Goal: Task Accomplishment & Management: Manage account settings

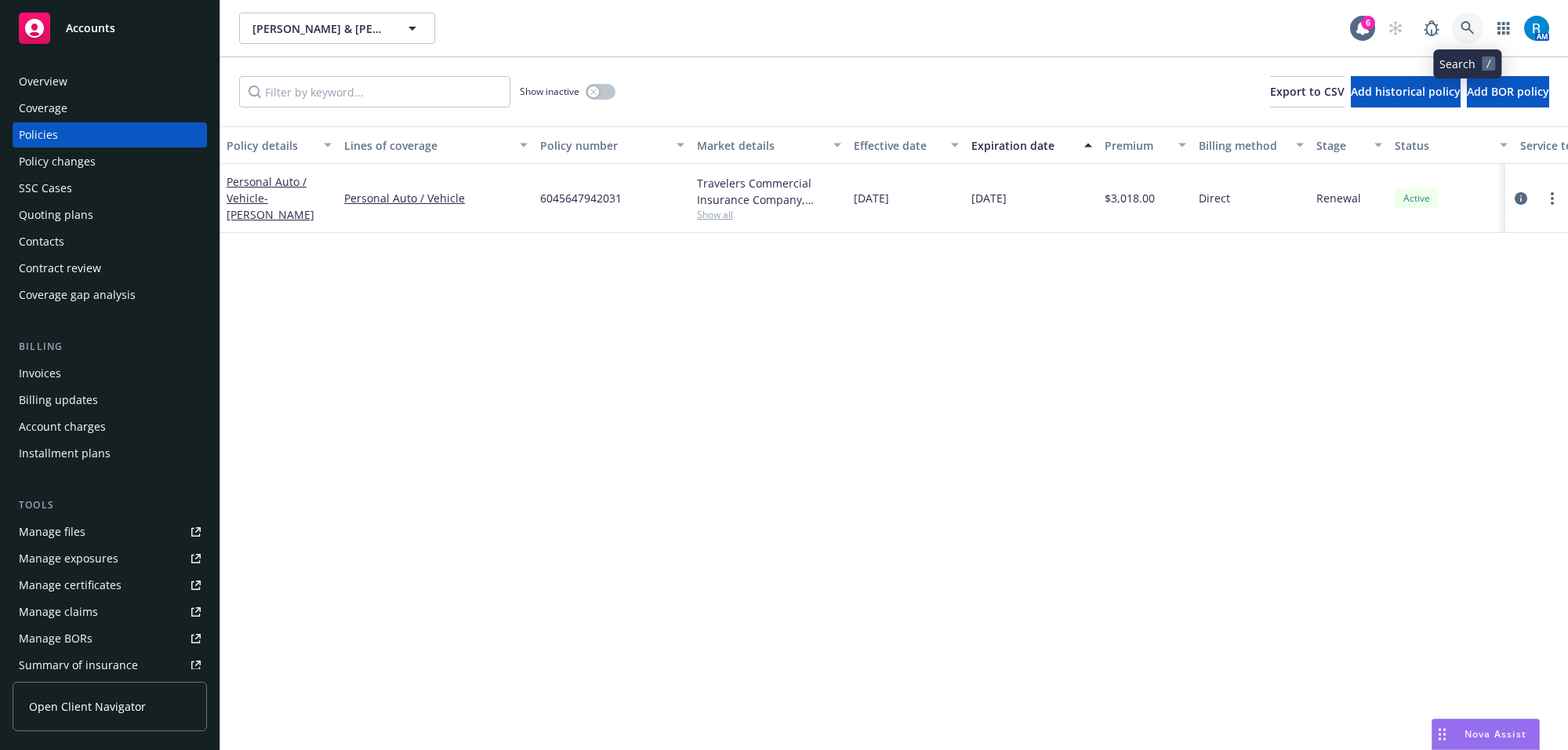
click at [1471, 28] on icon at bounding box center [1468, 29] width 14 height 14
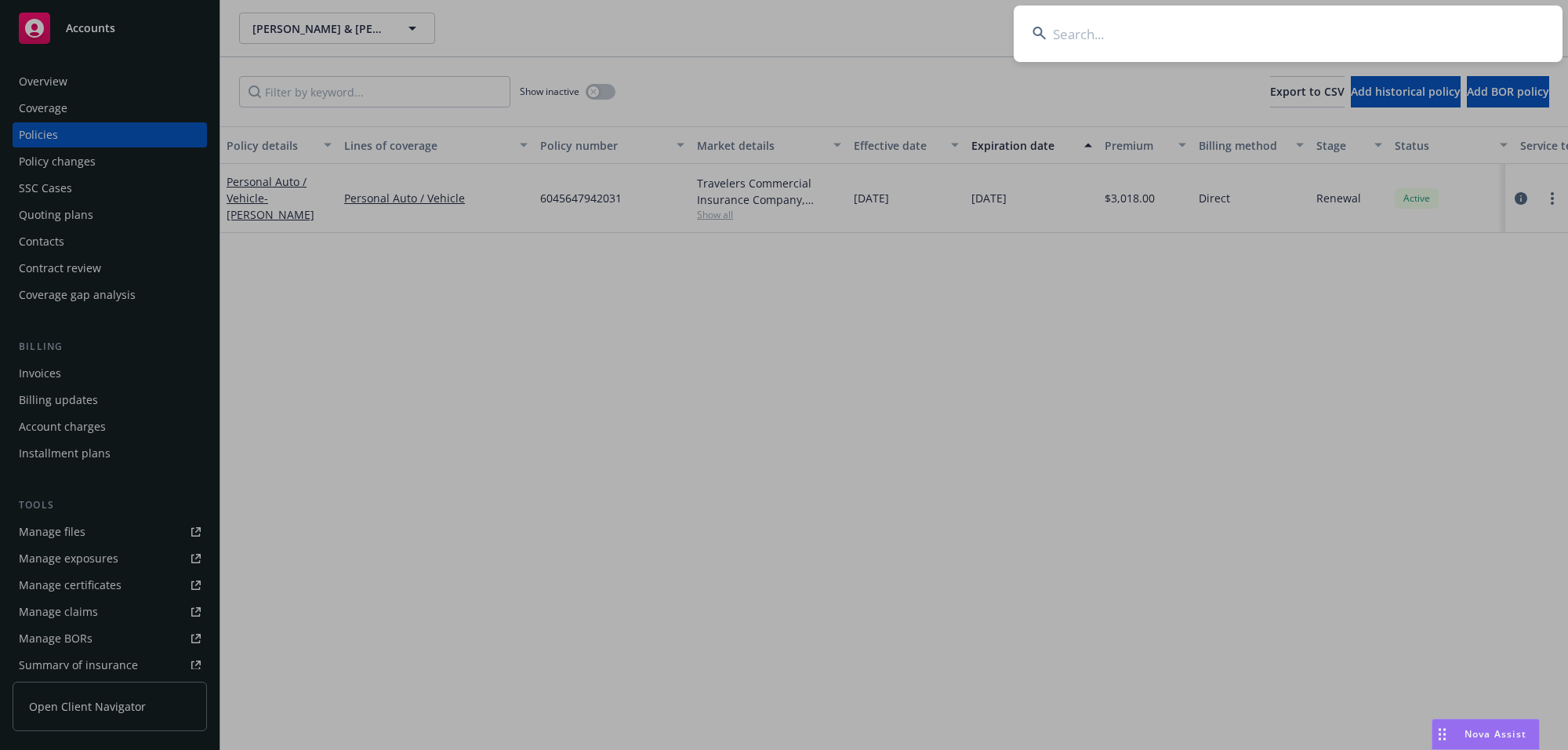
type input "[PERSON_NAME]"
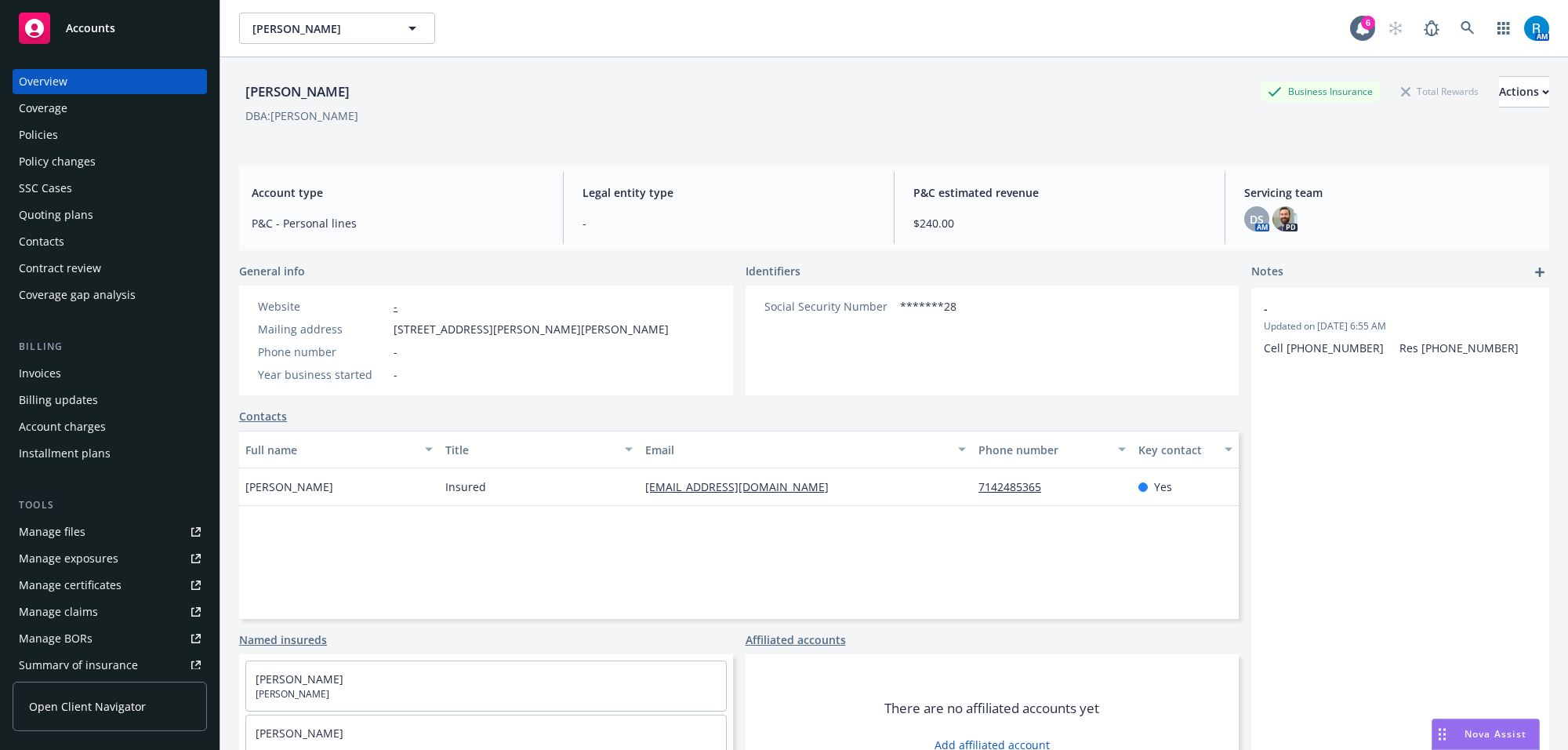
click at [18, 132] on link "Policies" at bounding box center [110, 135] width 194 height 25
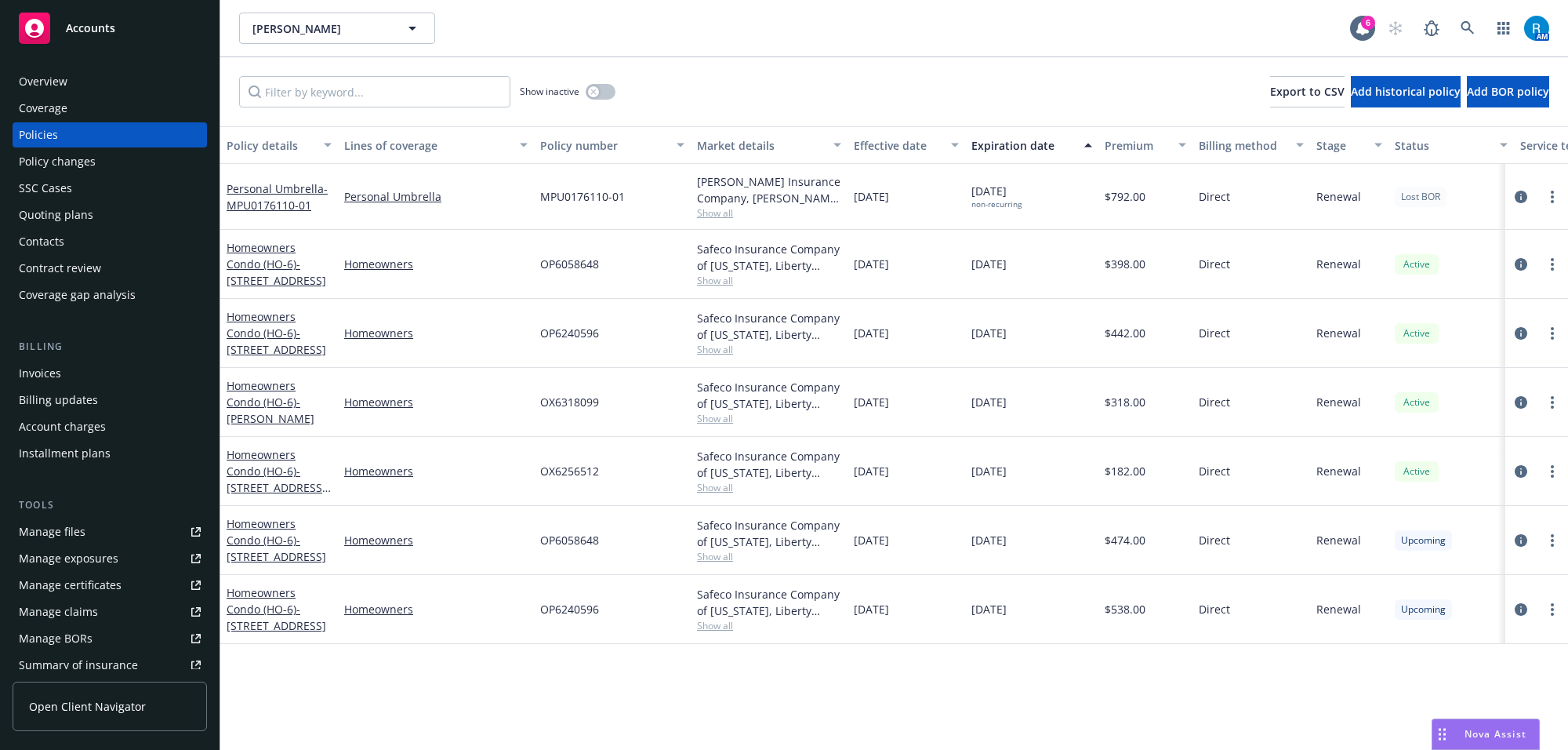
click at [886, 406] on span "09/30/2024" at bounding box center [871, 402] width 35 height 17
click at [836, 422] on span "Show all" at bounding box center [769, 418] width 144 height 13
click at [559, 406] on span "OX6318099" at bounding box center [570, 402] width 59 height 17
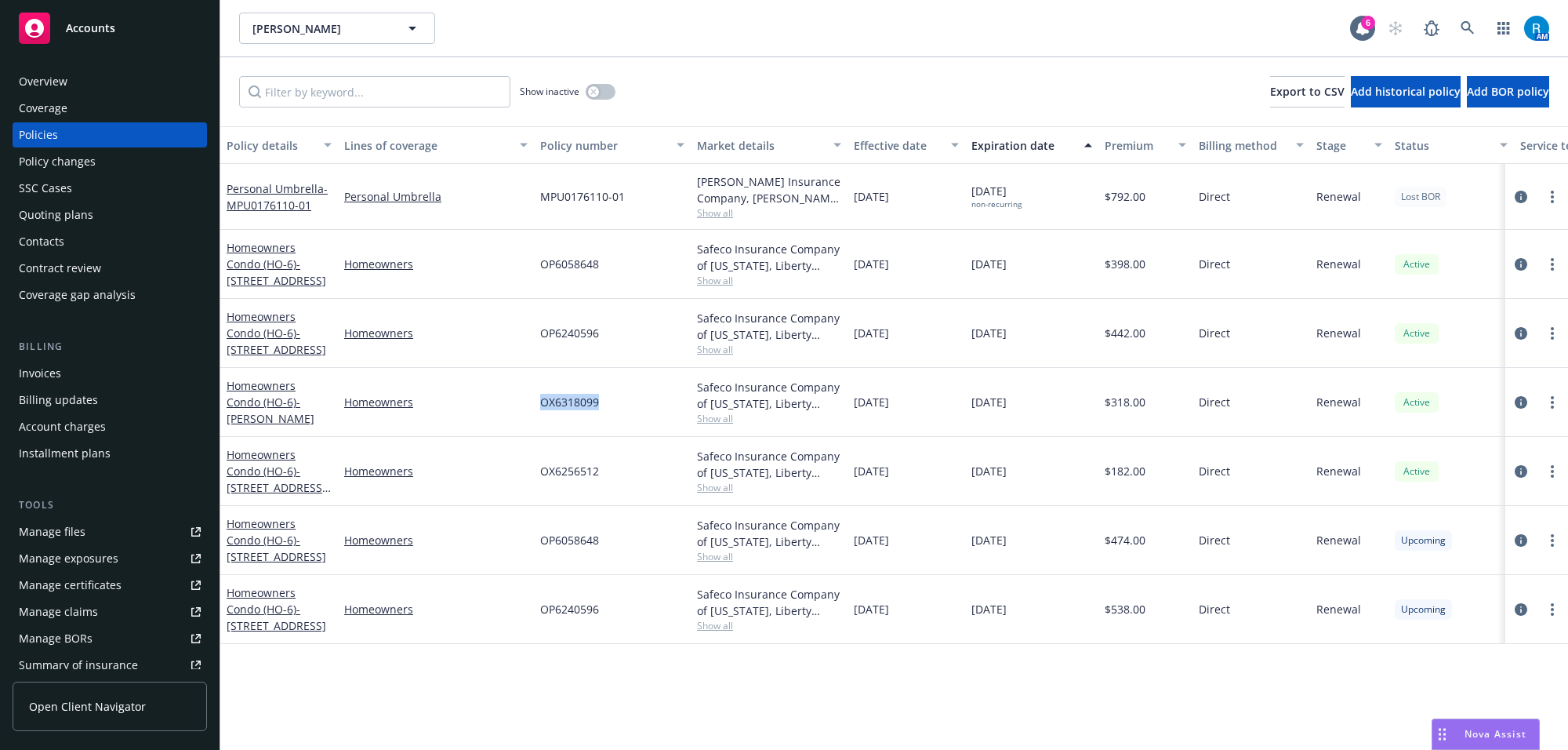
copy span "OX6318099"
click at [1465, 21] on icon at bounding box center [1467, 28] width 13 height 13
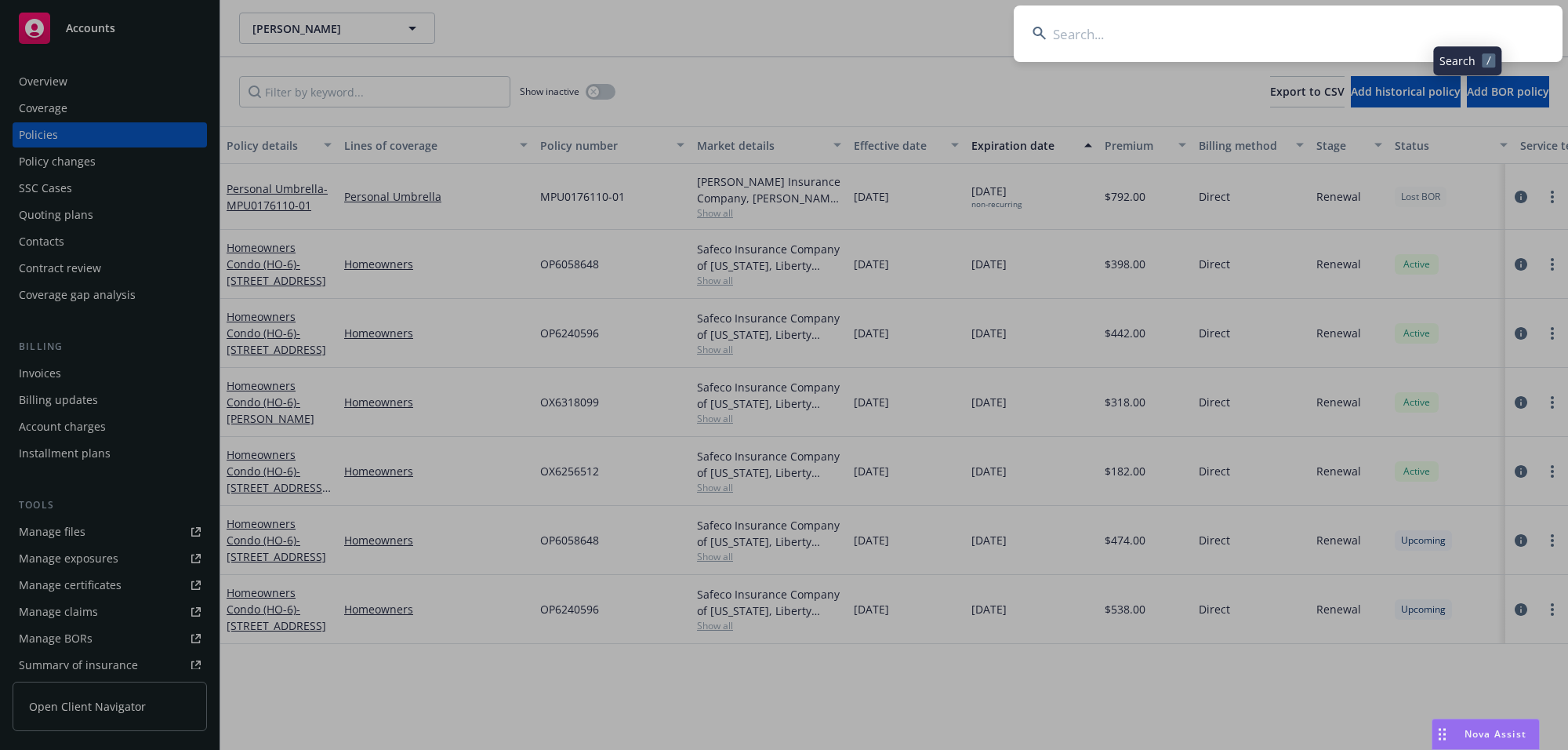
type input "Pascale Longfellow and David Piethe"
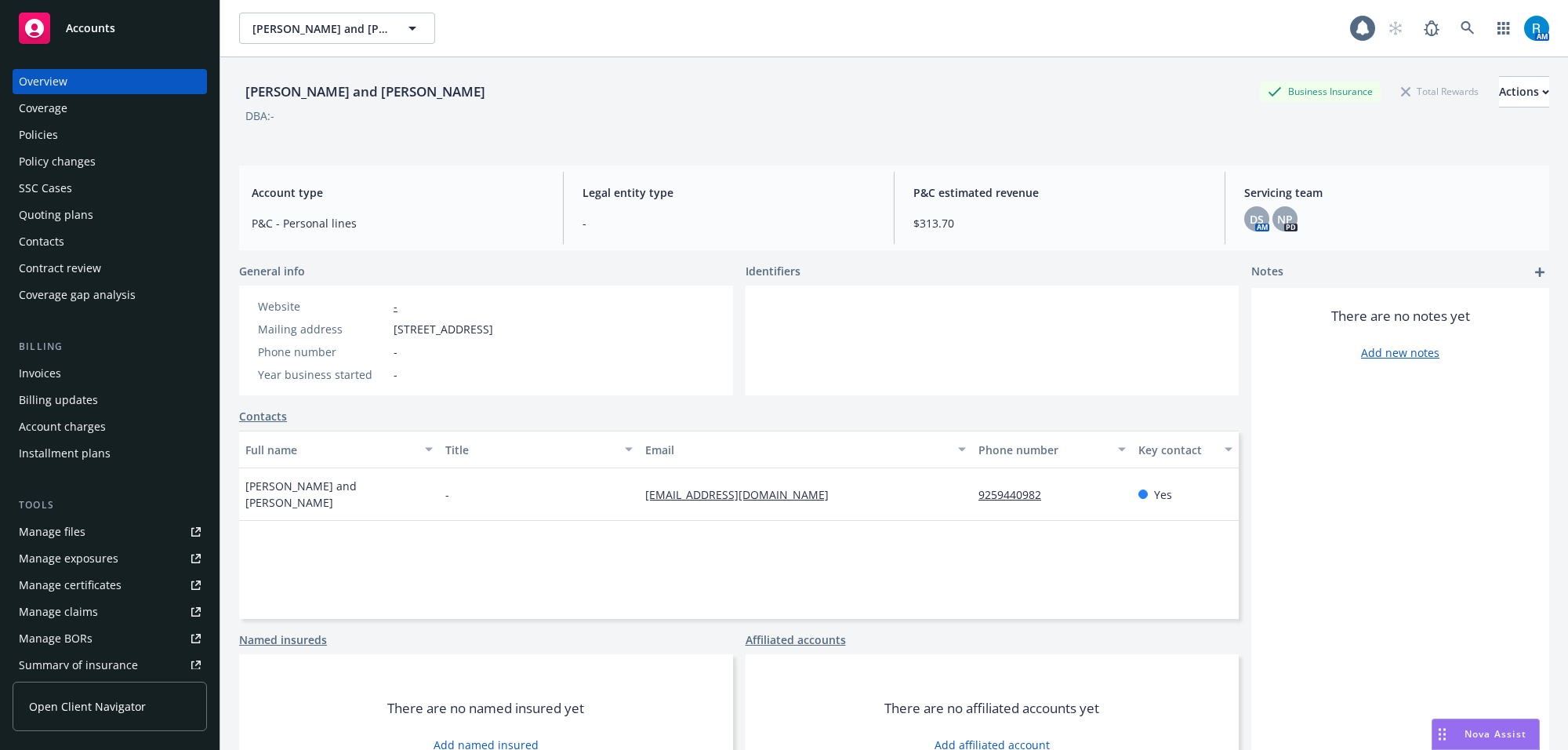
click at [48, 128] on div "Policies" at bounding box center [38, 135] width 39 height 25
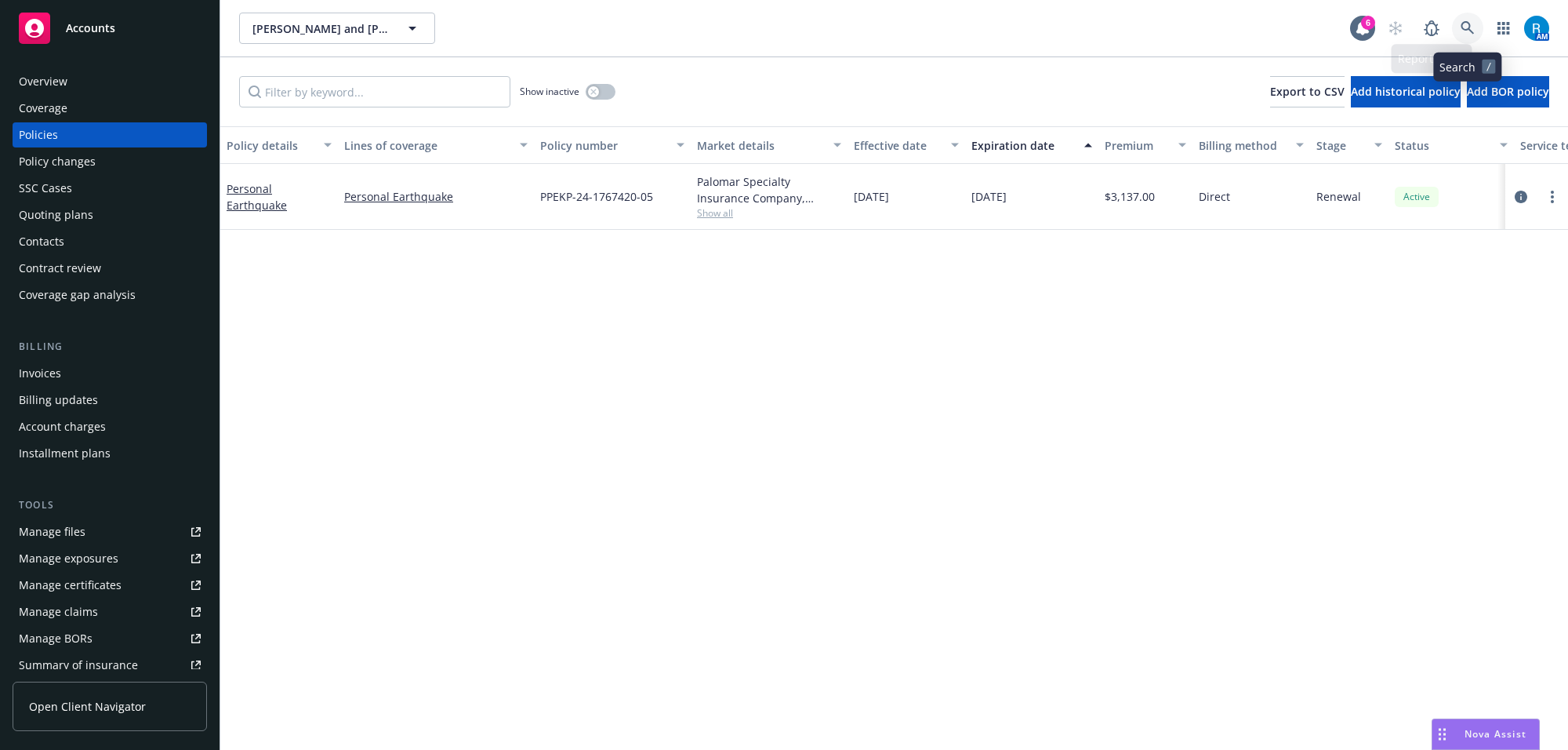
click at [1472, 29] on icon at bounding box center [1468, 29] width 14 height 14
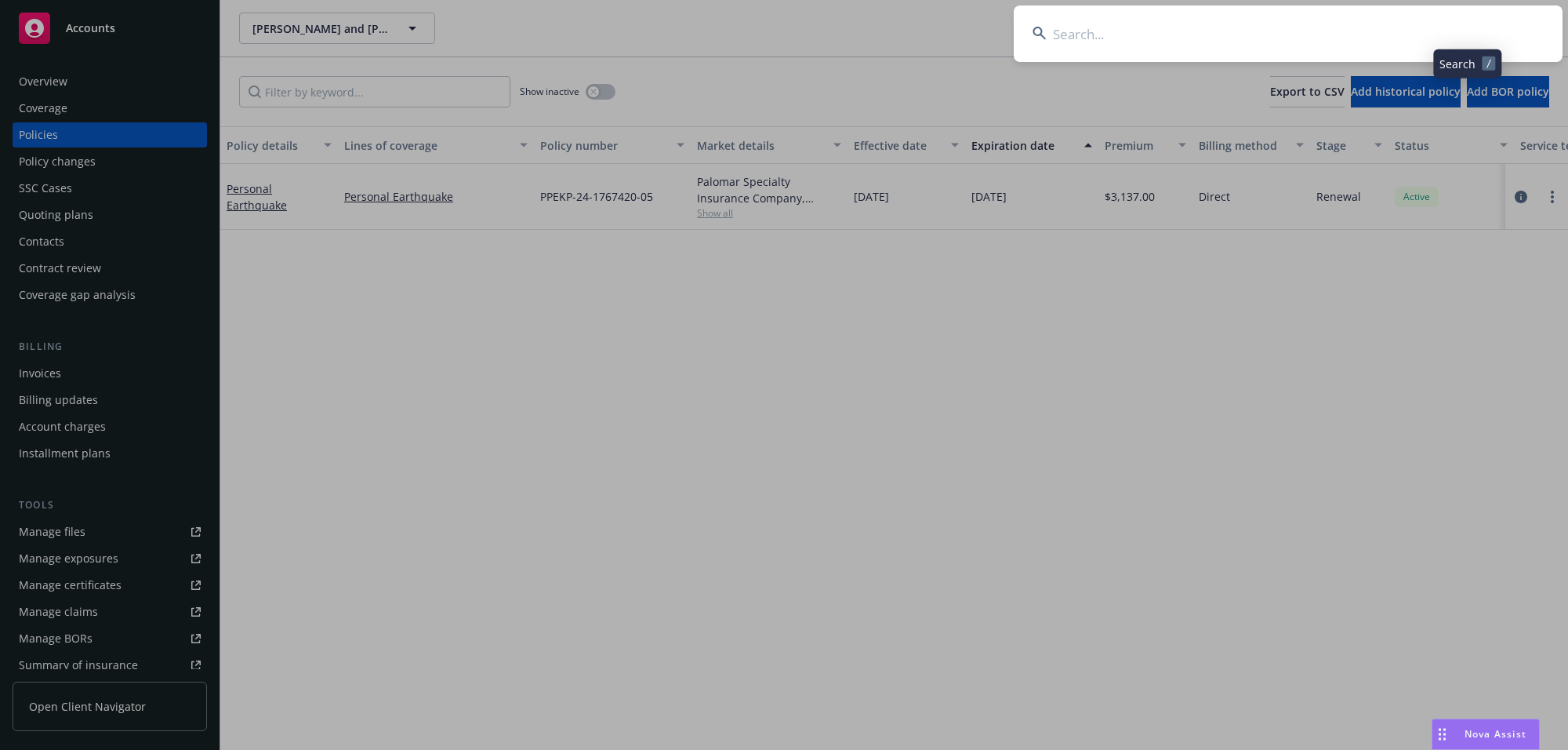
type input "Prakash & Pushpa Kabre"
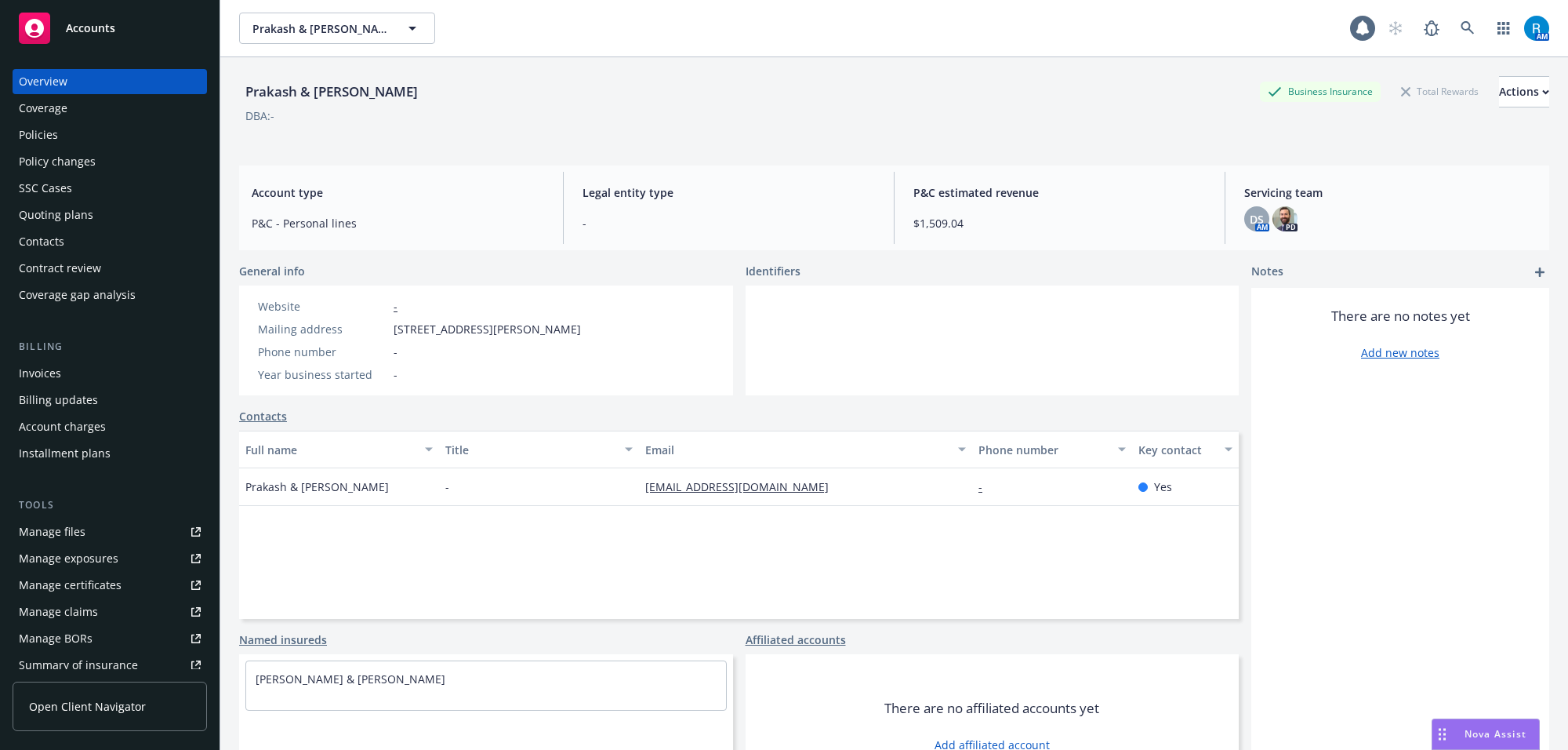
click at [36, 136] on div "Policies" at bounding box center [38, 135] width 39 height 25
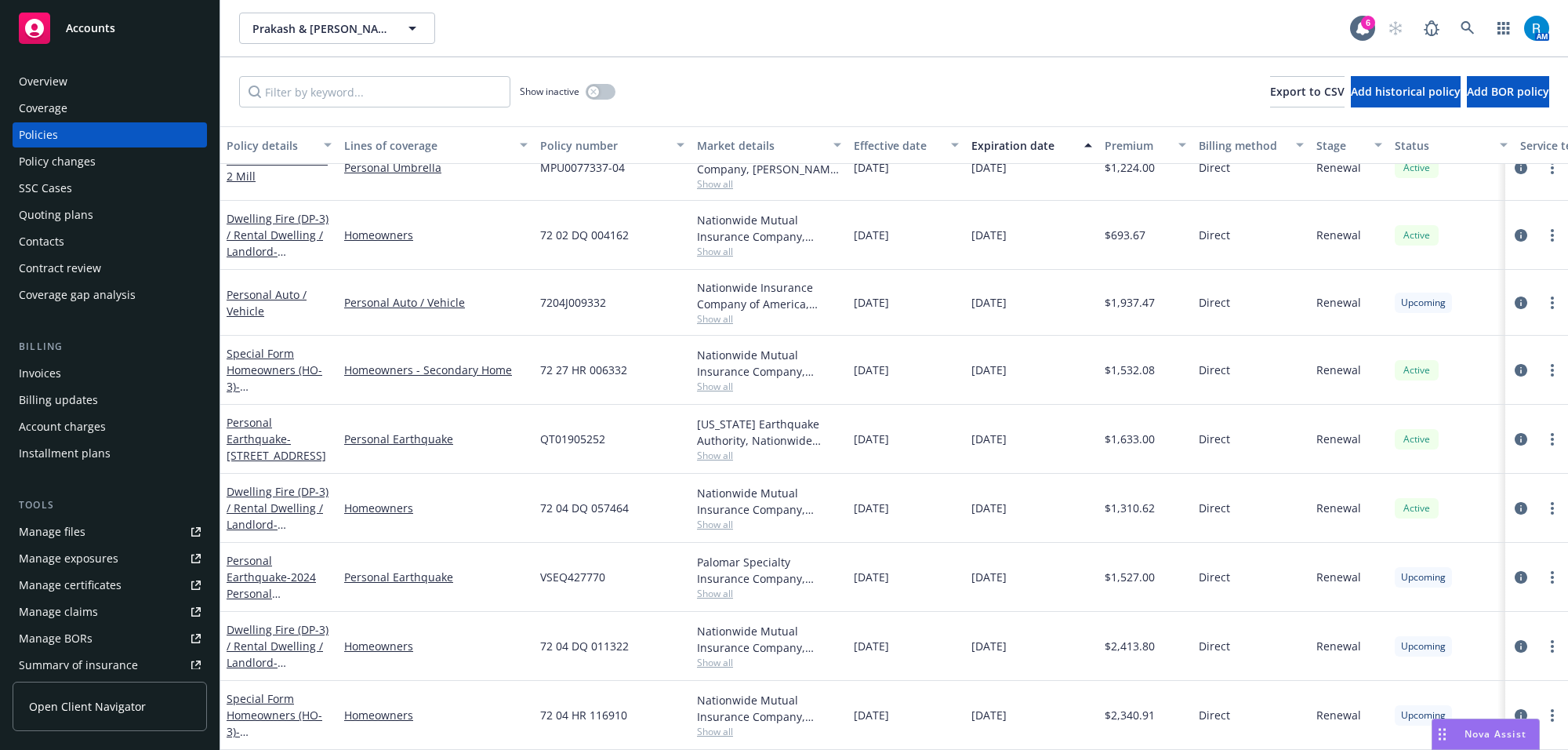
scroll to position [428, 0]
click at [76, 87] on div "Overview" at bounding box center [110, 82] width 182 height 25
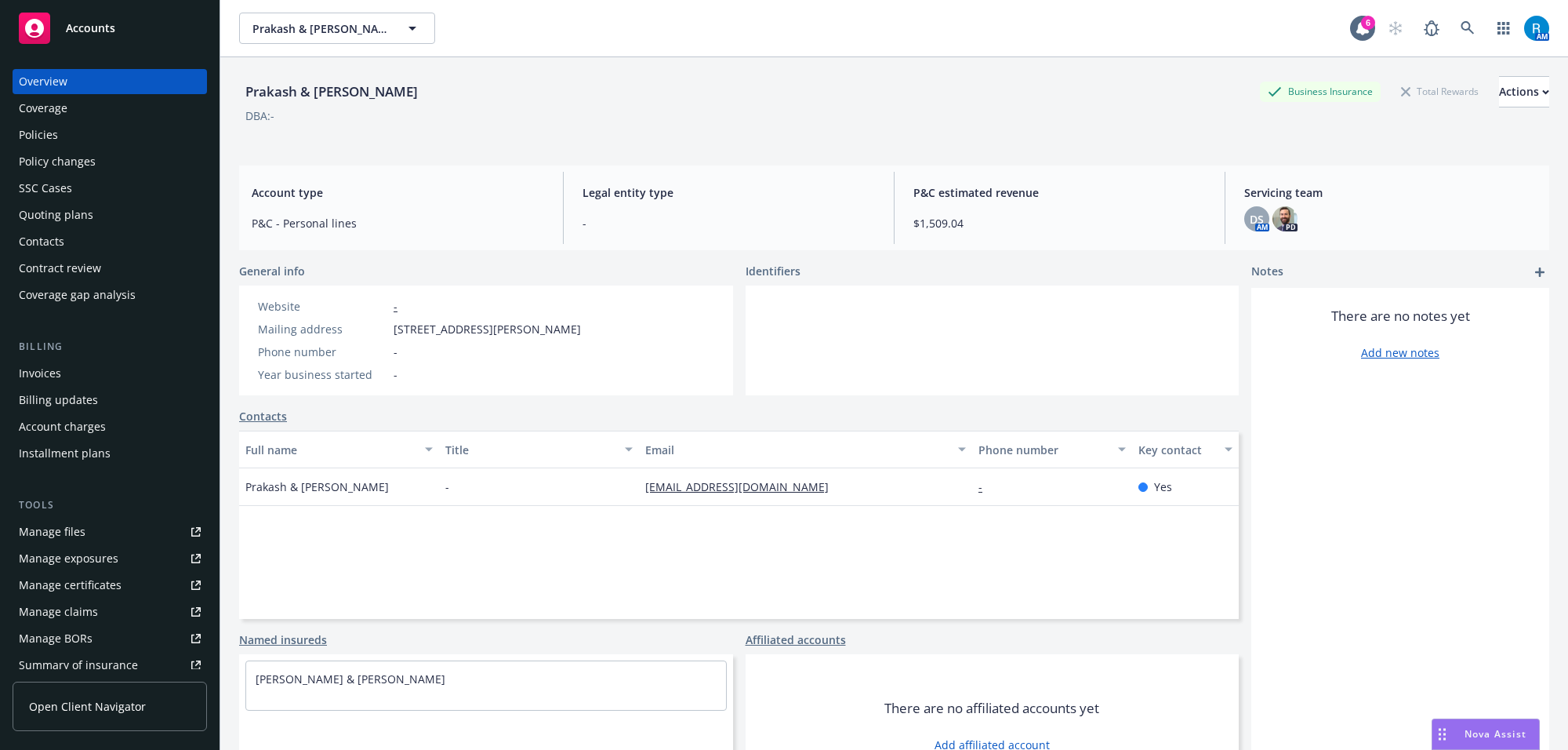
click at [581, 326] on span "9551 Castine Dr, Huntington Beach, CA, 92646" at bounding box center [487, 329] width 187 height 17
copy span "92646"
click at [1471, 33] on div "AM" at bounding box center [1464, 29] width 169 height 32
click at [1461, 29] on icon at bounding box center [1468, 29] width 14 height 14
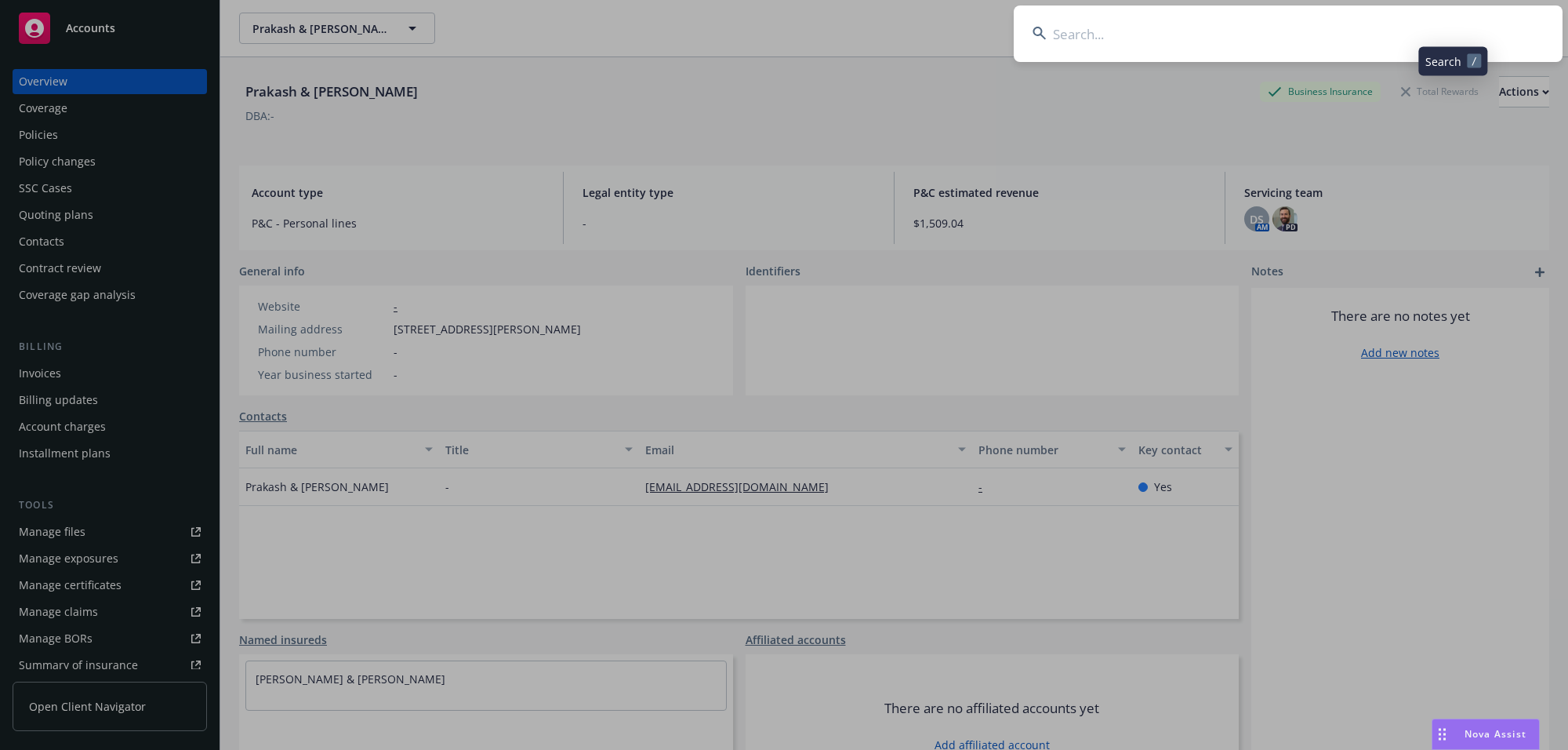
type input "Max & Donna Wills"
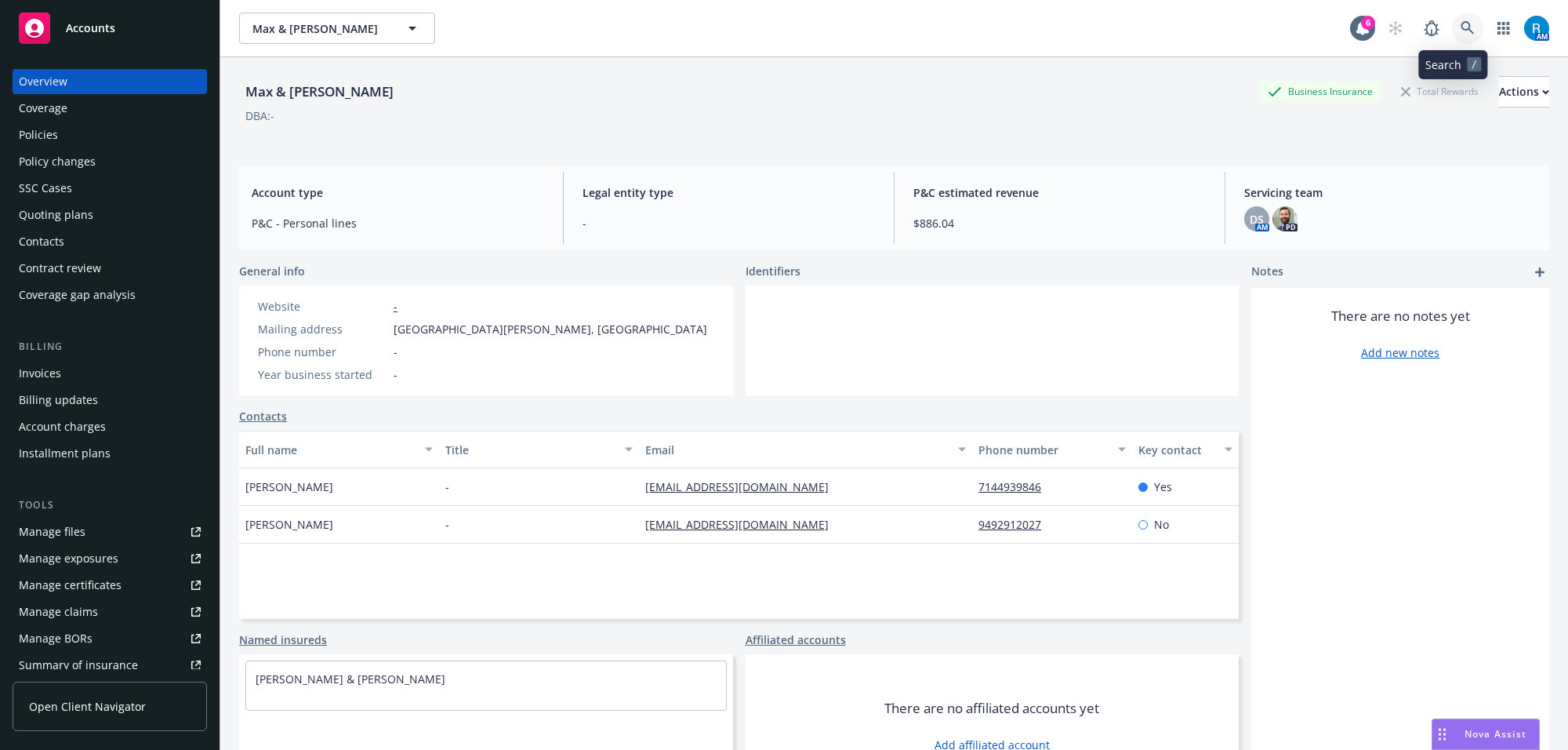
click at [1465, 33] on link at bounding box center [1468, 29] width 32 height 32
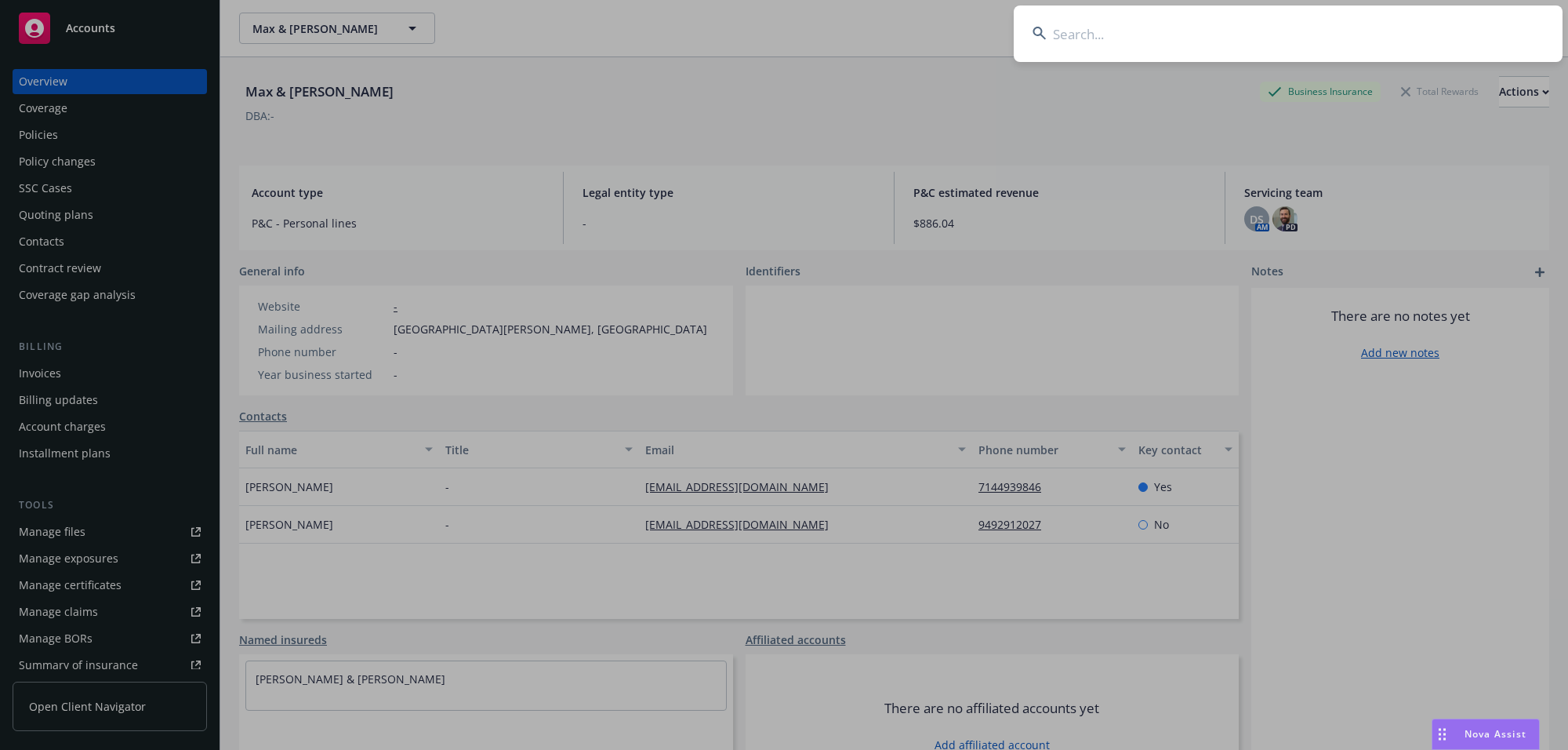
type input "Moshy, Rafid"
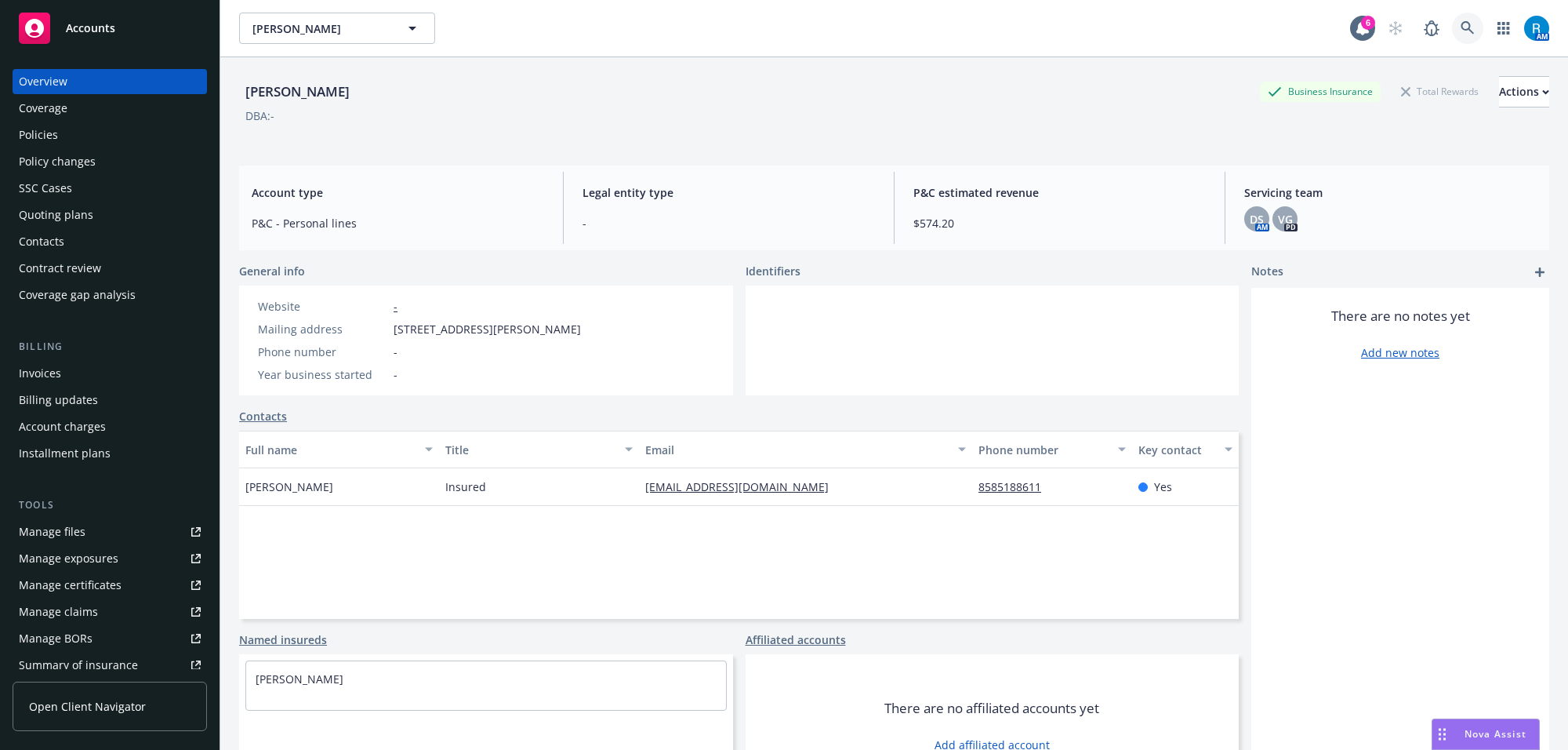
click at [1461, 33] on icon at bounding box center [1467, 28] width 13 height 13
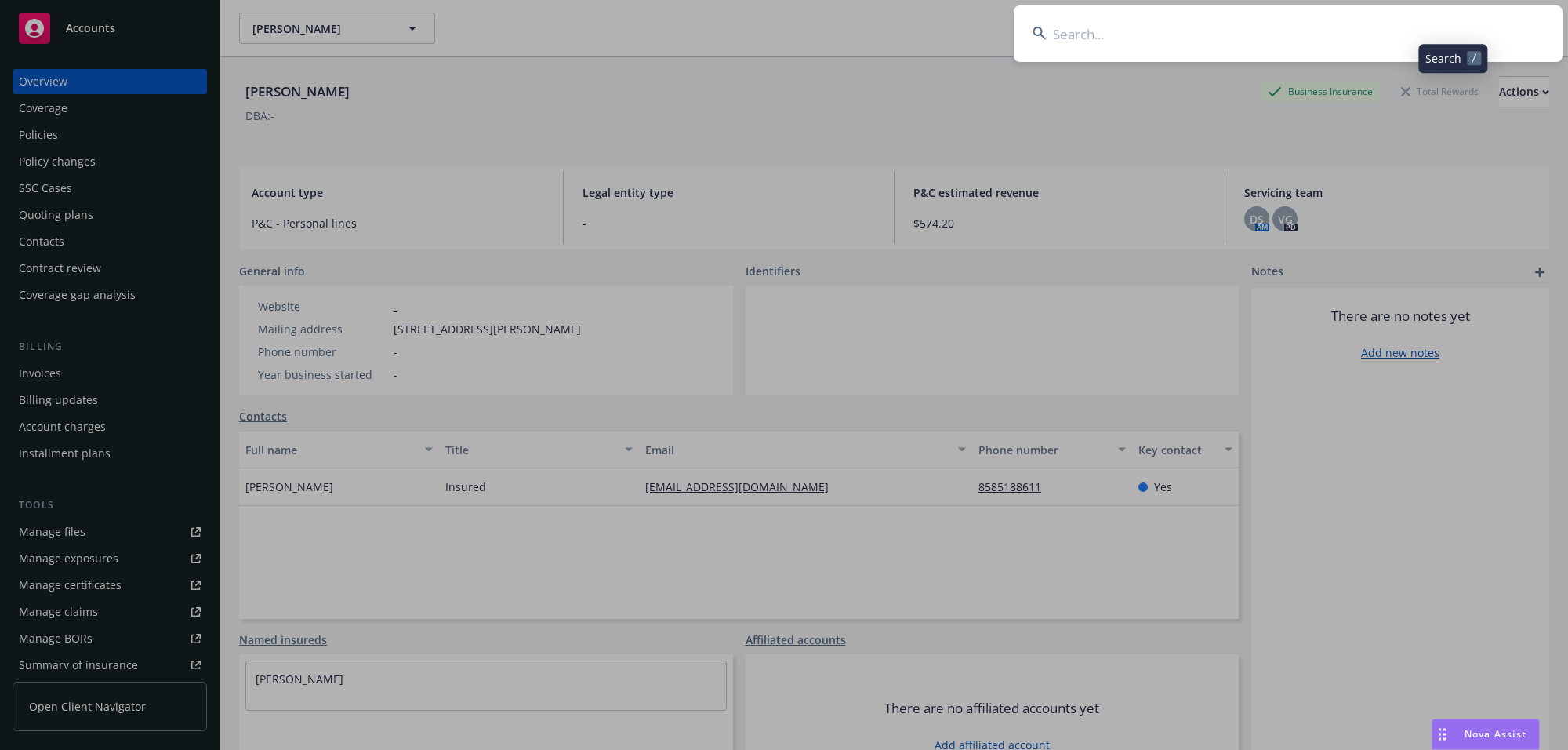
type input "Leitchman, Mike"
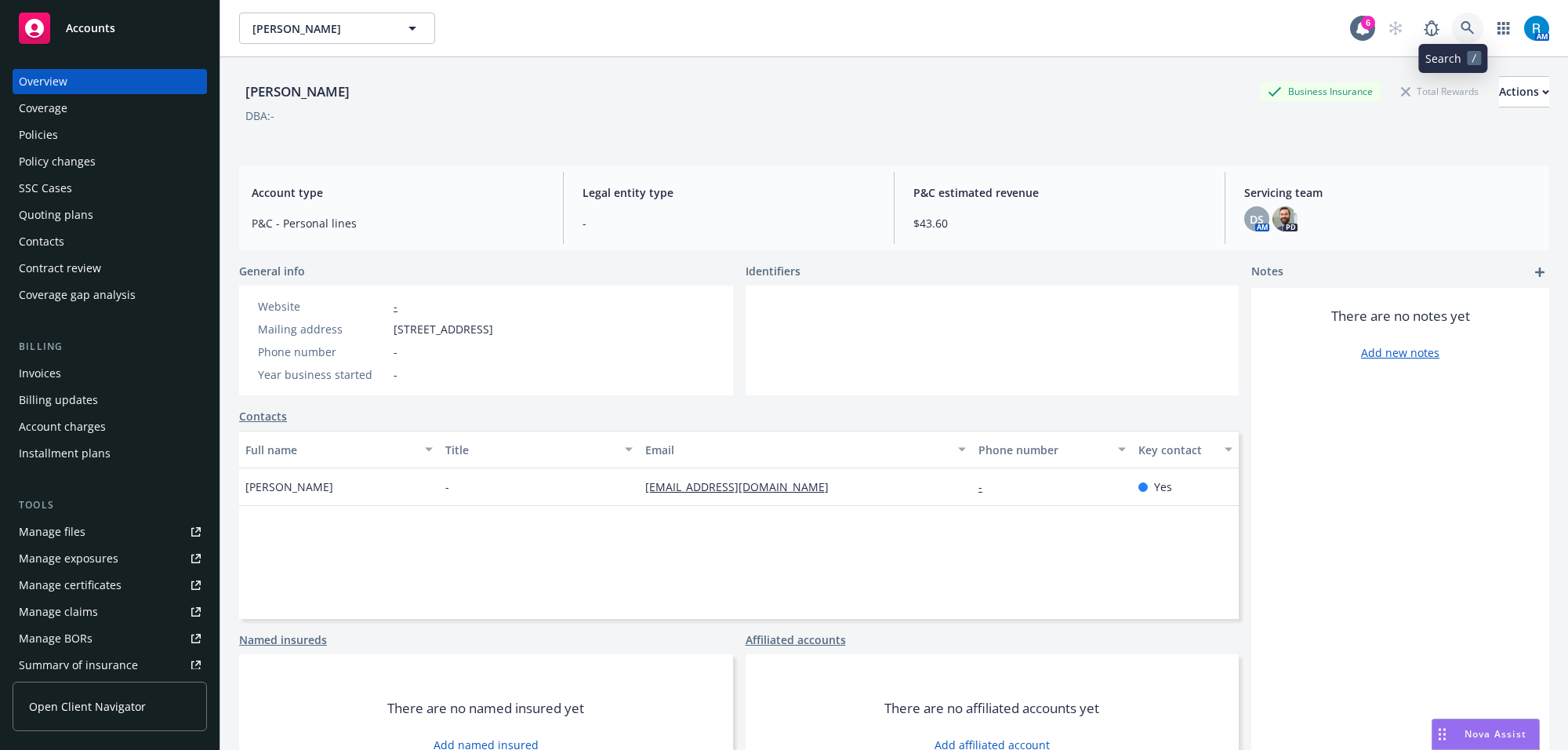
click at [1462, 33] on link at bounding box center [1468, 29] width 32 height 32
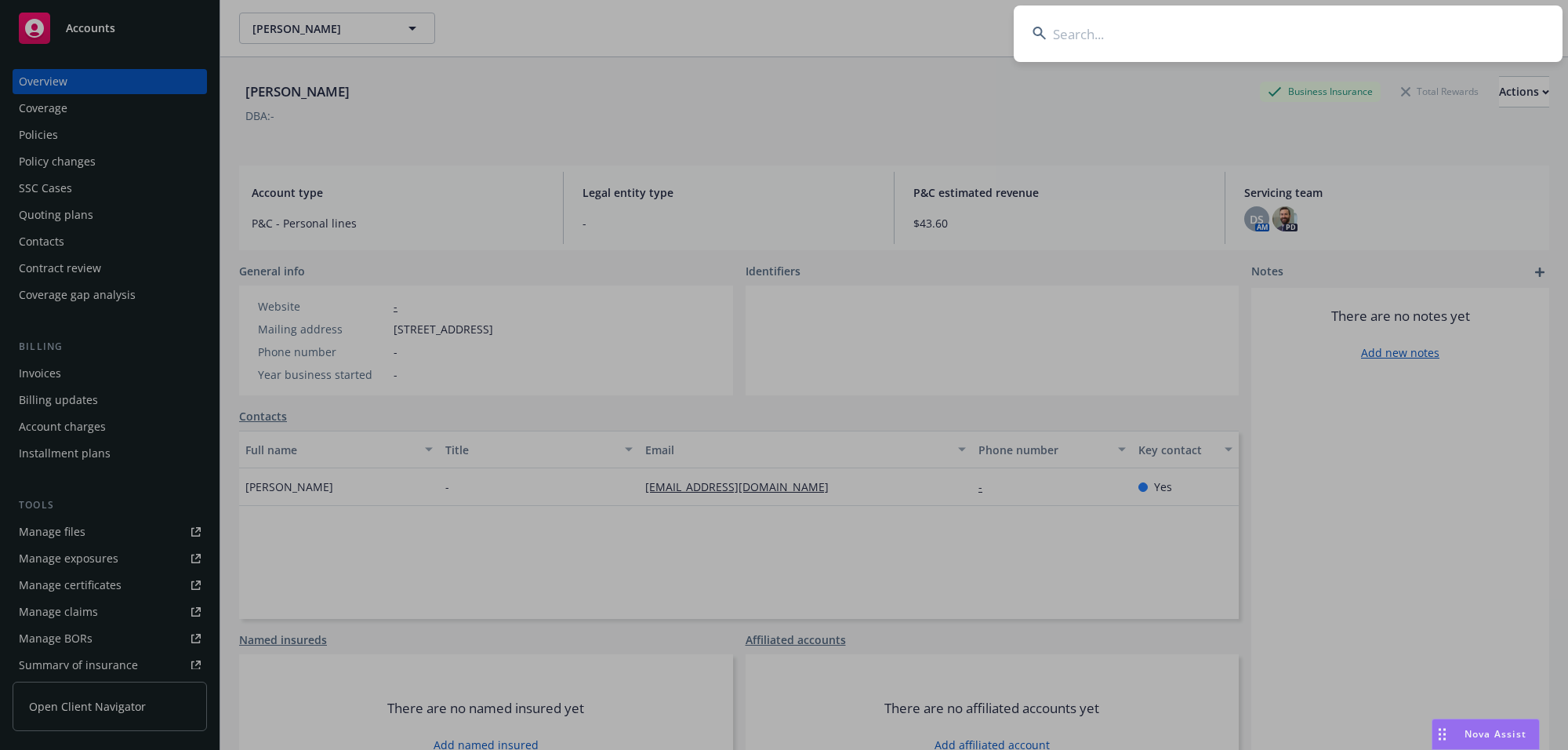
type input "Clinton & Rise Townsend"
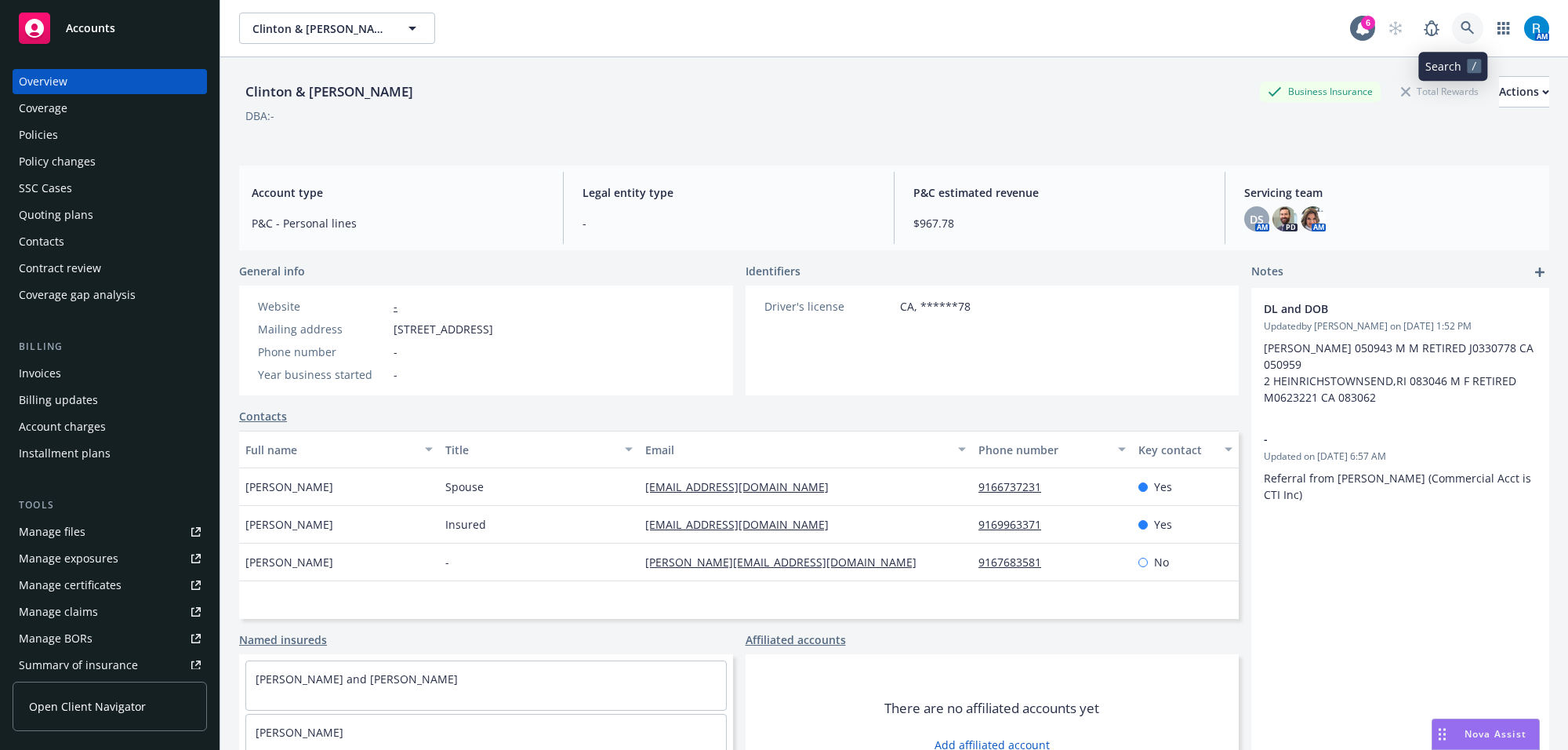
click at [1461, 29] on icon at bounding box center [1467, 28] width 13 height 13
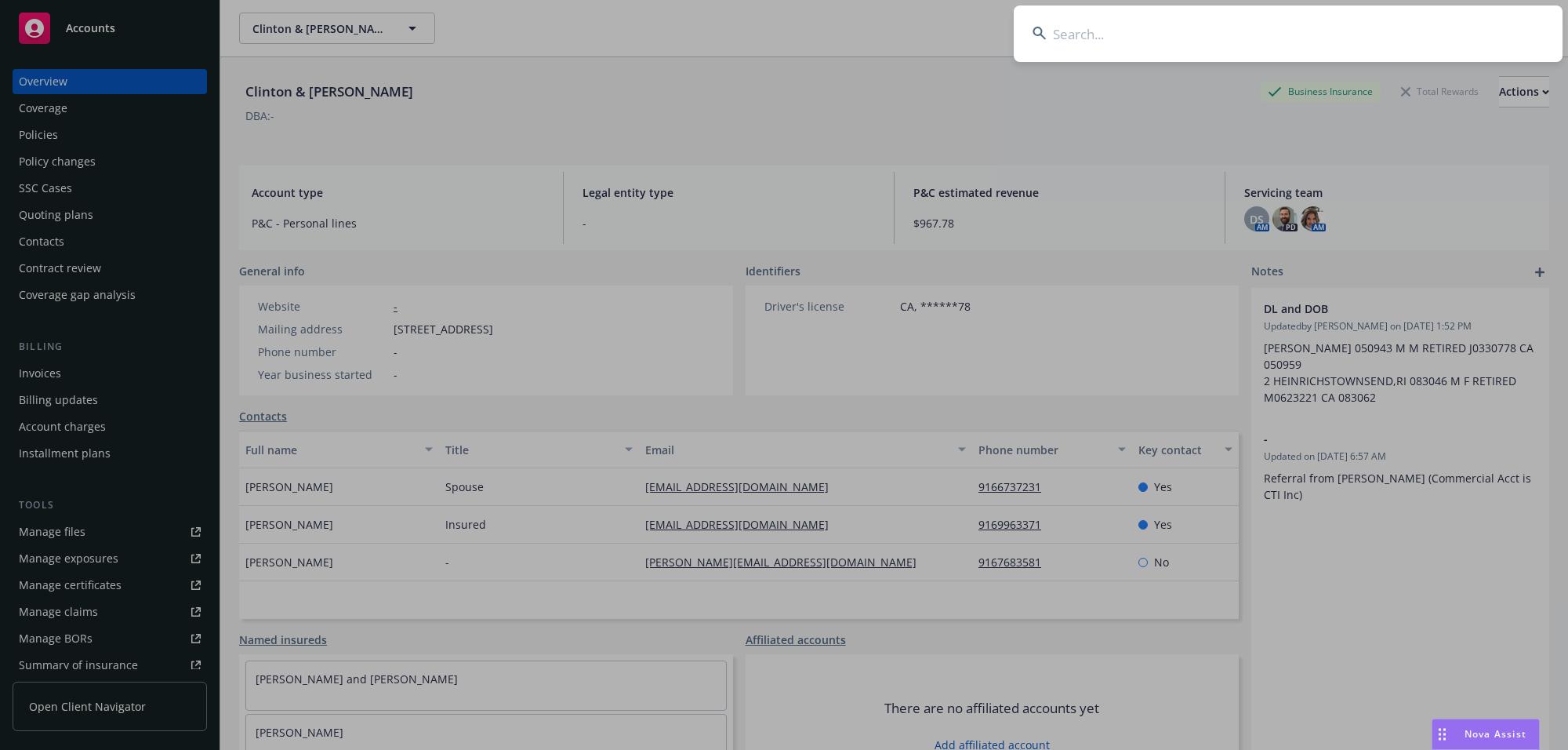
type input "Ramm, Claudia A"
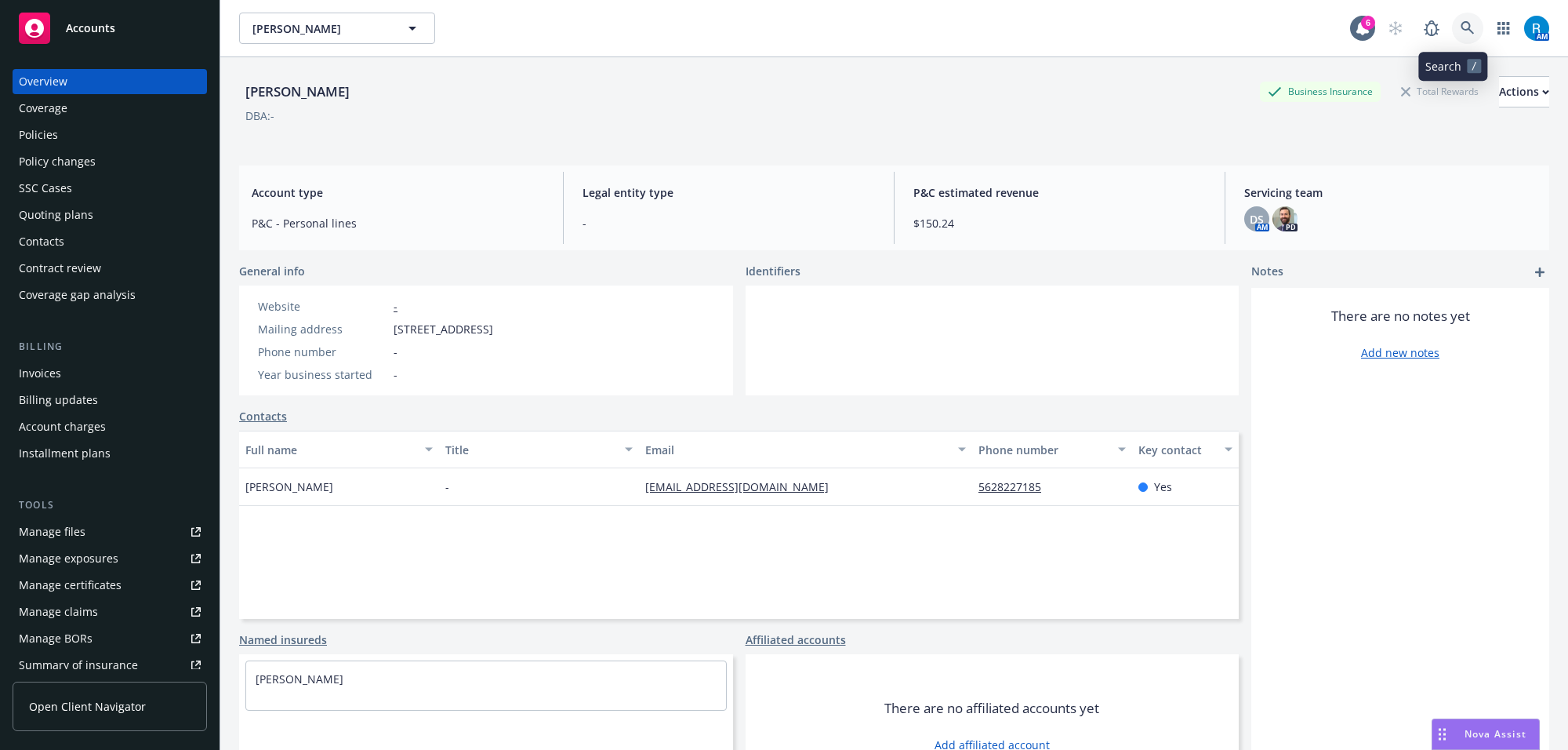
click at [1461, 22] on icon at bounding box center [1468, 29] width 14 height 14
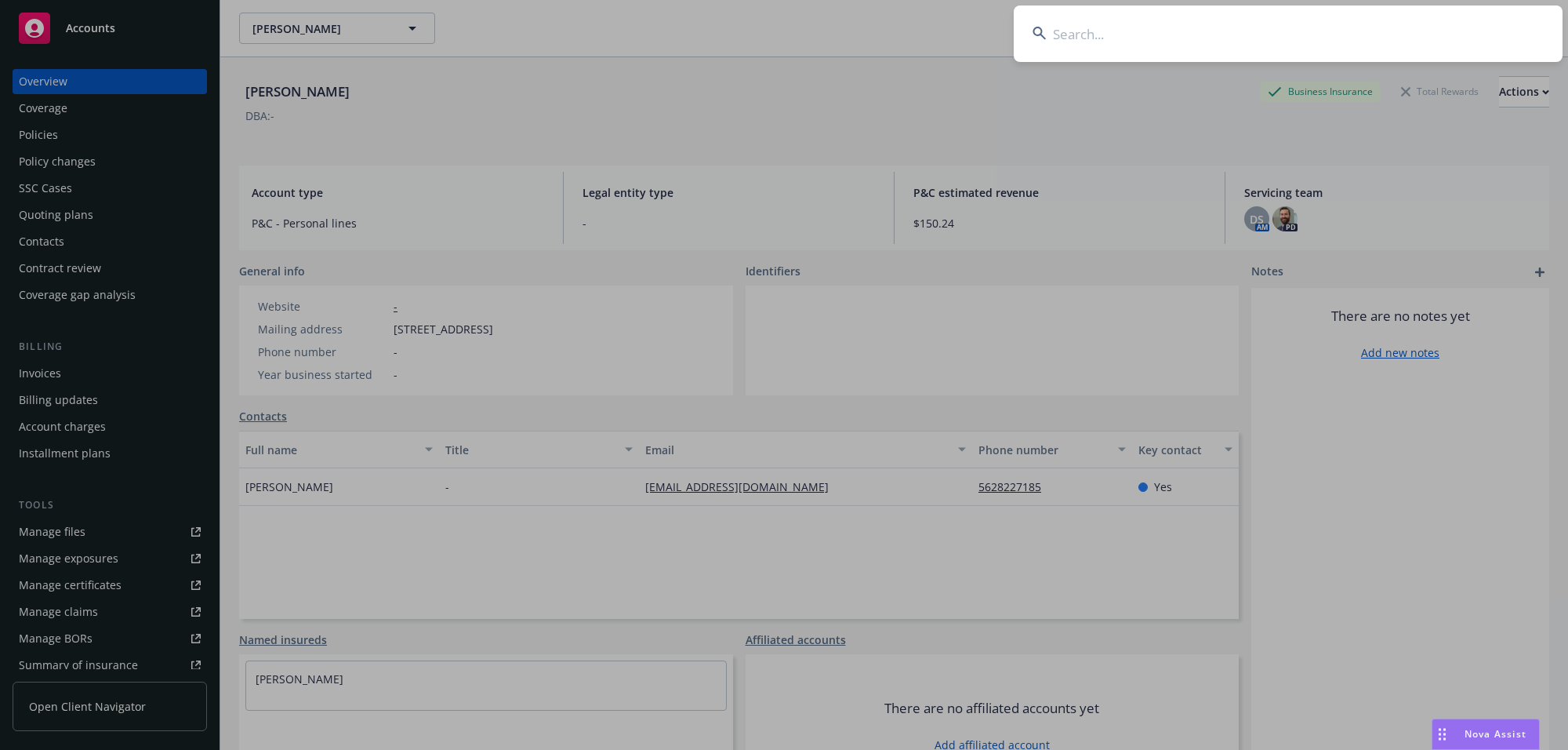
type input "Monica Marksbury"
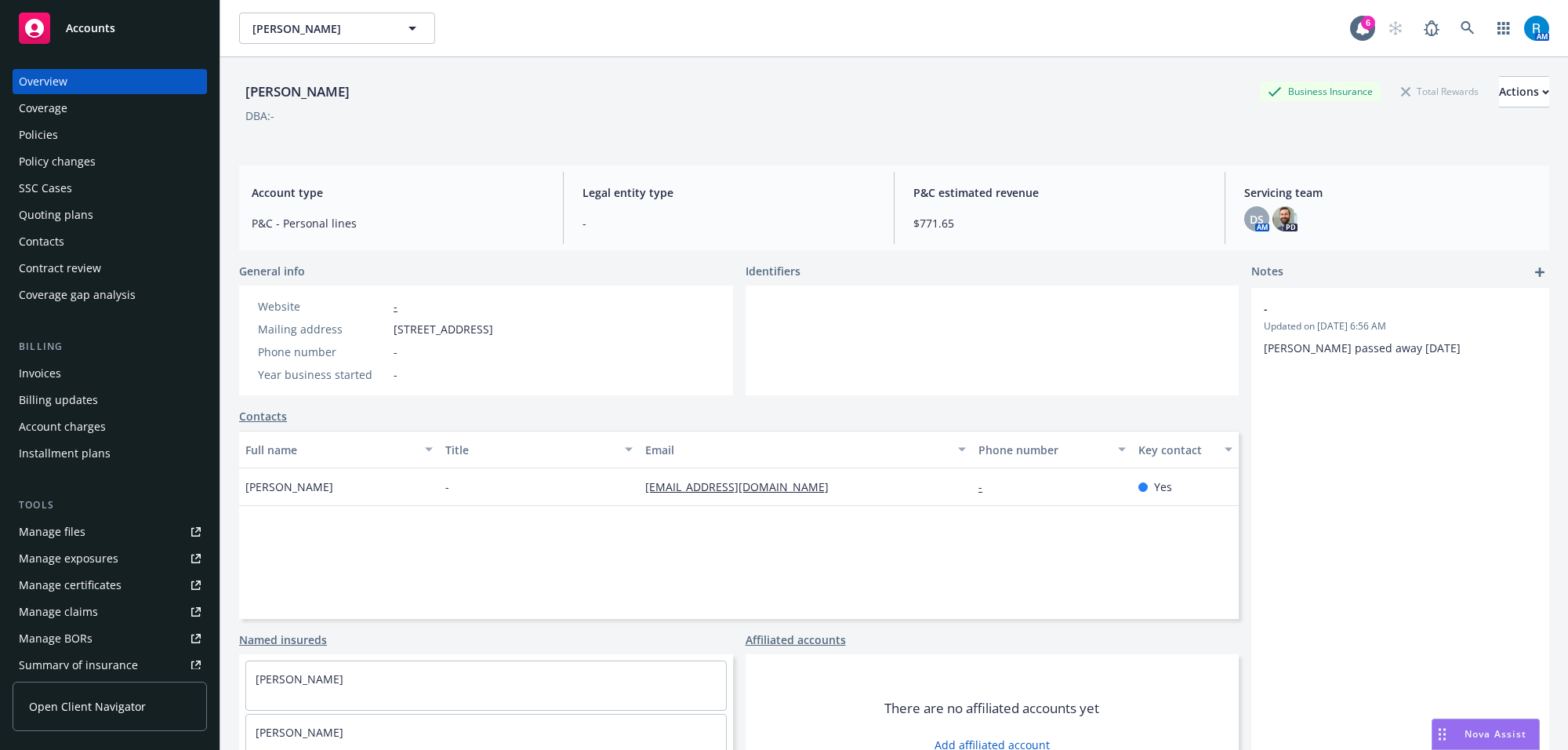
click at [63, 134] on div "Policies" at bounding box center [110, 135] width 182 height 25
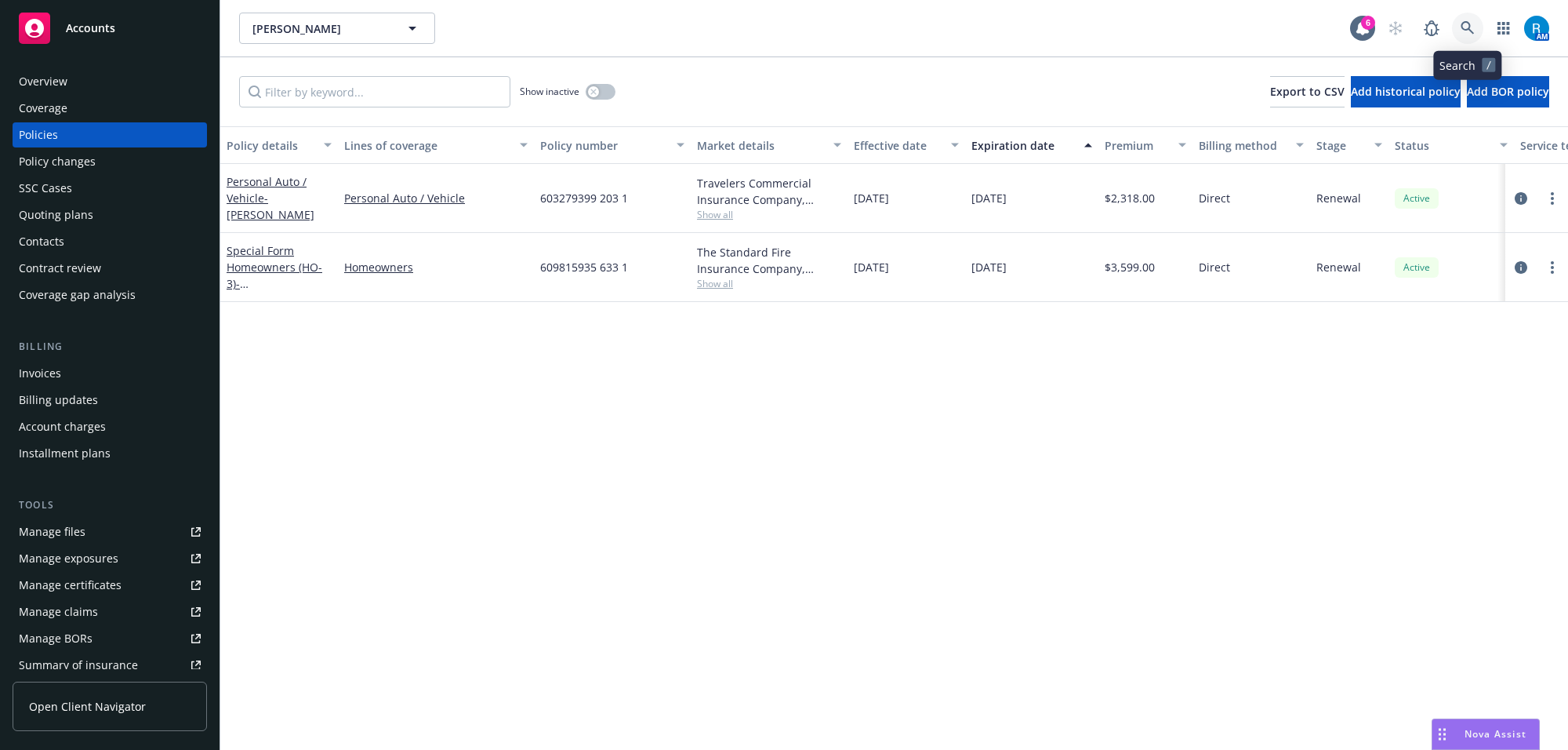
click at [1459, 29] on link at bounding box center [1468, 29] width 32 height 32
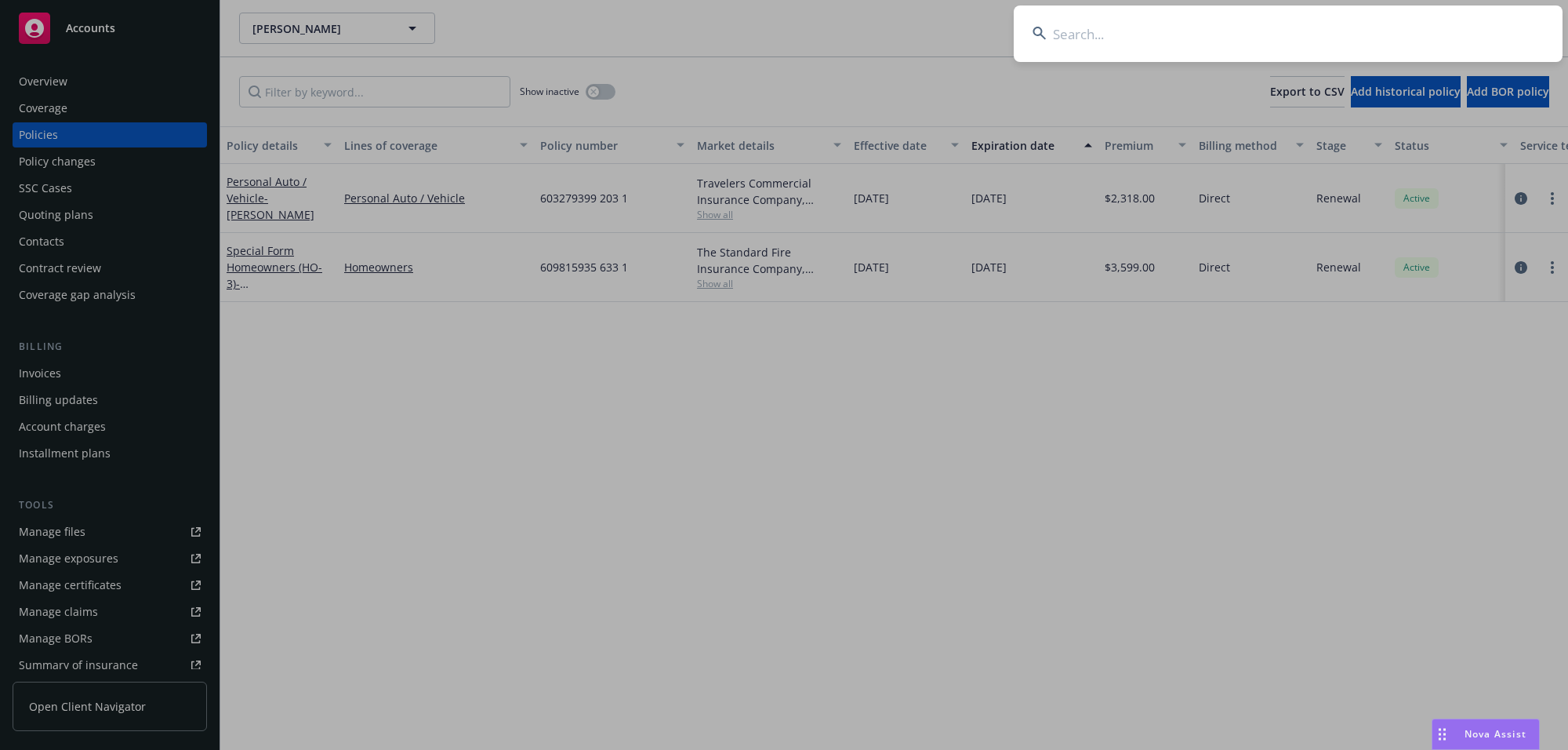
type input "Senaida Villalba"
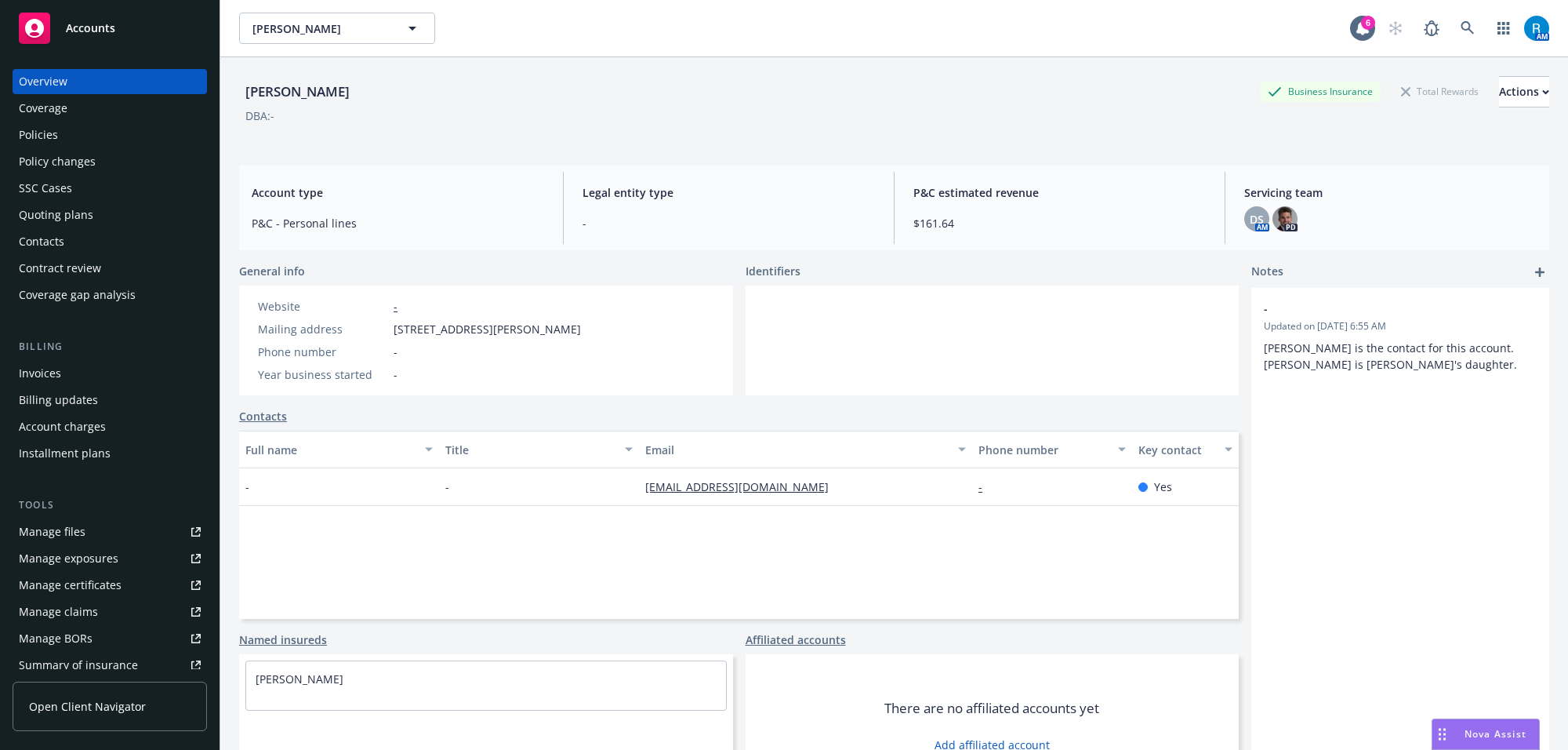
click at [91, 139] on div "Policies" at bounding box center [110, 135] width 182 height 25
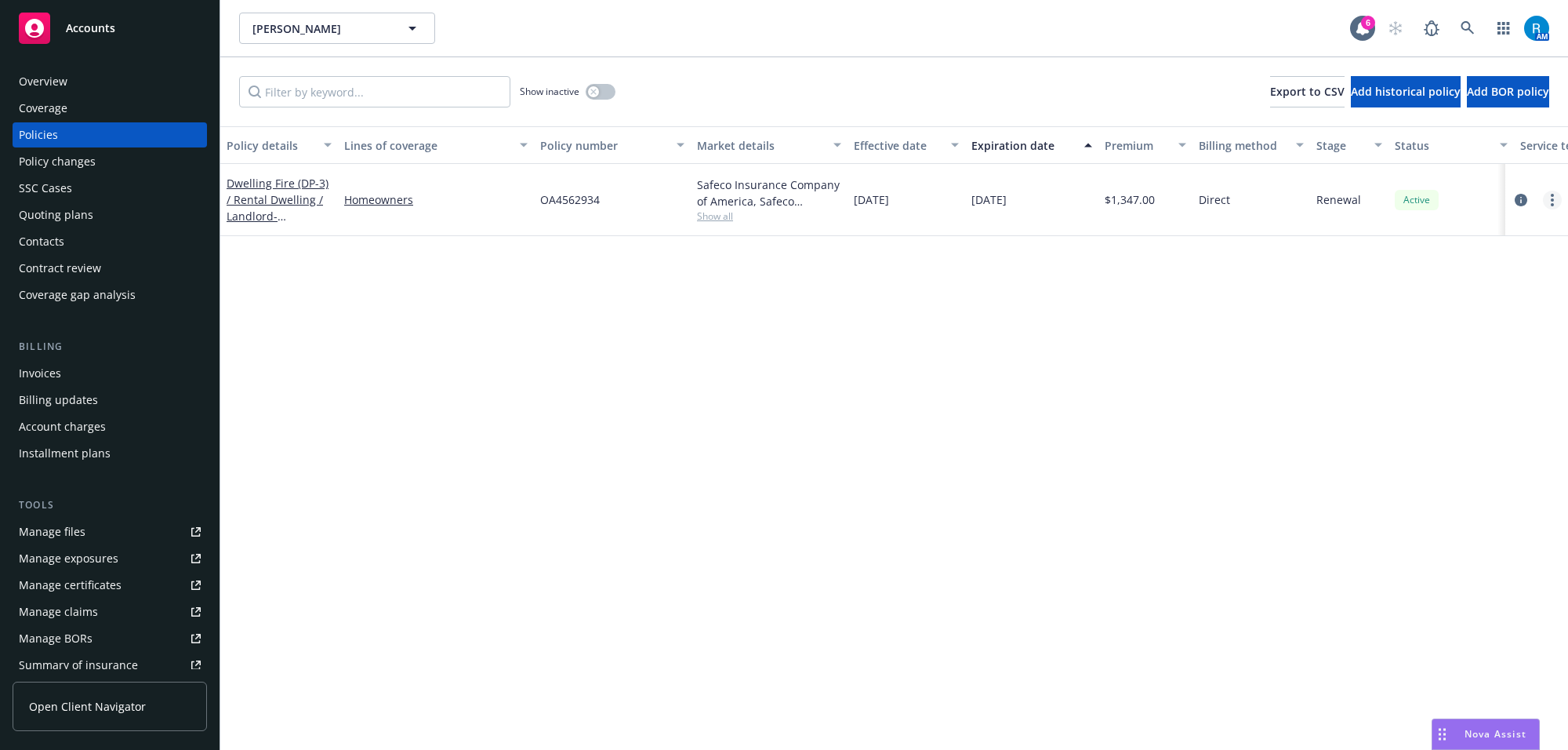
click at [1552, 198] on circle "more" at bounding box center [1552, 200] width 3 height 3
click at [1433, 263] on link "Renew with incumbent" at bounding box center [1470, 262] width 184 height 32
select select "12"
select select "CA"
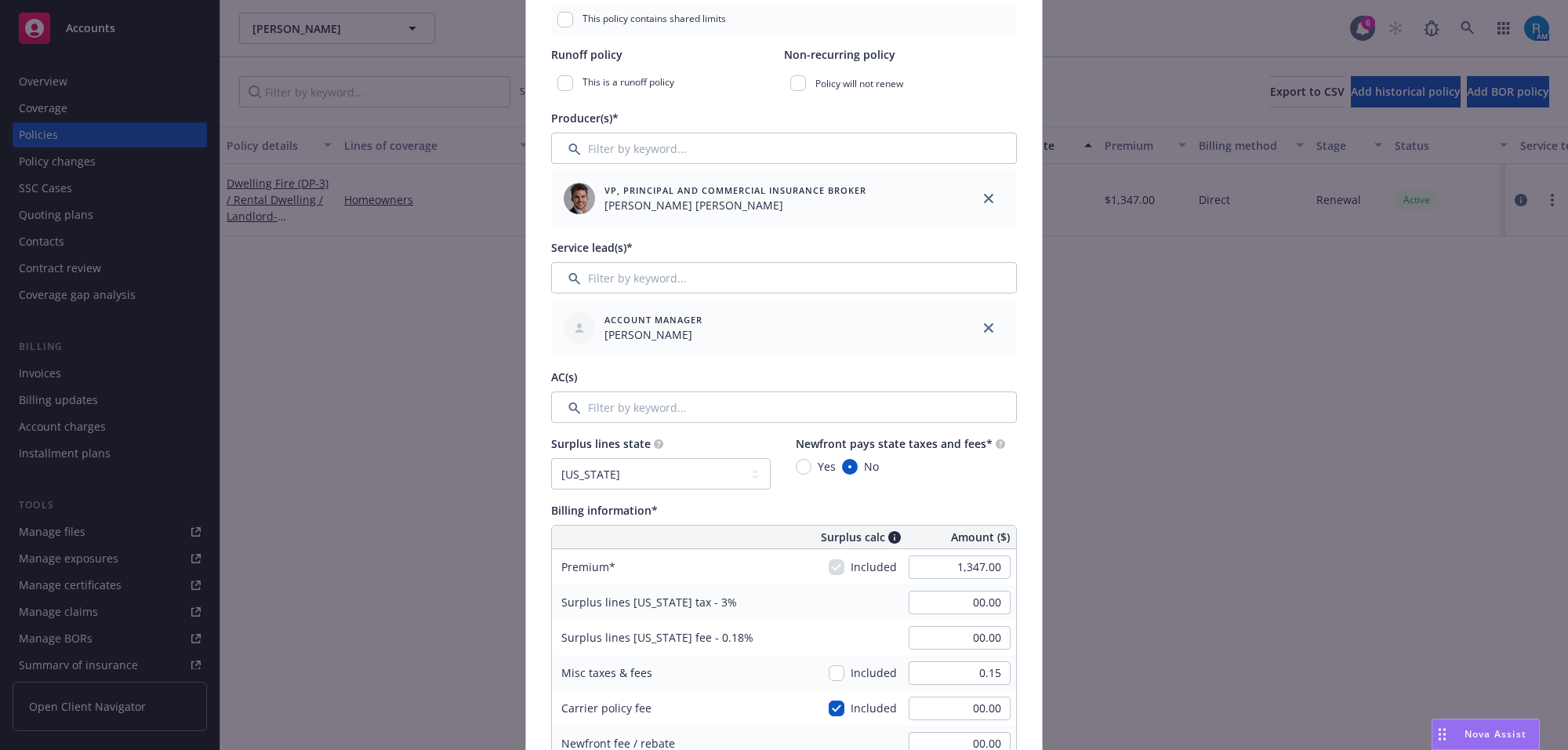
scroll to position [687, 0]
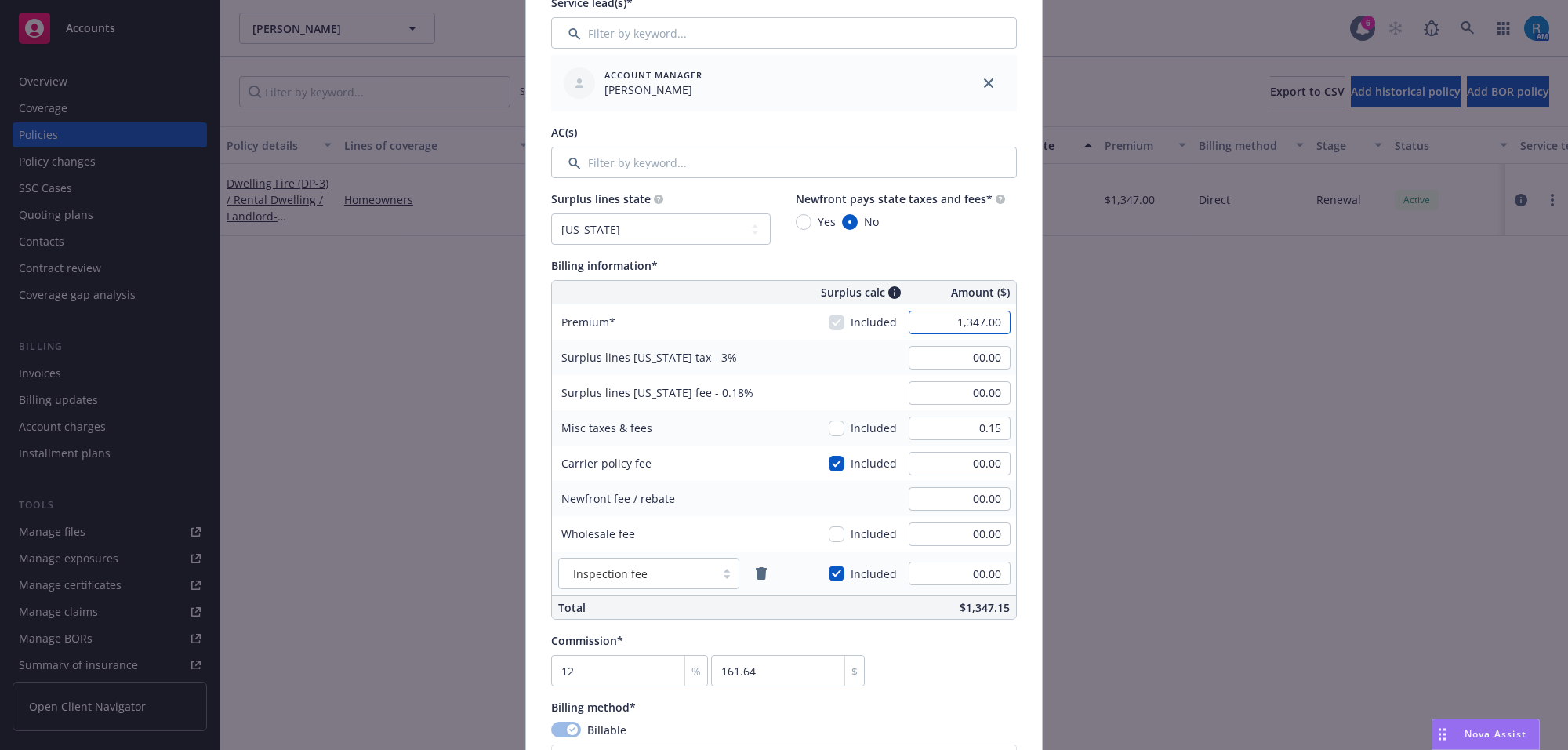
click at [941, 318] on input "1,347.00" at bounding box center [959, 322] width 102 height 24
type input "1,558.00"
type input "46.74"
type input "2.80"
type input "186.96"
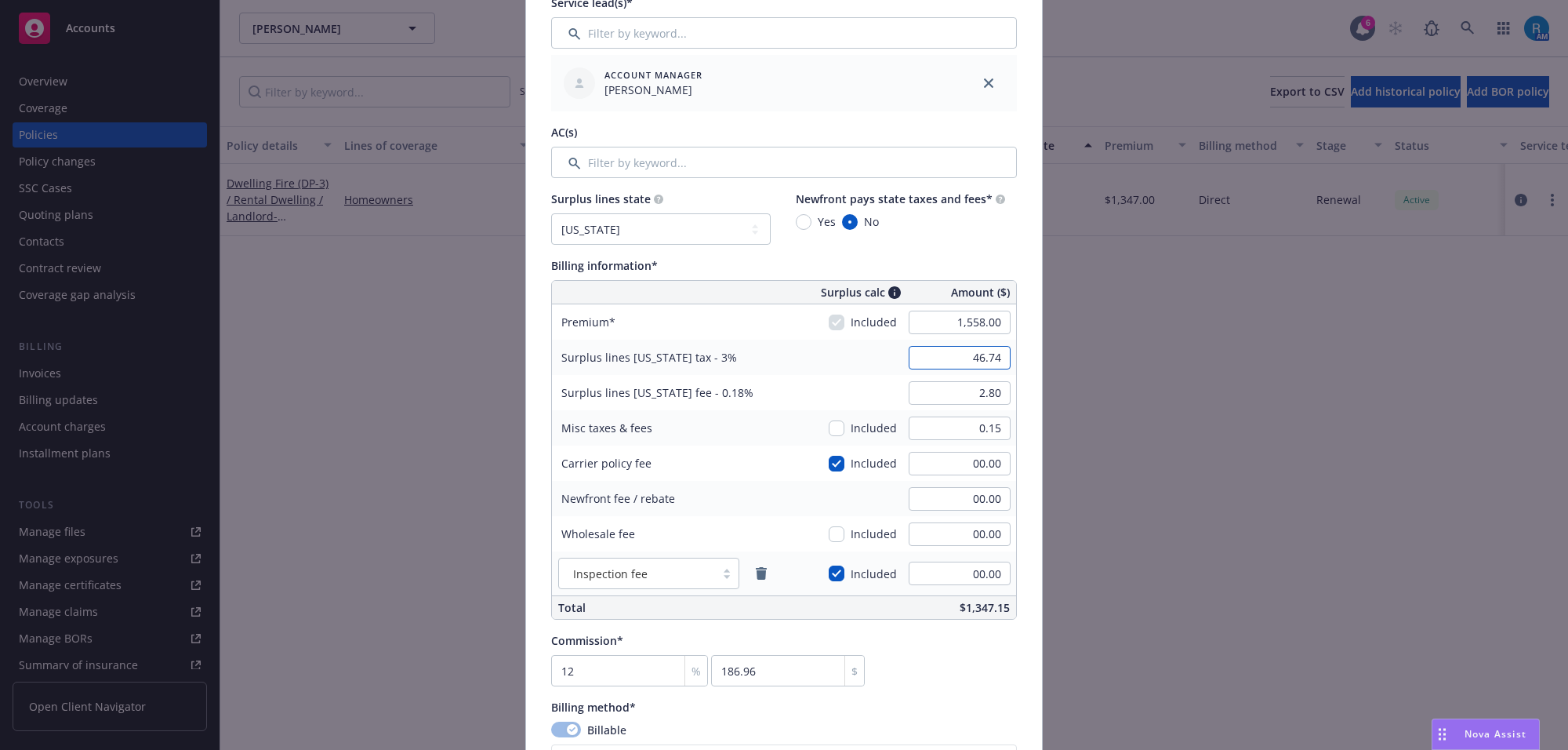
click at [945, 359] on input "46.74" at bounding box center [959, 358] width 102 height 24
type input "00.00"
click at [959, 392] on input "2.80" at bounding box center [959, 393] width 102 height 24
type input "00.00"
click at [801, 390] on div "Surplus lines California fee - 0.18% 00.00" at bounding box center [784, 392] width 464 height 35
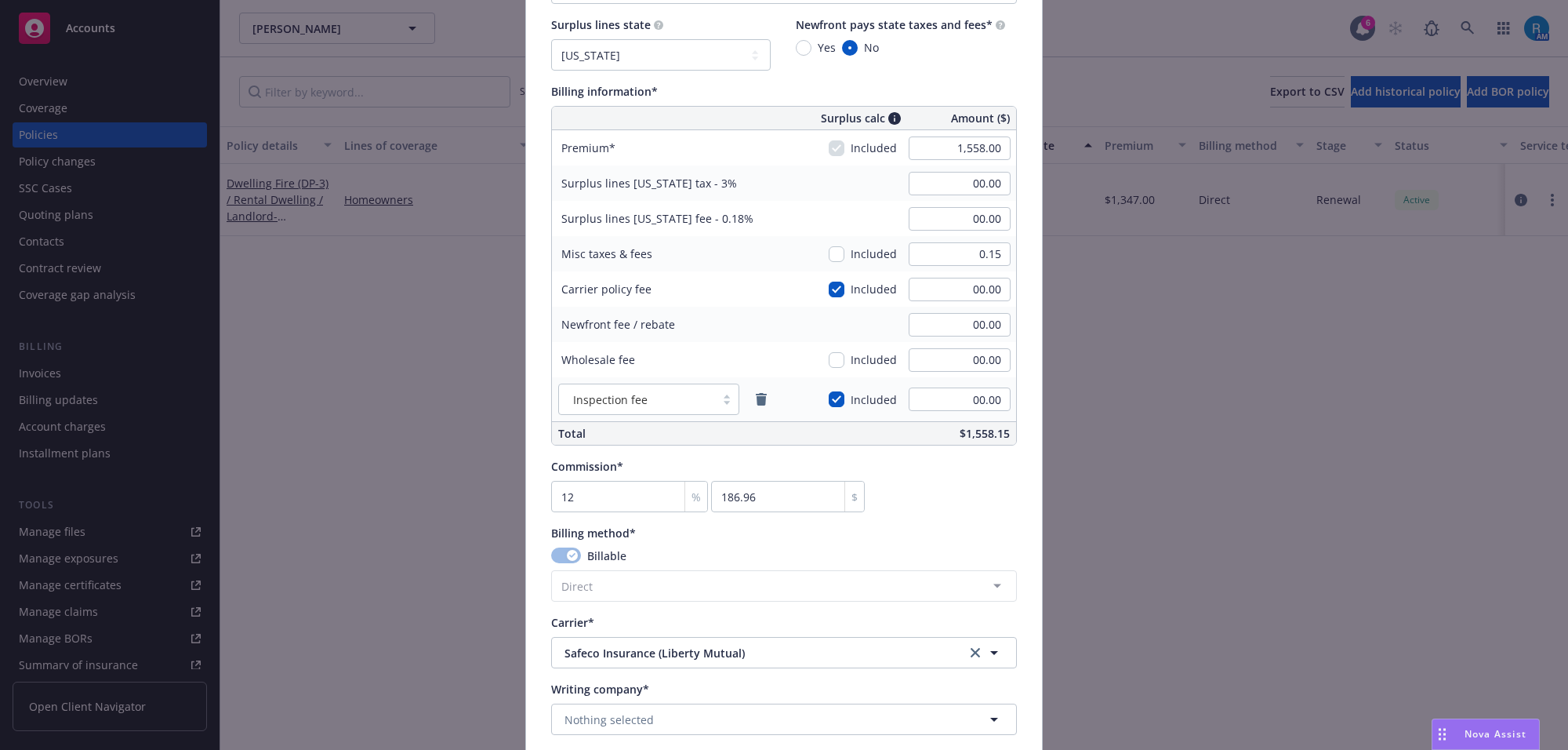
scroll to position [1079, 0]
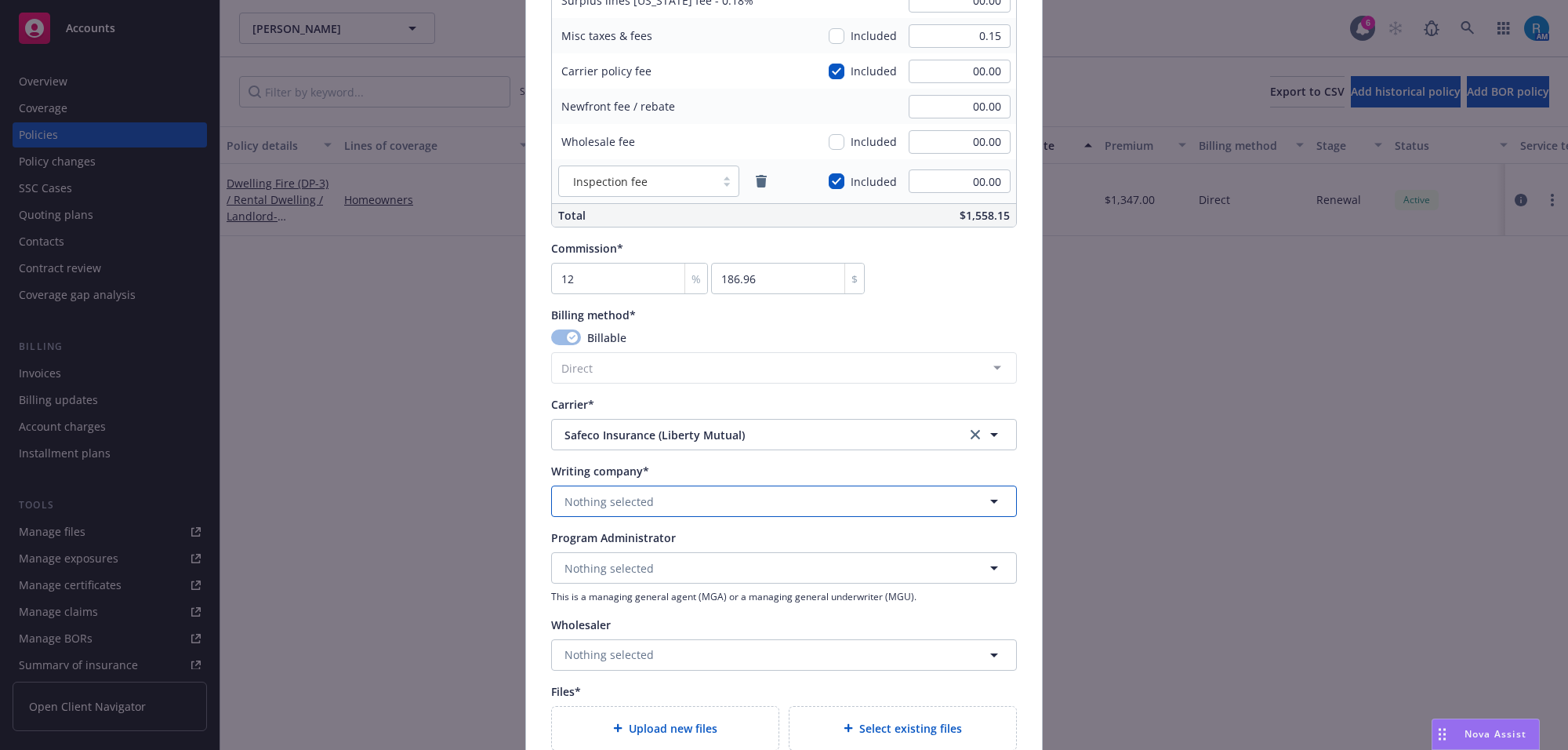
click at [585, 503] on span "Nothing selected" at bounding box center [609, 501] width 90 height 17
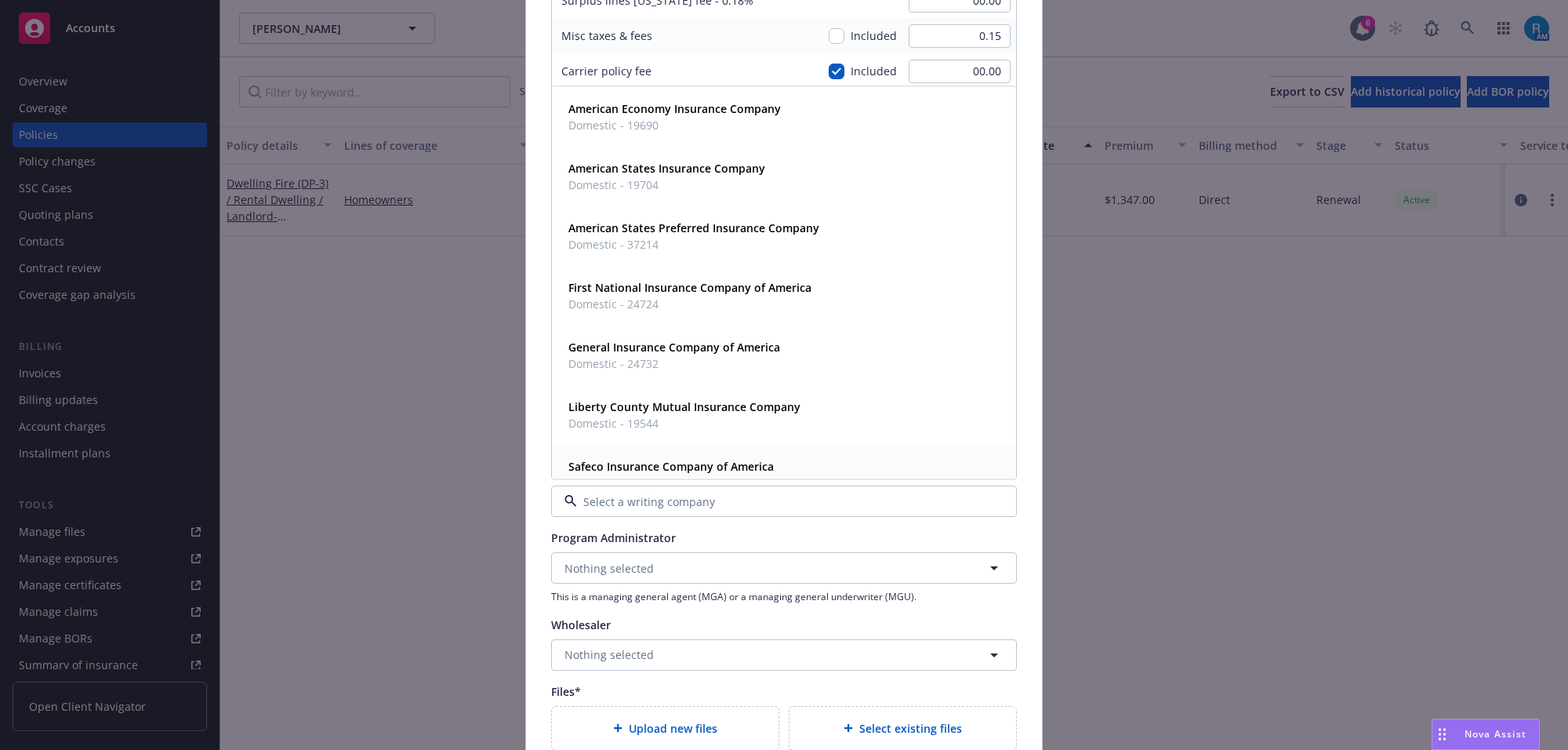
click at [661, 464] on strong "Safeco Insurance Company of America" at bounding box center [671, 466] width 206 height 15
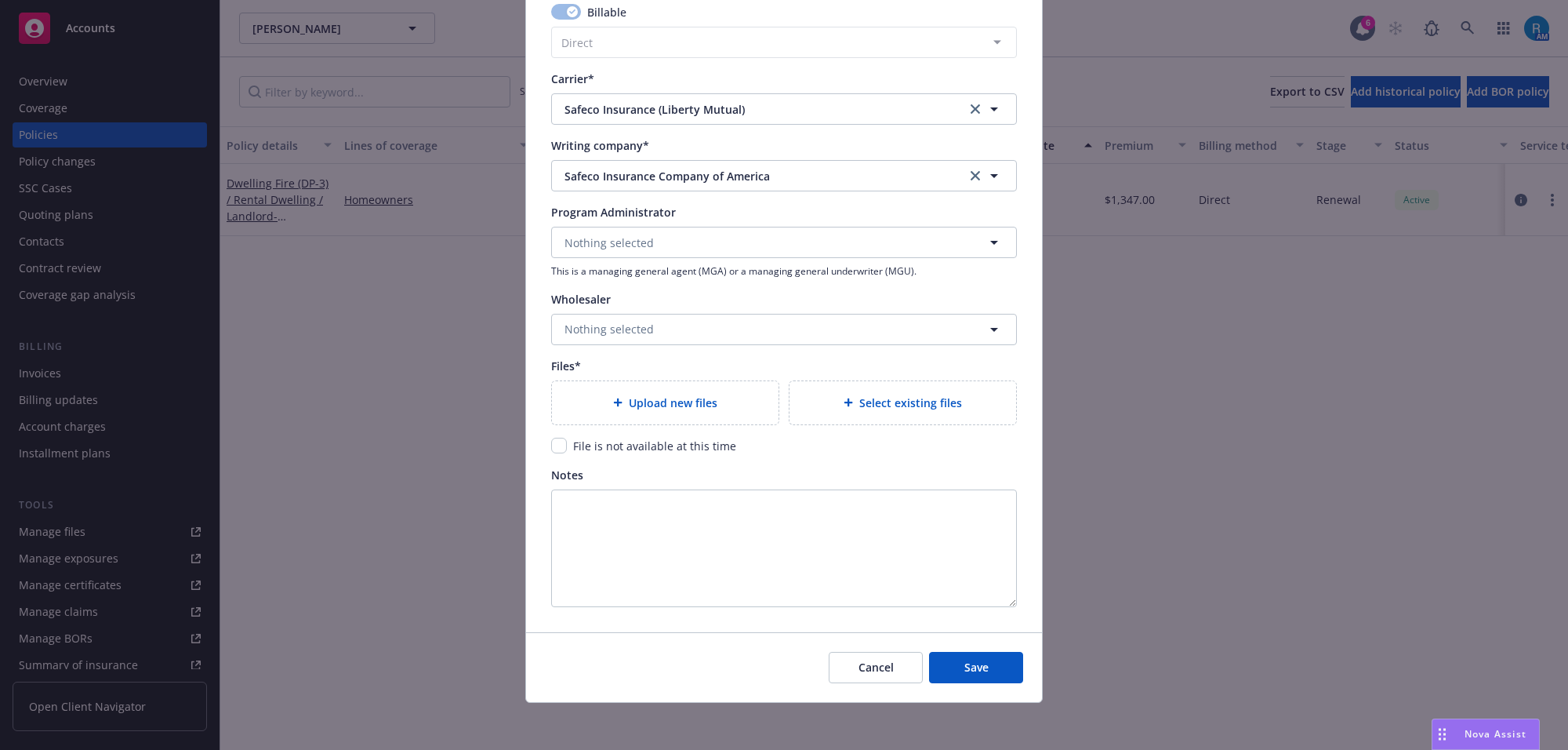
scroll to position [1407, 0]
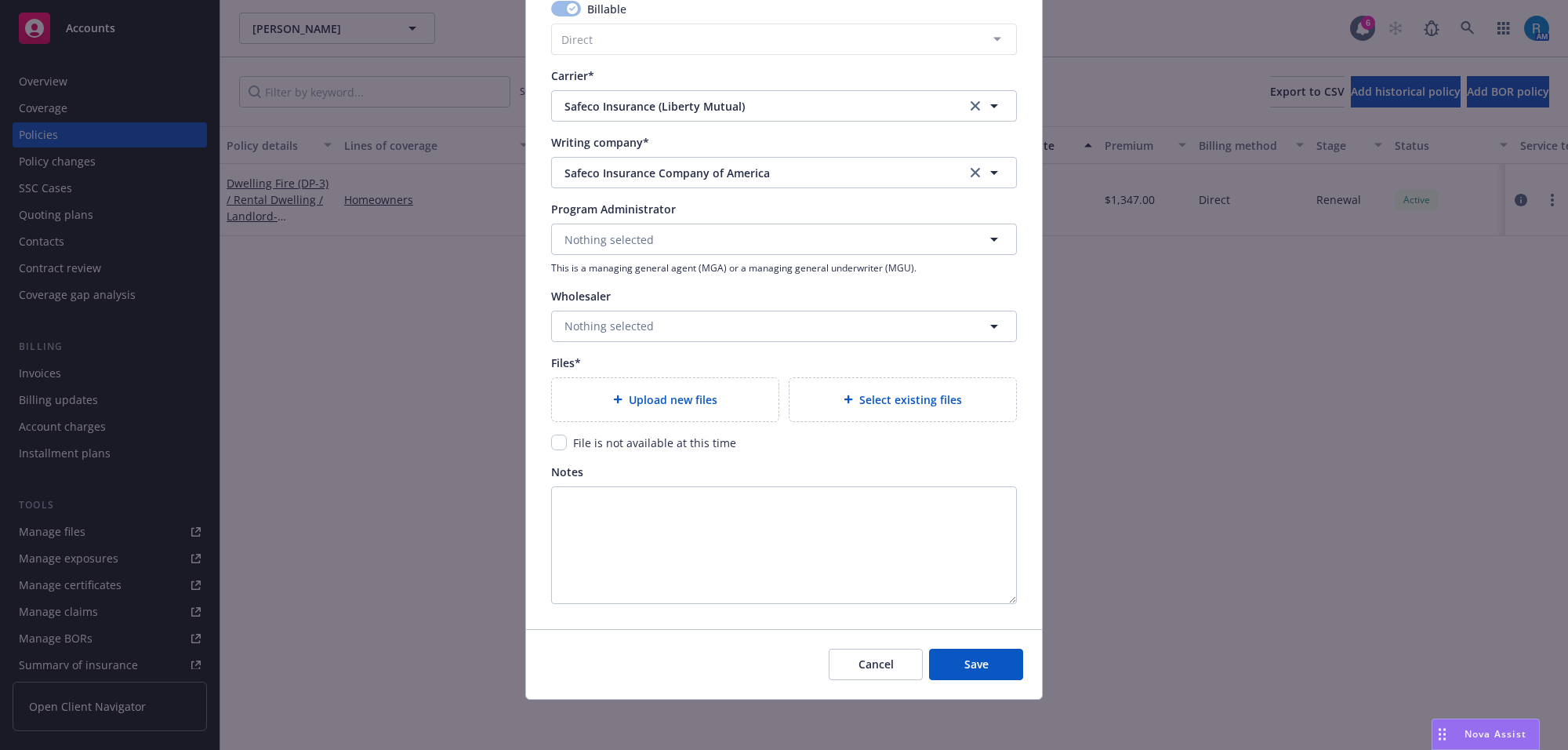
click at [597, 412] on div "Upload new files" at bounding box center [666, 399] width 227 height 43
click at [581, 408] on div "Upload new files" at bounding box center [665, 399] width 202 height 18
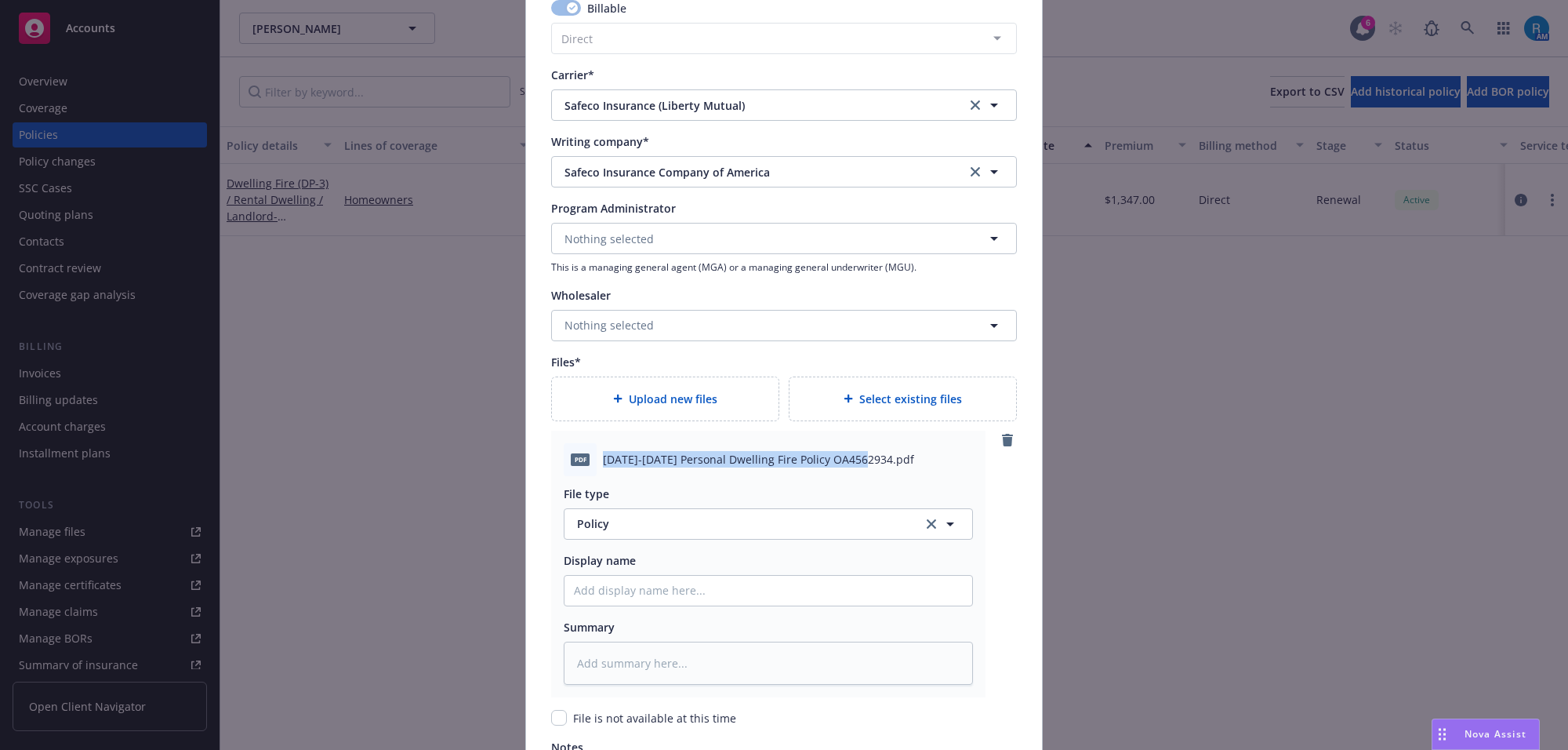
drag, startPoint x: 594, startPoint y: 467, endPoint x: 859, endPoint y: 472, distance: 265.0
click at [859, 472] on div "pdf 2025-2026 Personal Dwelling Fire Policy OA4562934.pdf" at bounding box center [768, 459] width 409 height 33
copy span "2025-2026 Personal Dwelling Fire Policy OA4562934"
click at [605, 604] on input "Policy display name" at bounding box center [768, 590] width 408 height 30
paste input "2025-2026 Personal Dwelling Fire Policy OA4562934"
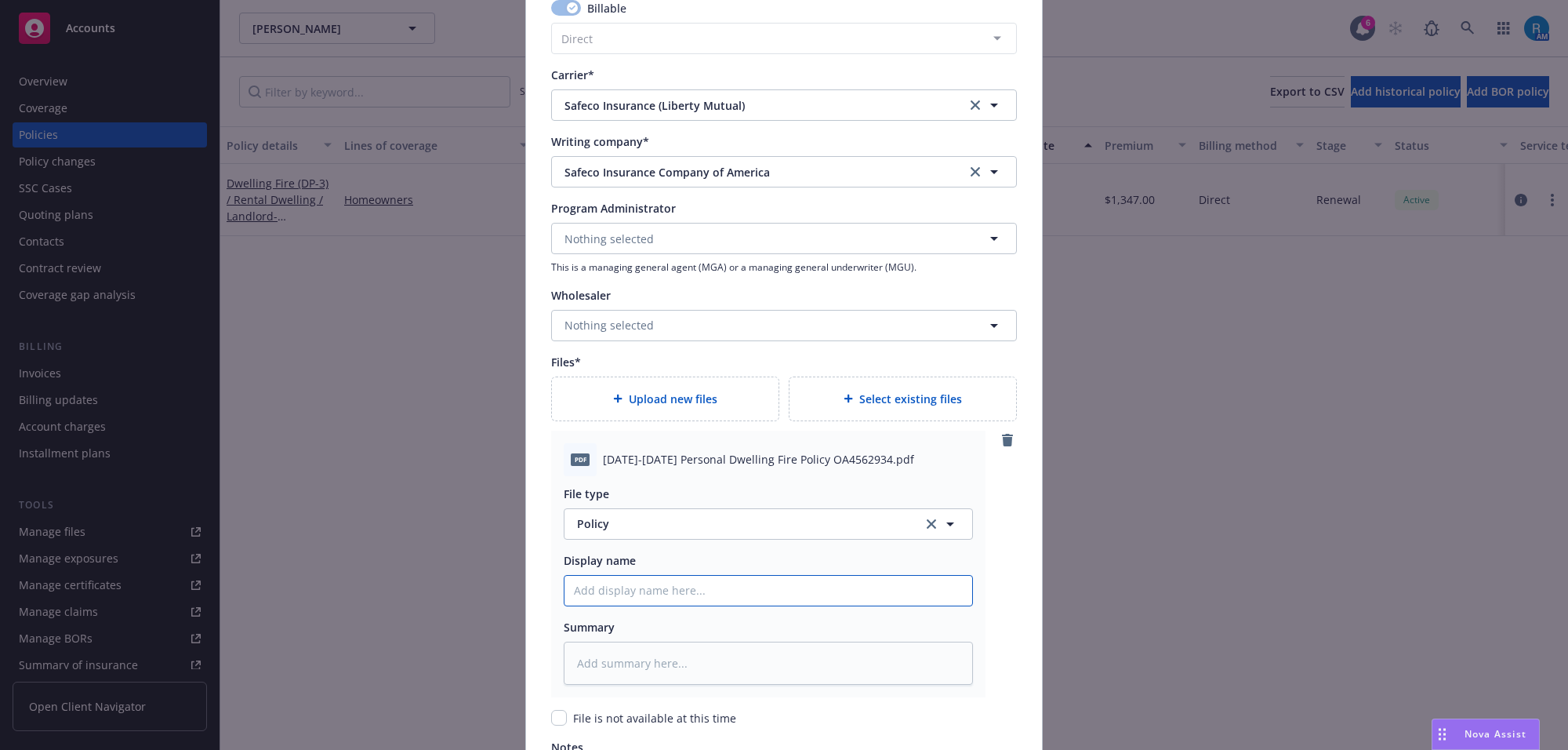
type textarea "x"
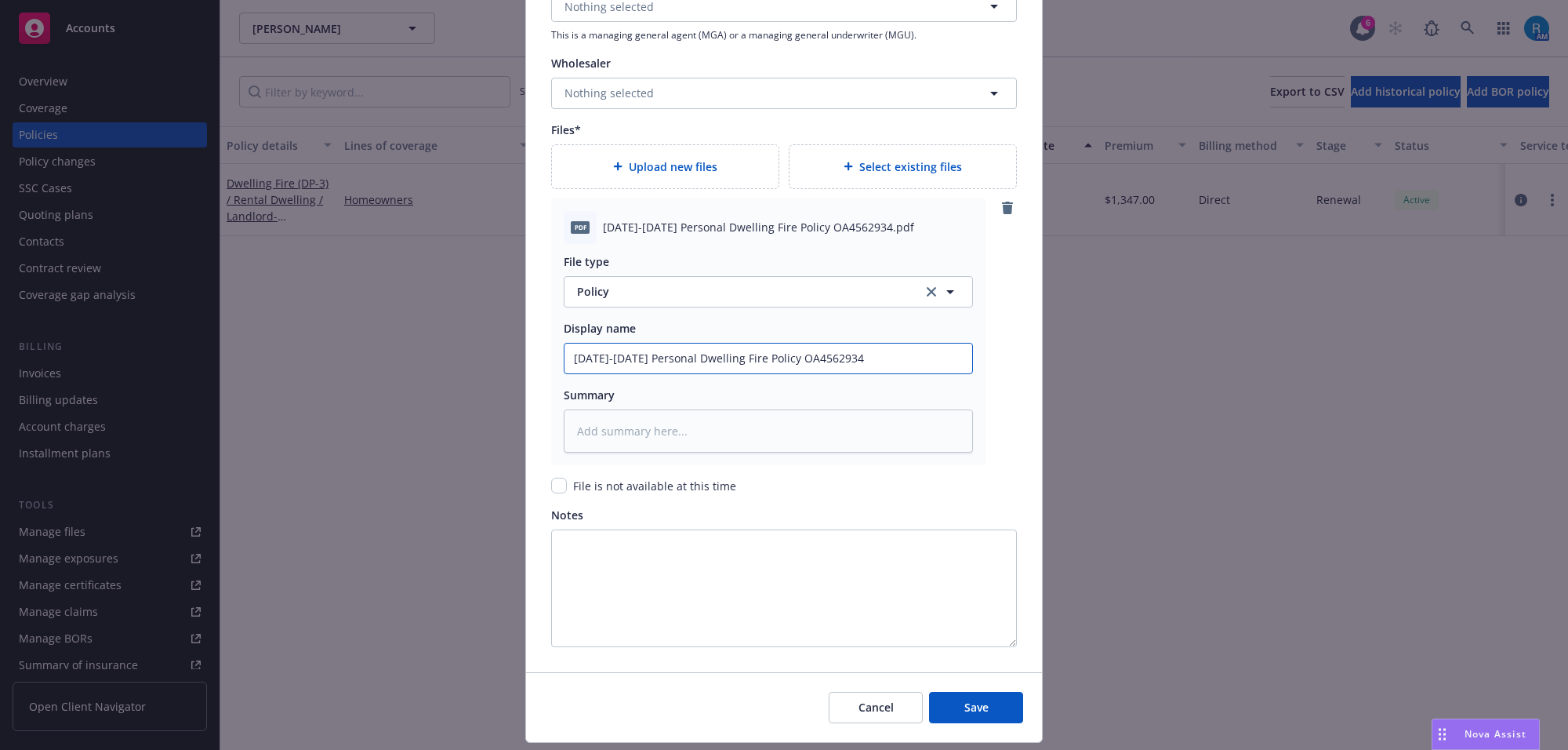
scroll to position [1683, 0]
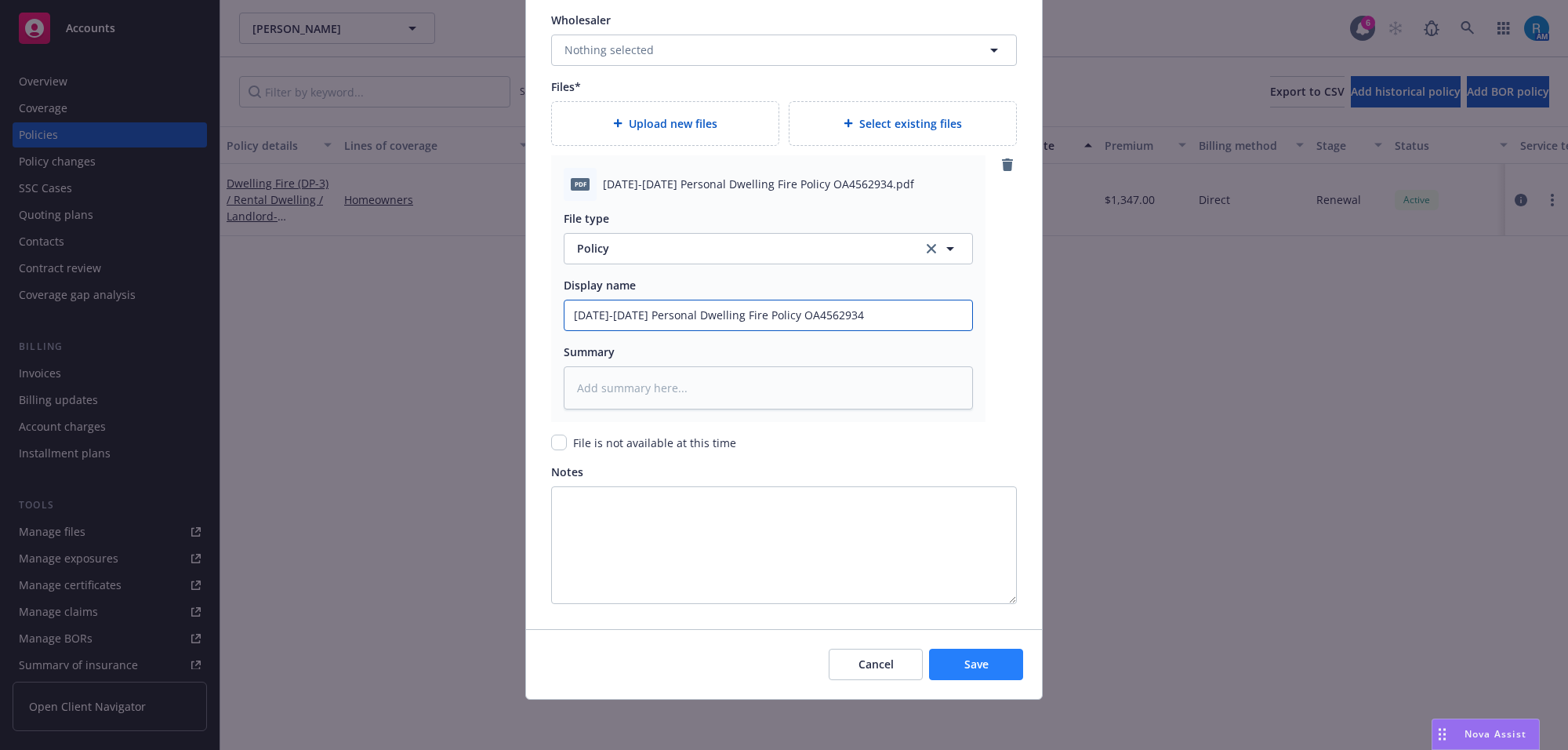
type input "2025-2026 Personal Dwelling Fire Policy OA4562934"
click at [964, 656] on span "Save" at bounding box center [976, 663] width 25 height 15
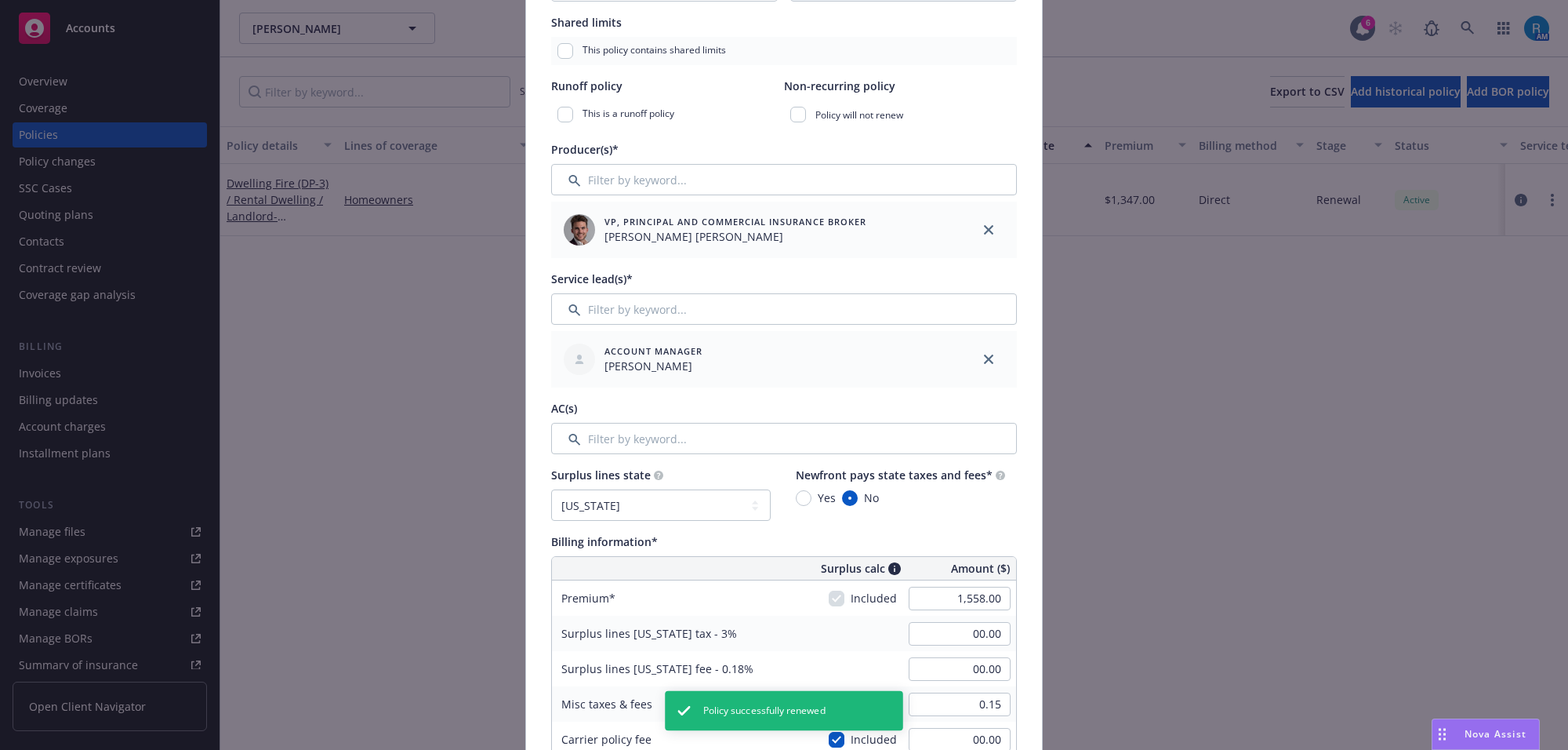
scroll to position [410, 0]
type textarea "x"
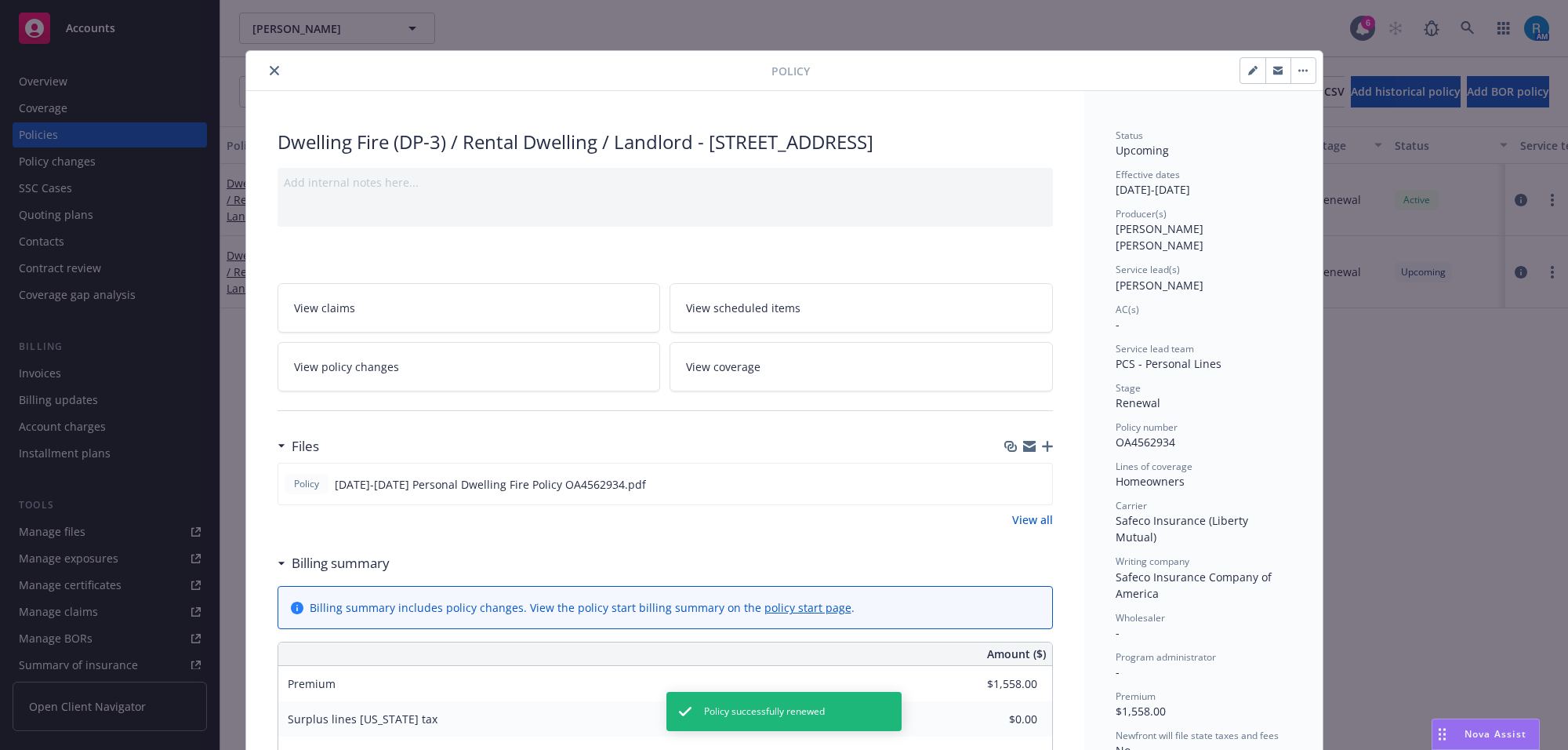
click at [270, 66] on icon "close" at bounding box center [275, 71] width 10 height 10
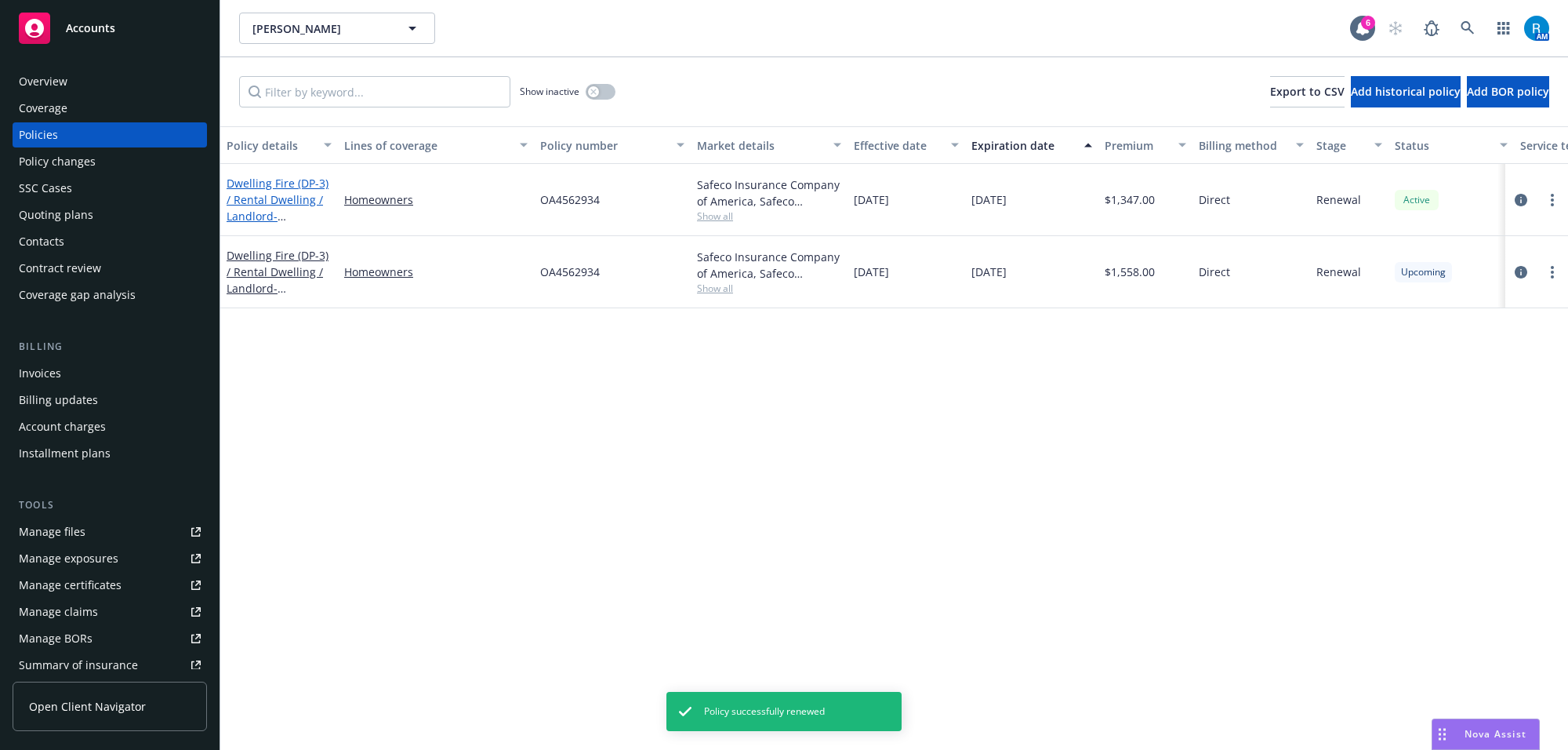
click at [267, 187] on link "Dwelling Fire (DP-3) / Rental Dwelling / Landlord - 7297 Church St Gilroy, CA, …" at bounding box center [278, 207] width 102 height 64
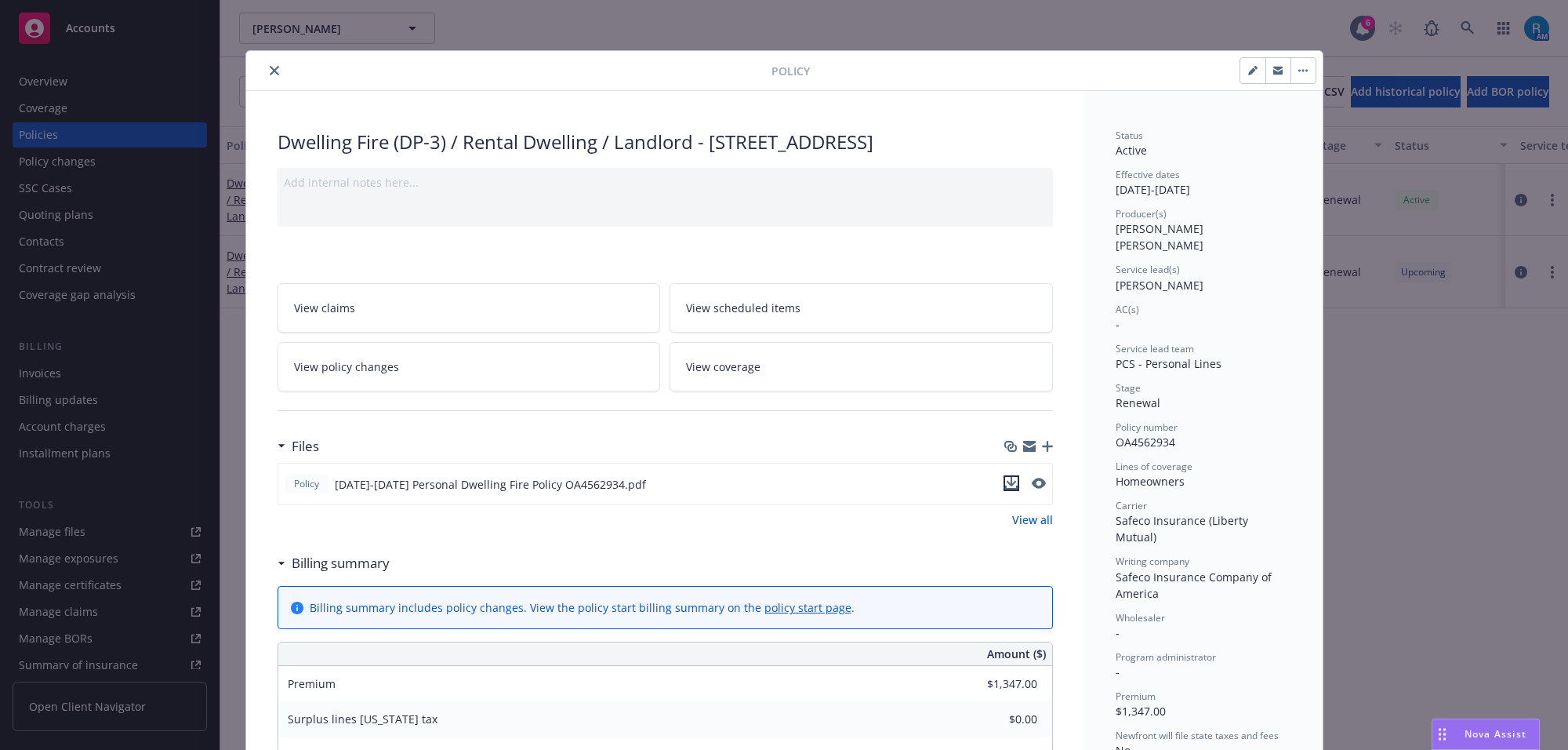
click at [1005, 483] on icon "download file" at bounding box center [1012, 483] width 13 height 13
drag, startPoint x: 263, startPoint y: 71, endPoint x: 275, endPoint y: 39, distance: 34.2
click at [270, 71] on icon "close" at bounding box center [275, 71] width 10 height 10
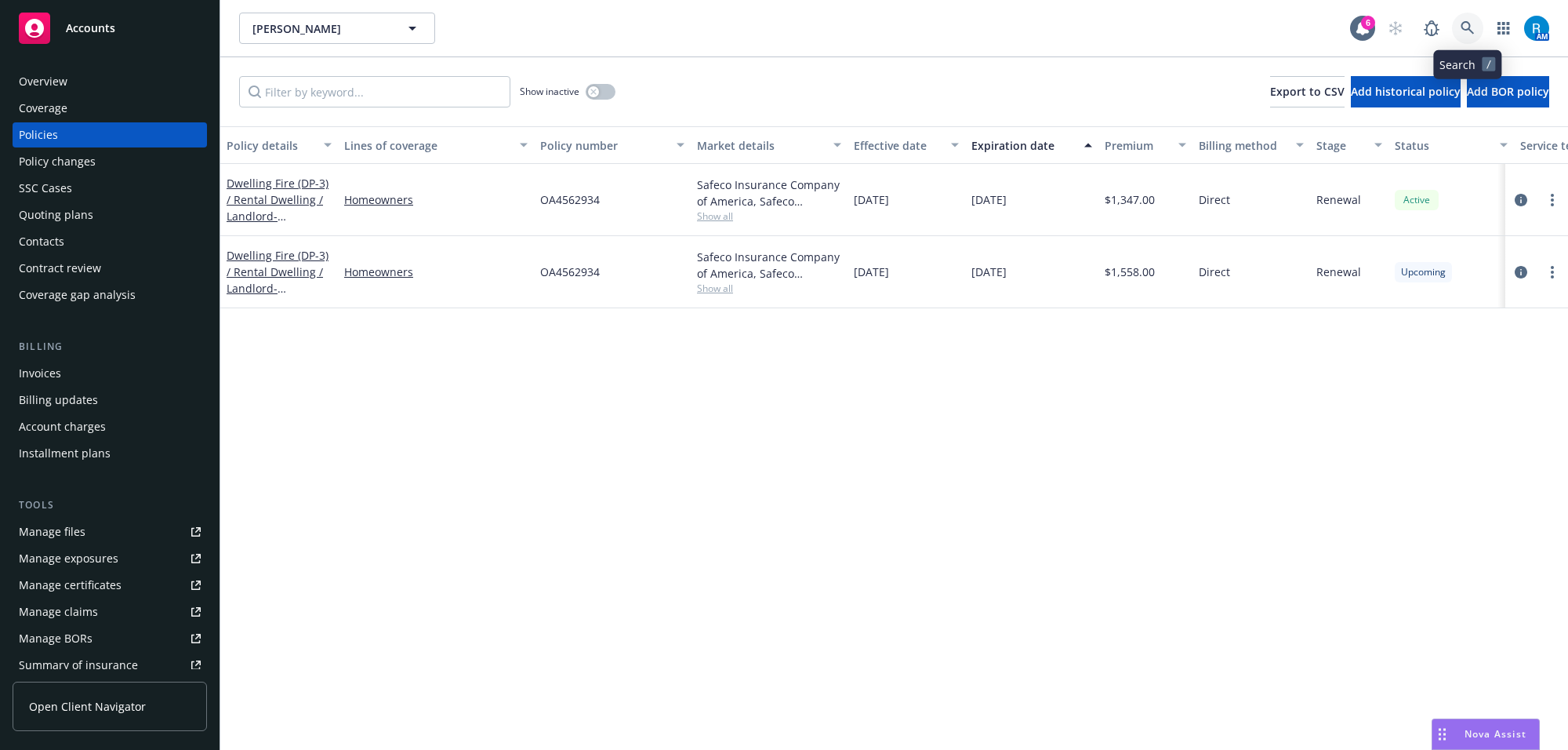
click at [1470, 36] on link at bounding box center [1468, 29] width 32 height 32
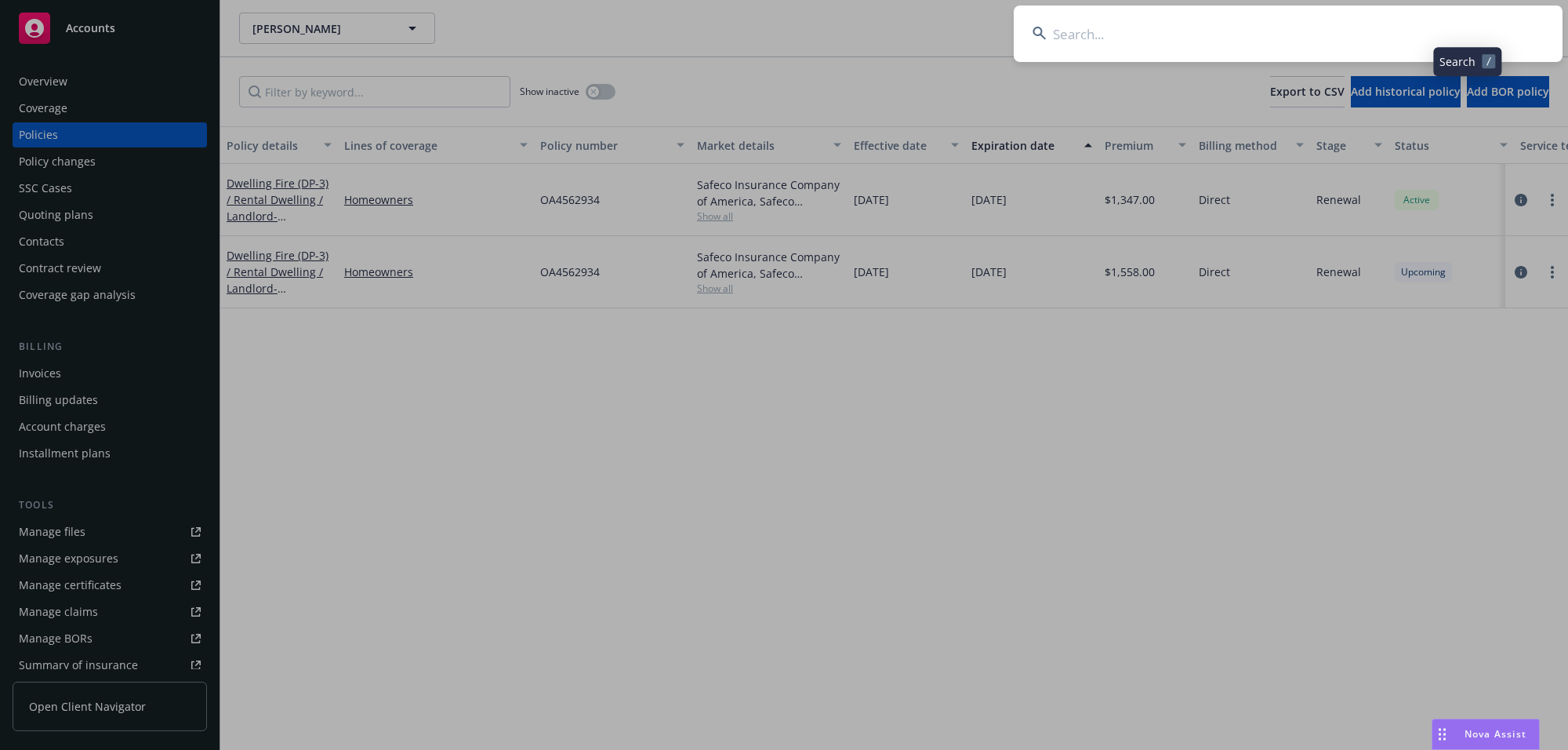
type input "Andrews, James & Nikki"
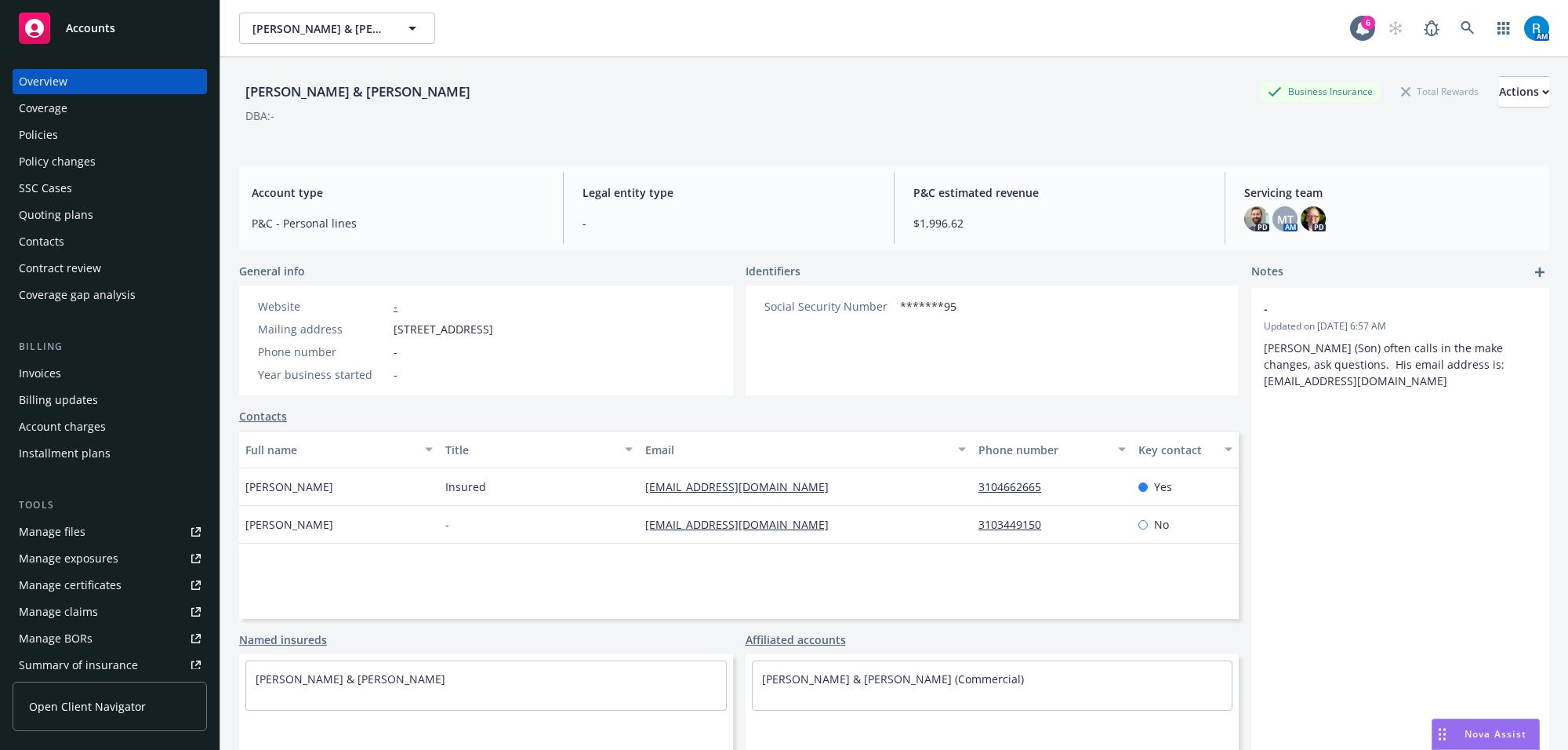
click at [96, 140] on div "Policies" at bounding box center [110, 135] width 182 height 25
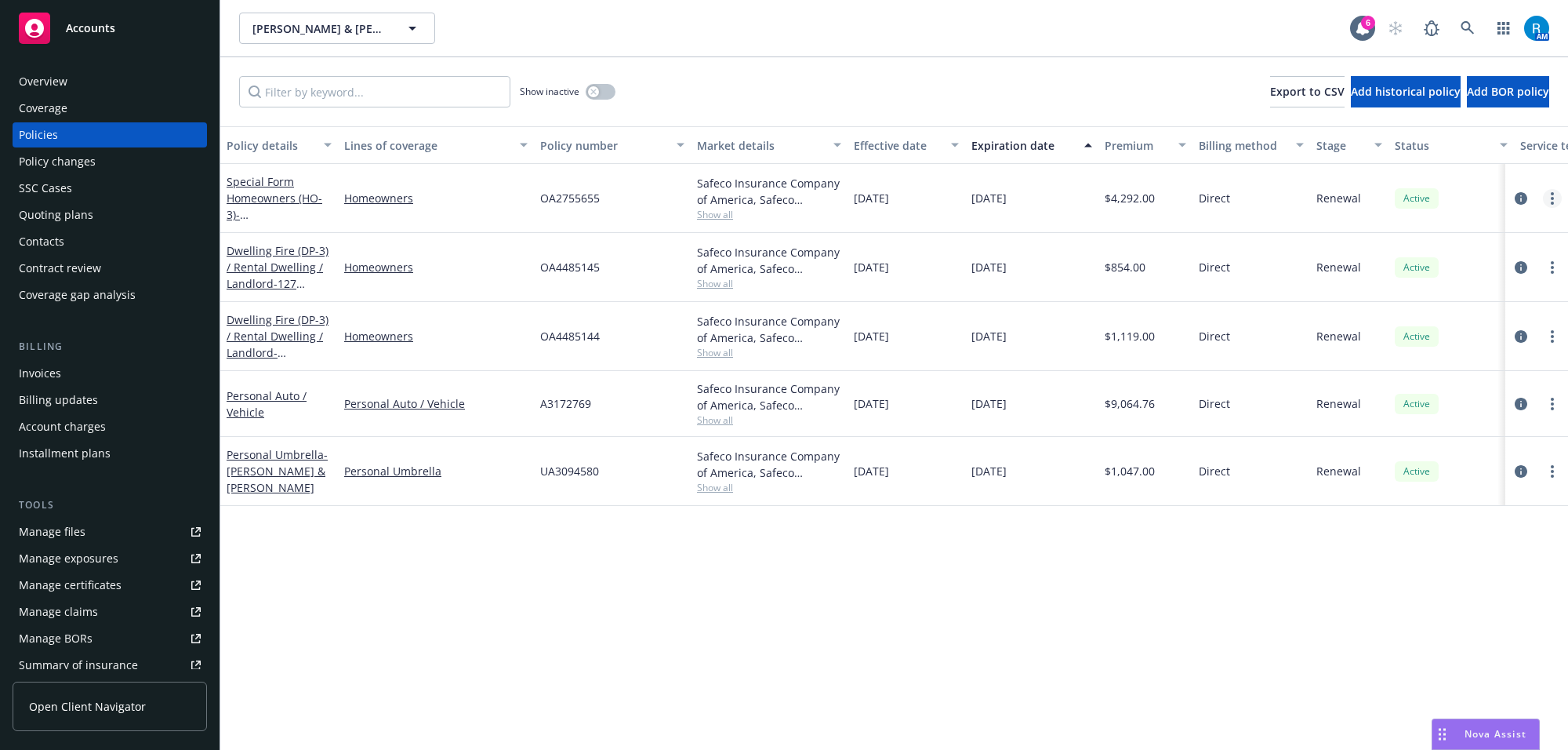
drag, startPoint x: 1555, startPoint y: 198, endPoint x: 1545, endPoint y: 206, distance: 12.8
click at [1557, 197] on link "more" at bounding box center [1552, 198] width 19 height 19
drag, startPoint x: 1463, startPoint y: 259, endPoint x: 89, endPoint y: 221, distance: 1374.5
click at [1460, 259] on link "Renew with incumbent" at bounding box center [1470, 262] width 184 height 32
select select "12"
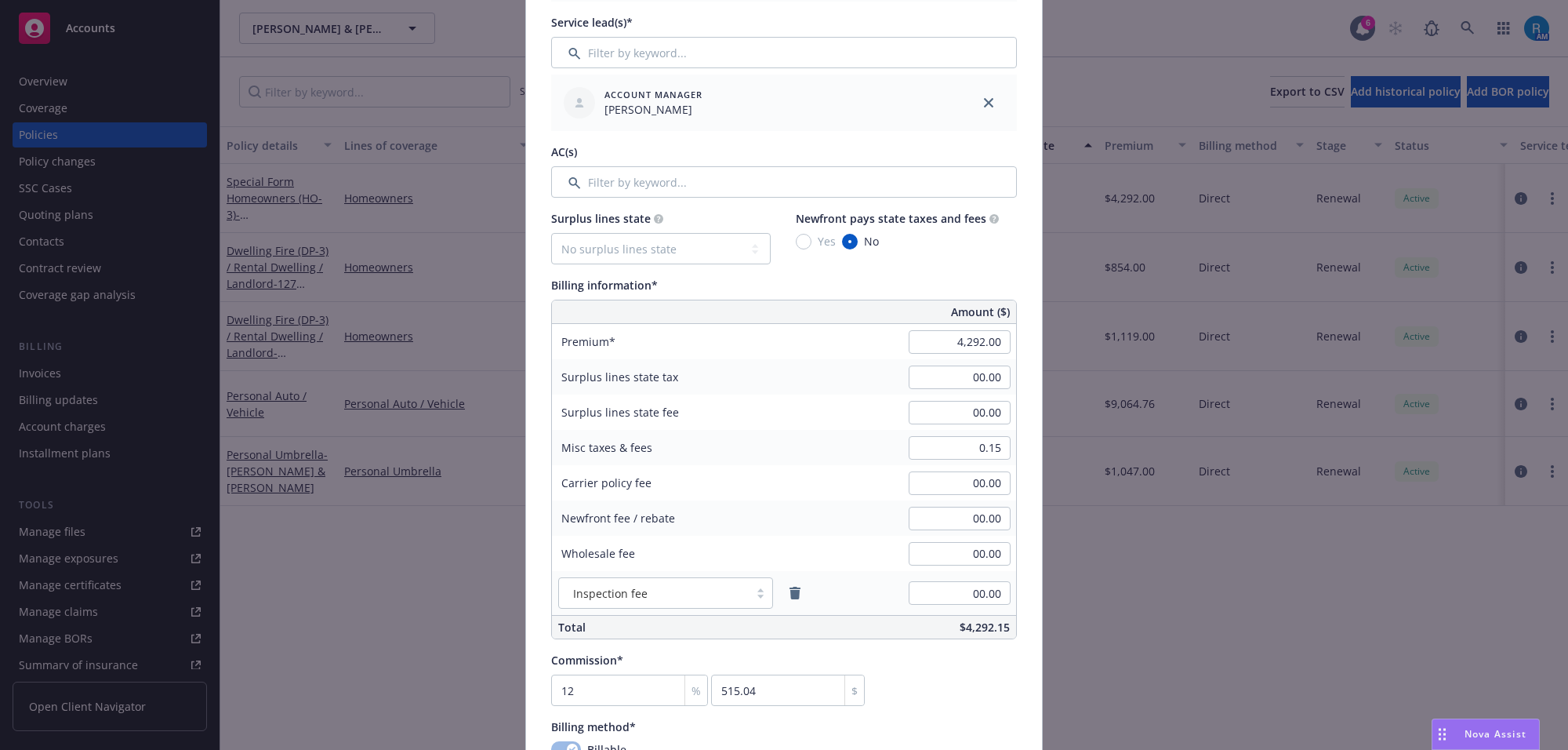
scroll to position [687, 0]
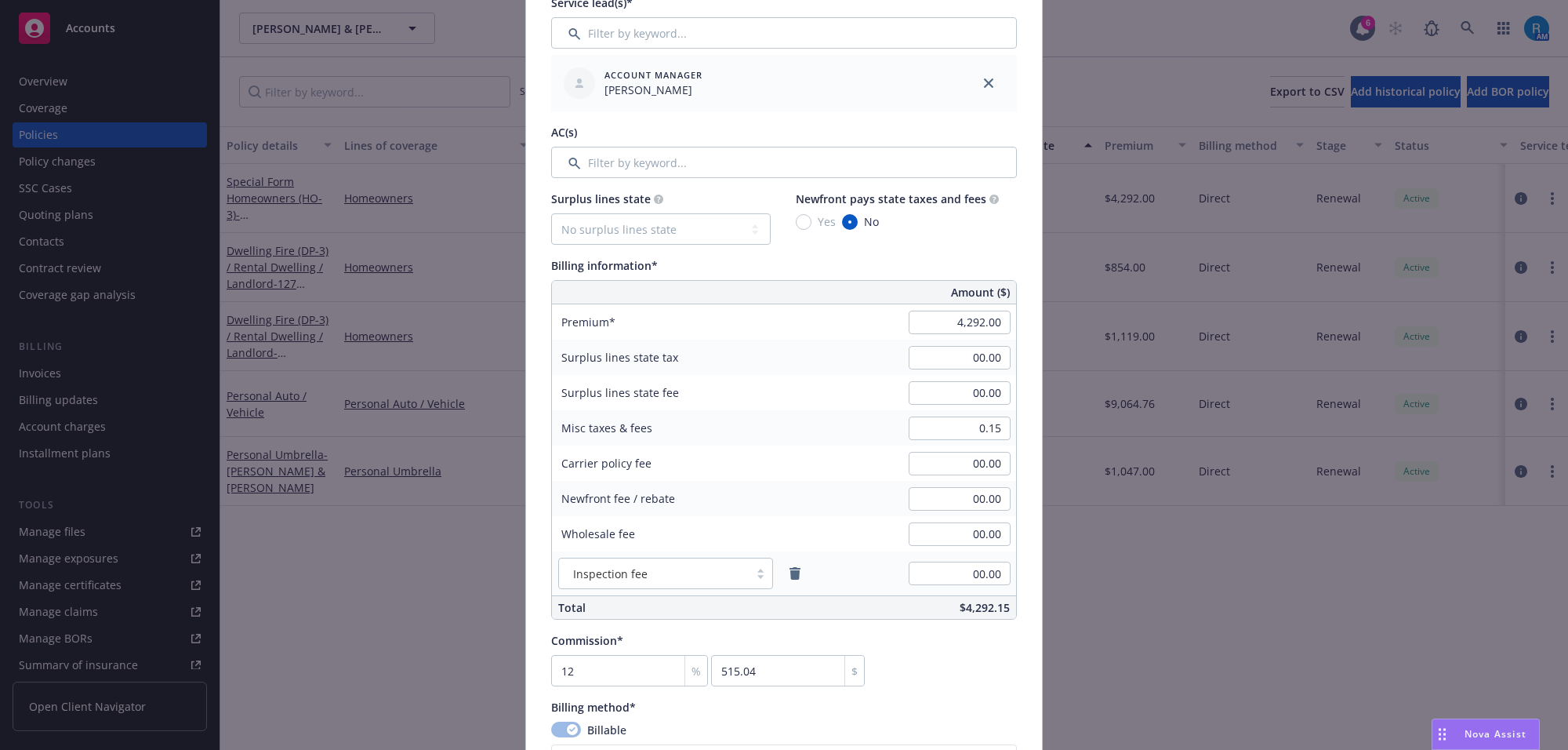
click at [949, 339] on div "Amount ($) Premium 4,292.00 Surplus lines state tax 00.00 Surplus lines state f…" at bounding box center [784, 450] width 466 height 340
click at [940, 320] on input "4,292.00" at bounding box center [959, 322] width 102 height 24
click at [945, 346] on div "00.00" at bounding box center [959, 357] width 113 height 34
type input "4,683.00"
type input "561.96"
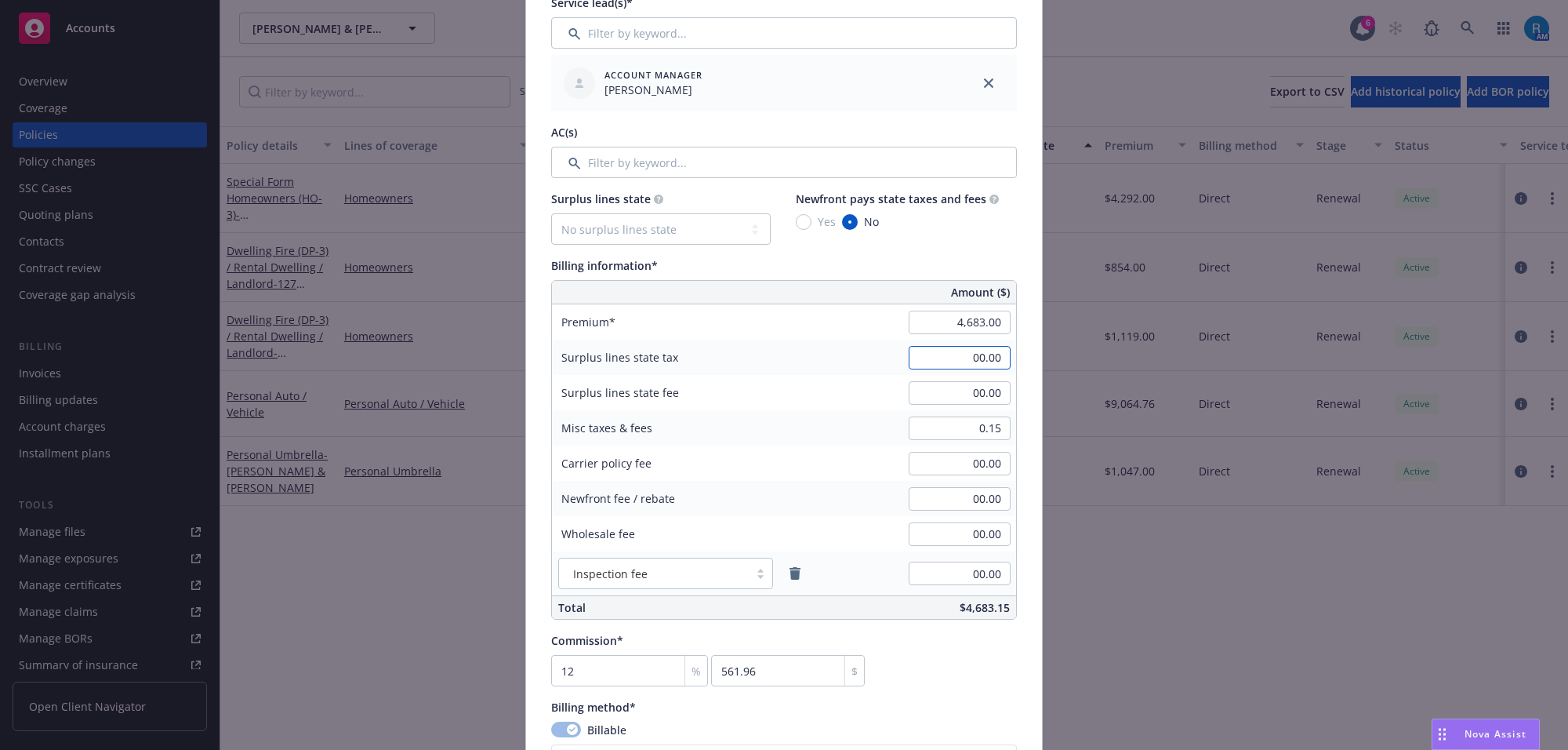
click at [942, 363] on input "00.00" at bounding box center [959, 358] width 102 height 24
click at [847, 384] on div "Surplus lines state fee 00.00" at bounding box center [784, 392] width 464 height 35
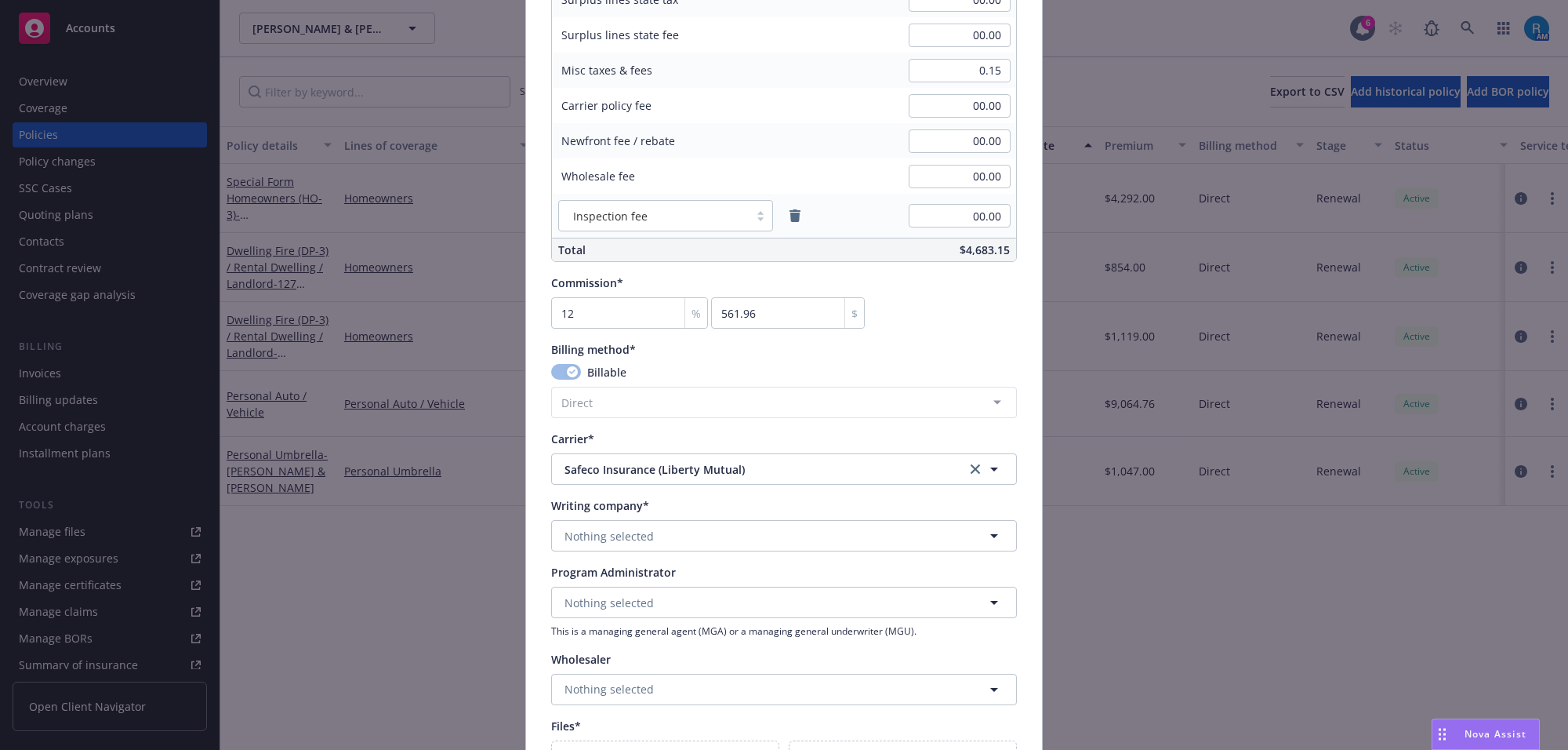
scroll to position [1079, 0]
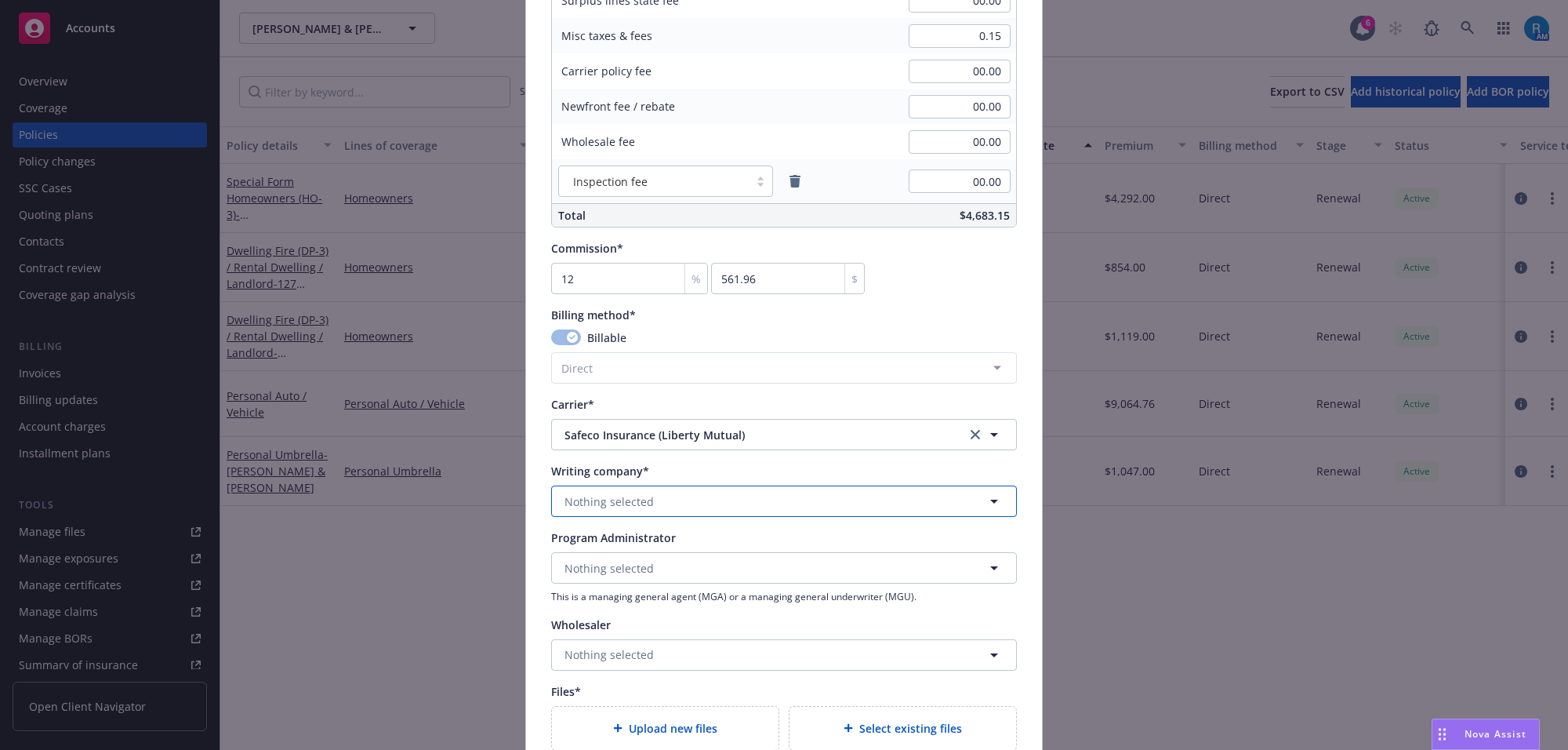
click at [655, 495] on button "Nothing selected" at bounding box center [784, 502] width 466 height 32
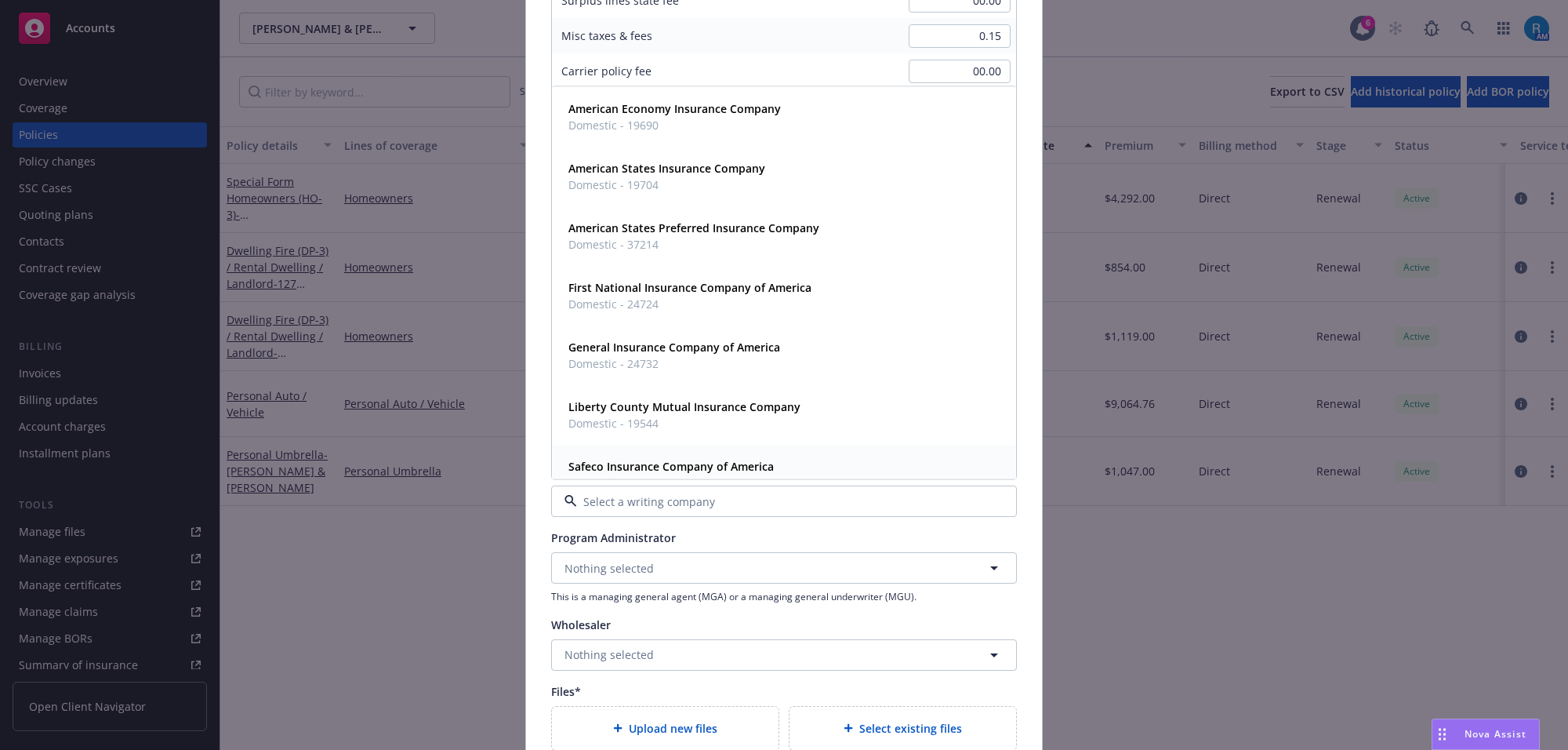
click at [671, 467] on strong "Safeco Insurance Company of America" at bounding box center [671, 466] width 206 height 15
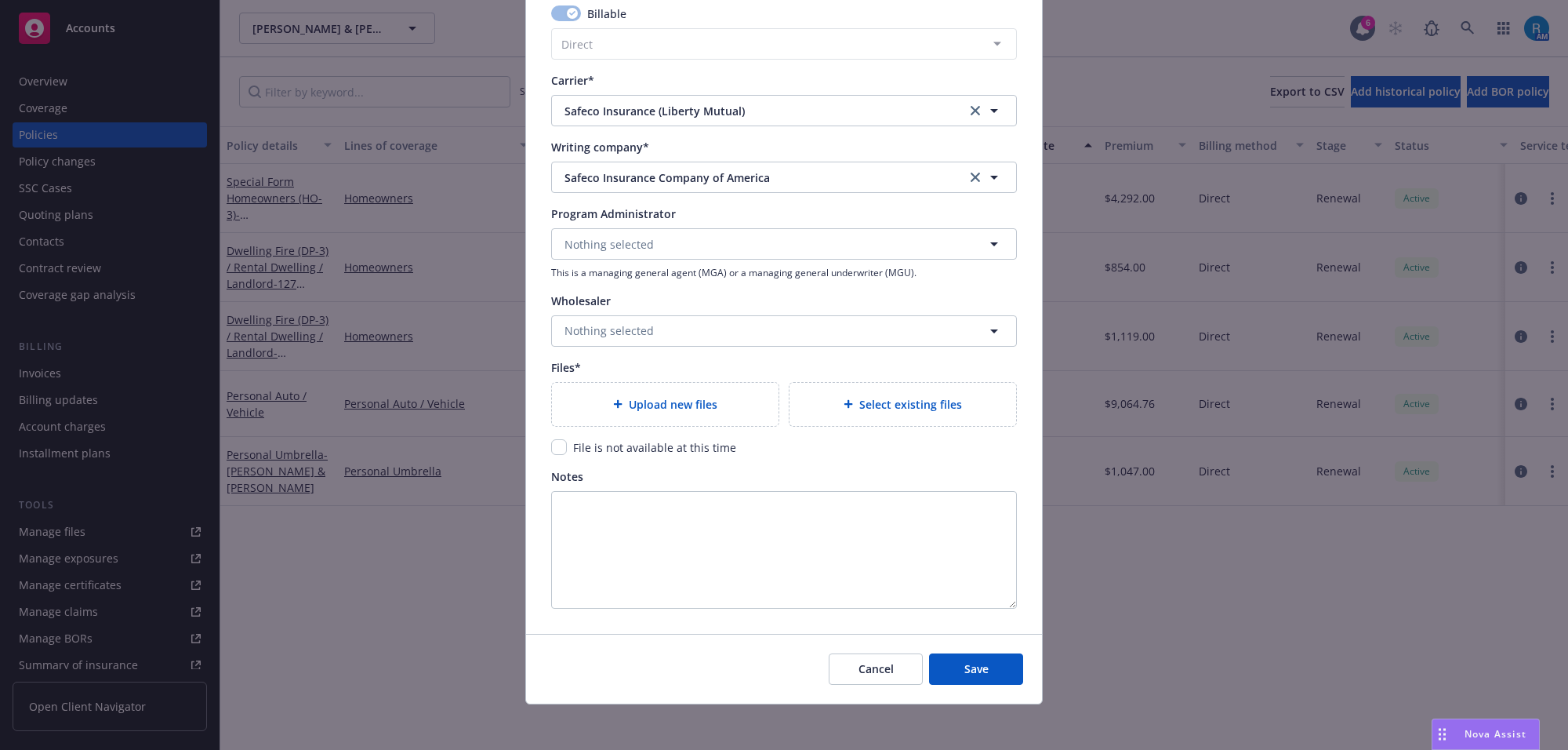
scroll to position [1407, 0]
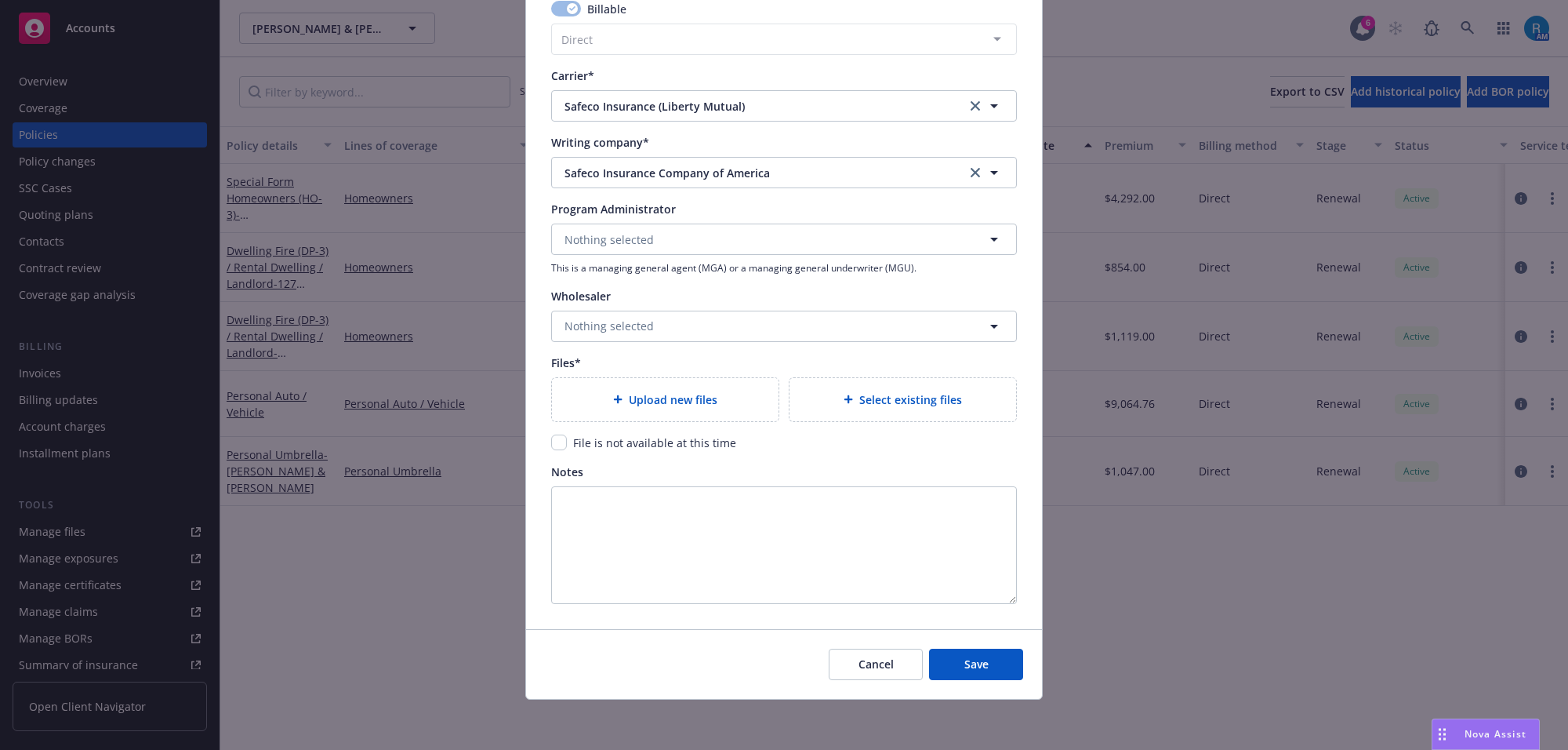
click at [598, 405] on div "Upload new files" at bounding box center [665, 399] width 202 height 18
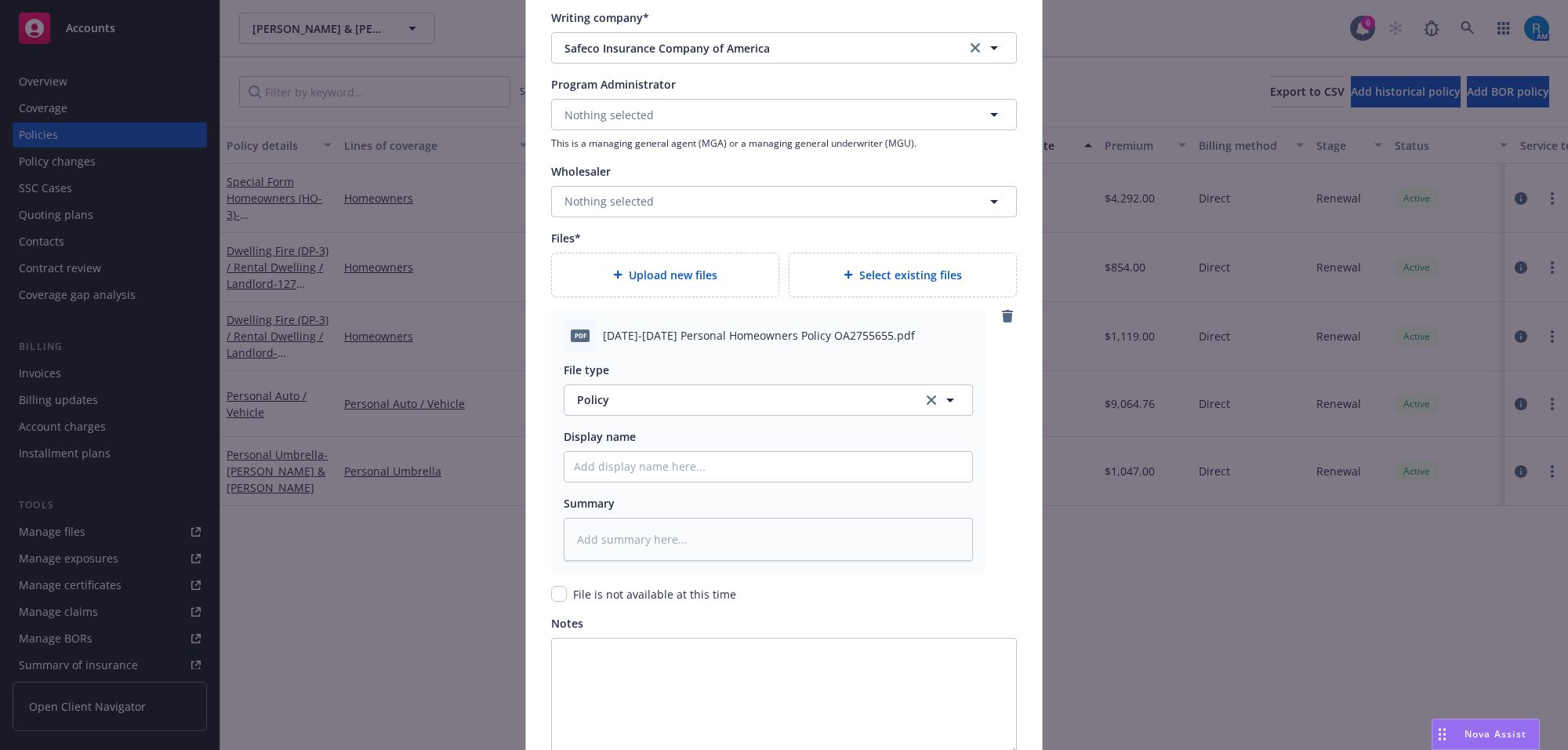
scroll to position [1683, 0]
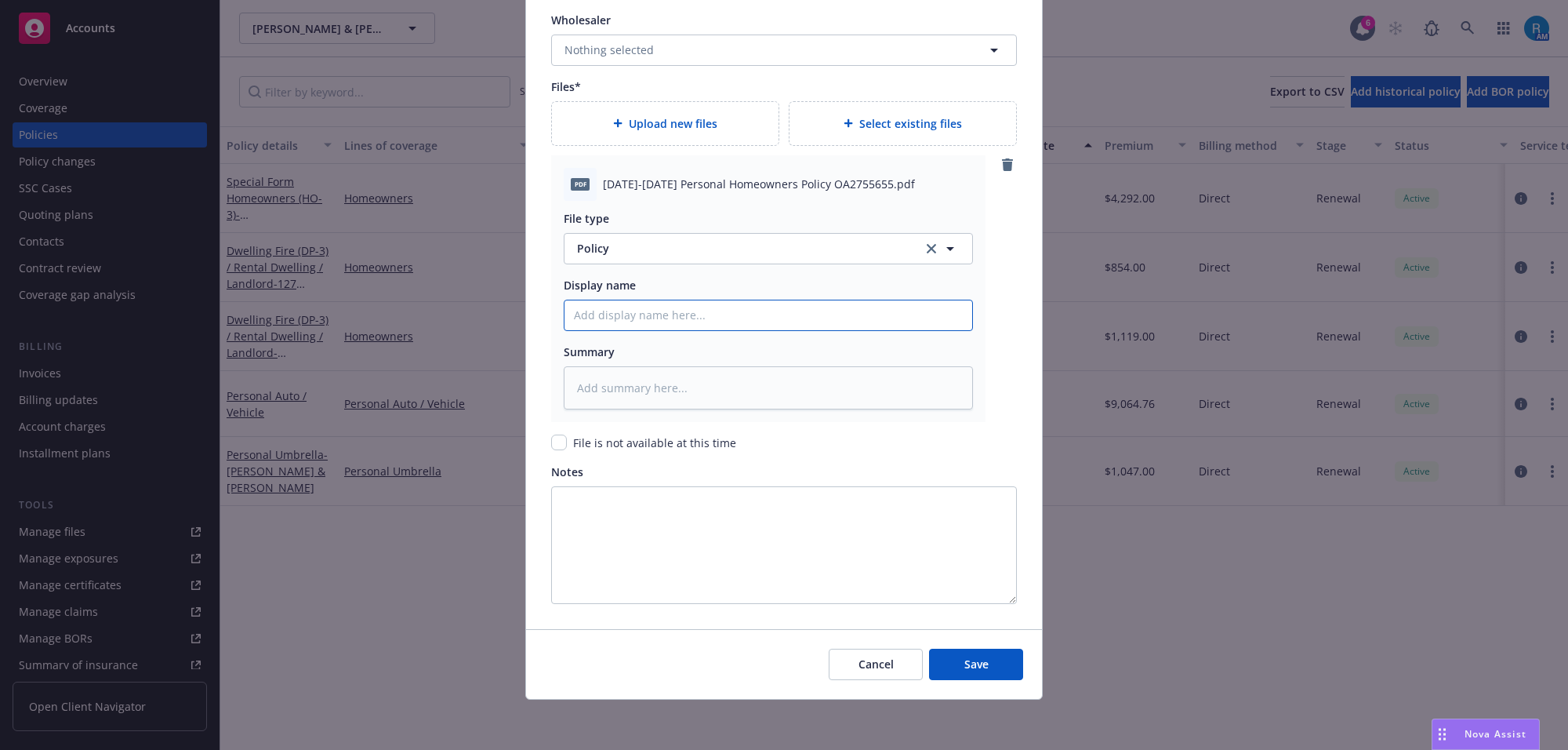
click at [601, 310] on input "Policy display name" at bounding box center [768, 315] width 408 height 30
paste input "2025-2026 Personal Homeowners Policy OA2755655"
type textarea "x"
type input "2025-2026 Personal Homeowners Policy OA2755655"
drag, startPoint x: 956, startPoint y: 668, endPoint x: 746, endPoint y: 424, distance: 321.9
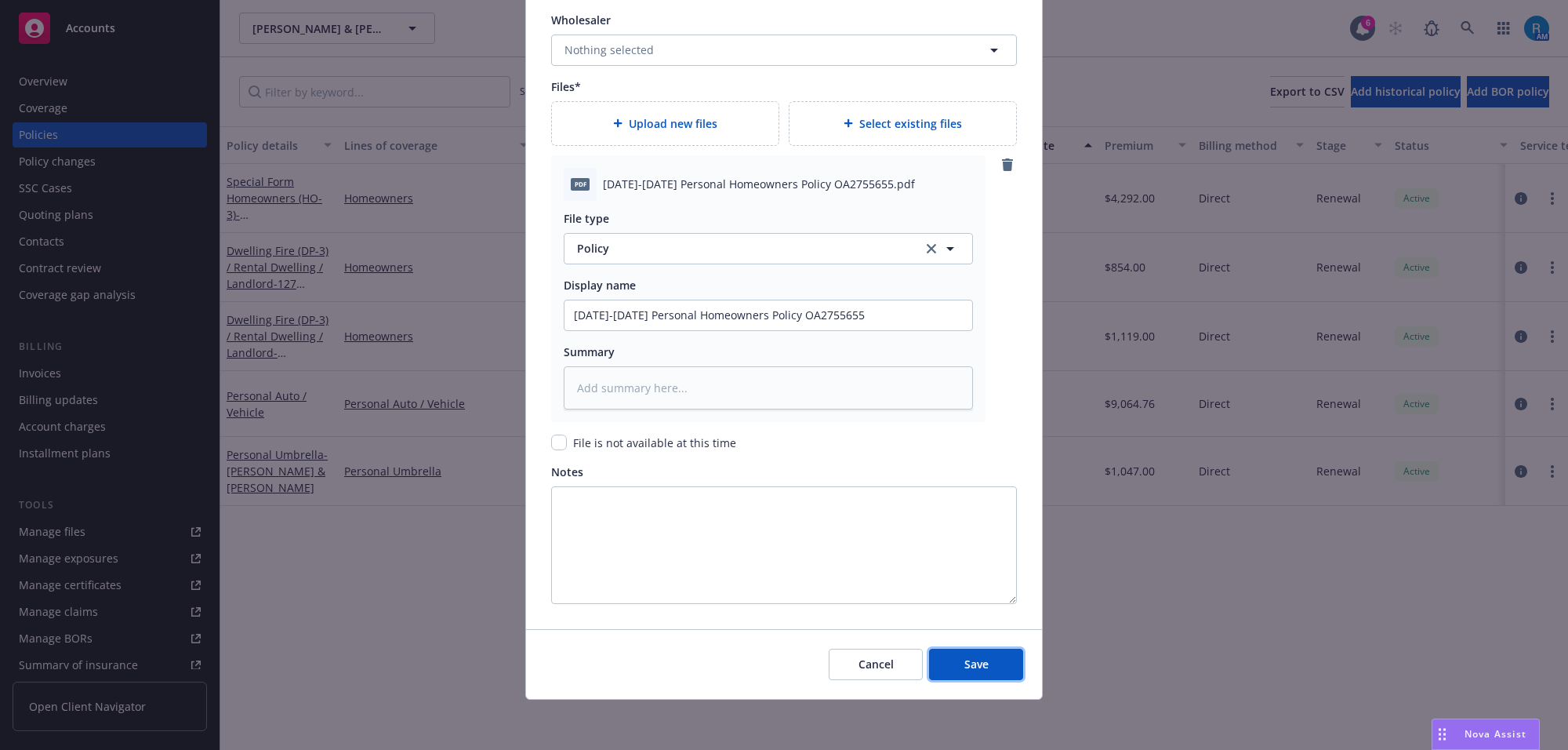
click at [964, 667] on span "Save" at bounding box center [976, 663] width 25 height 15
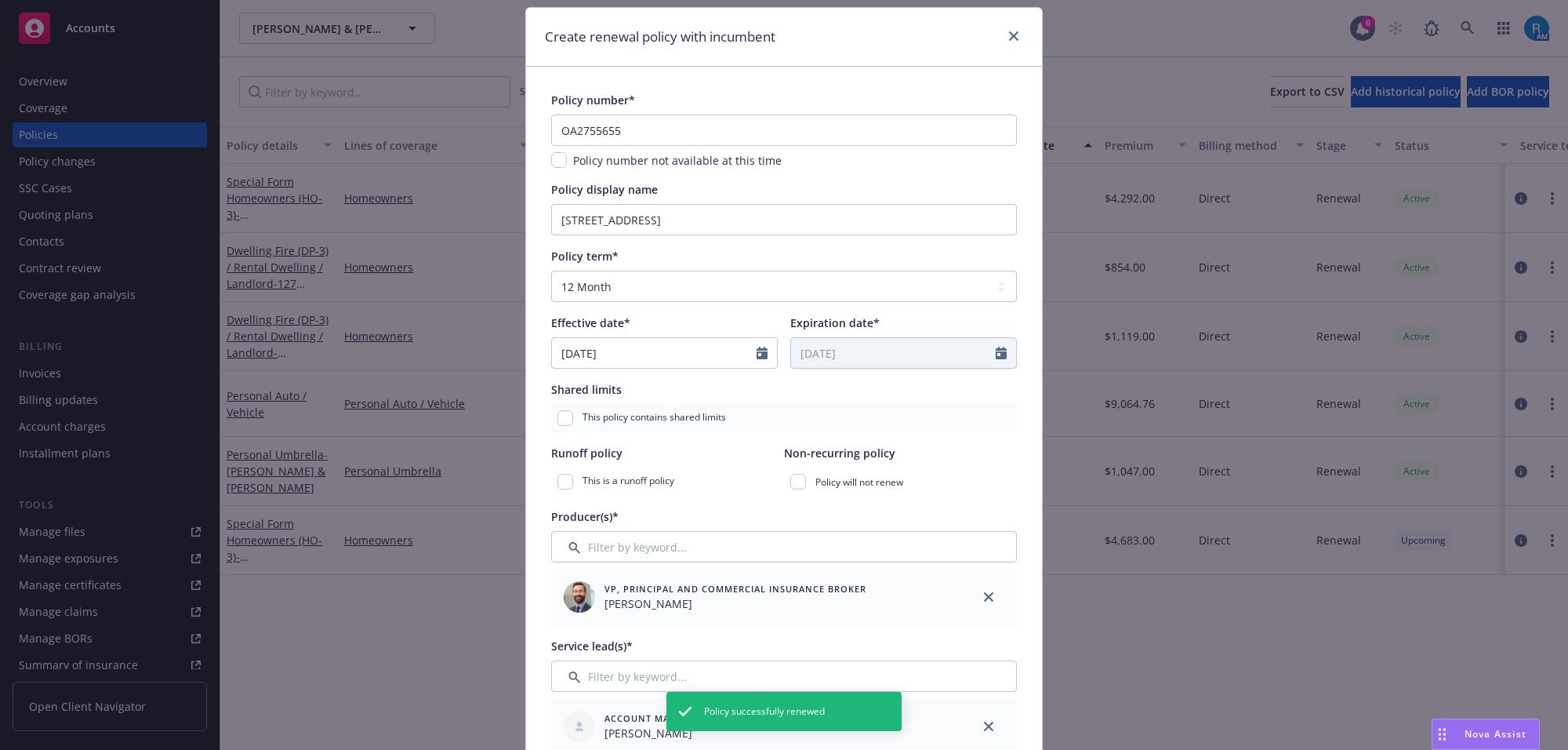
scroll to position [0, 0]
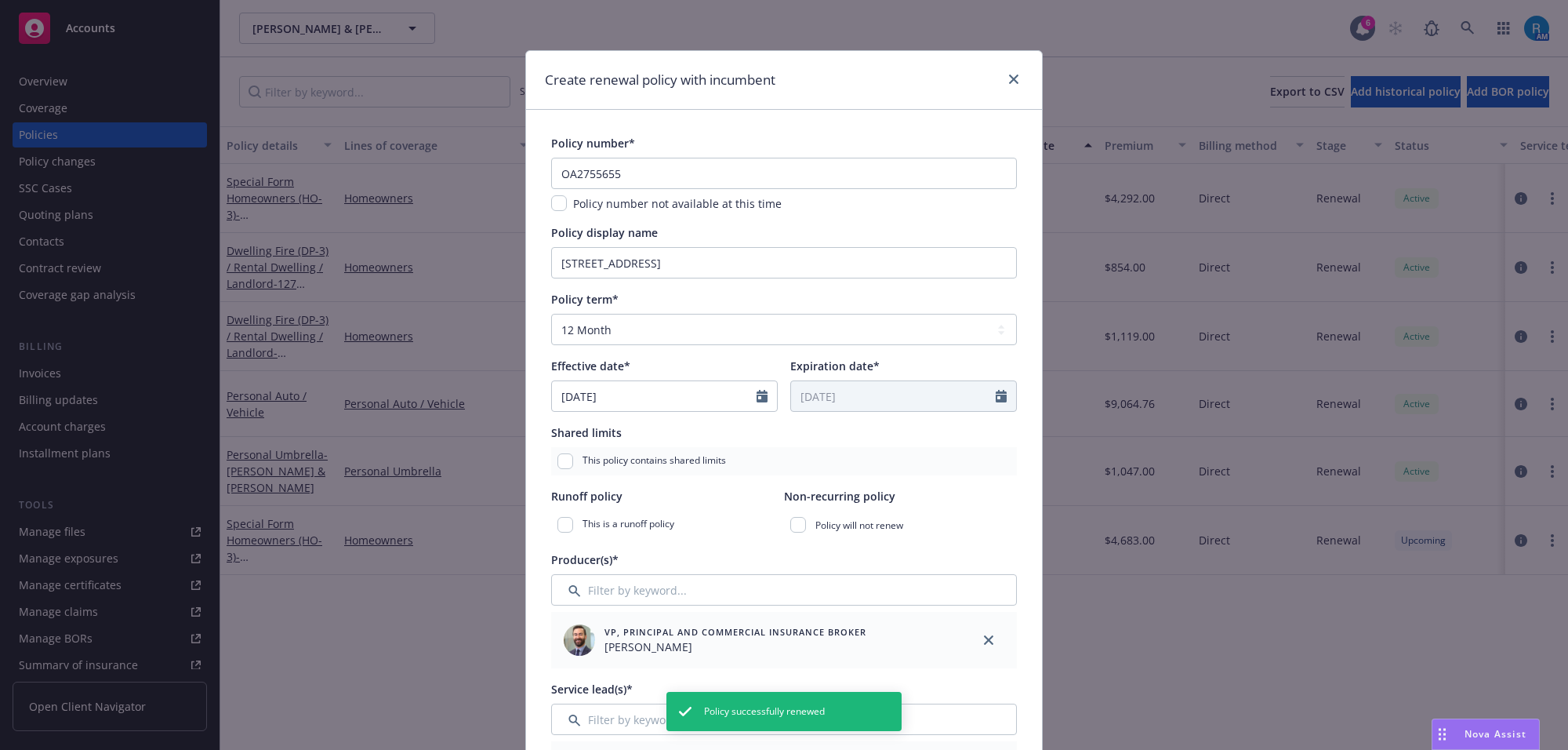
type textarea "x"
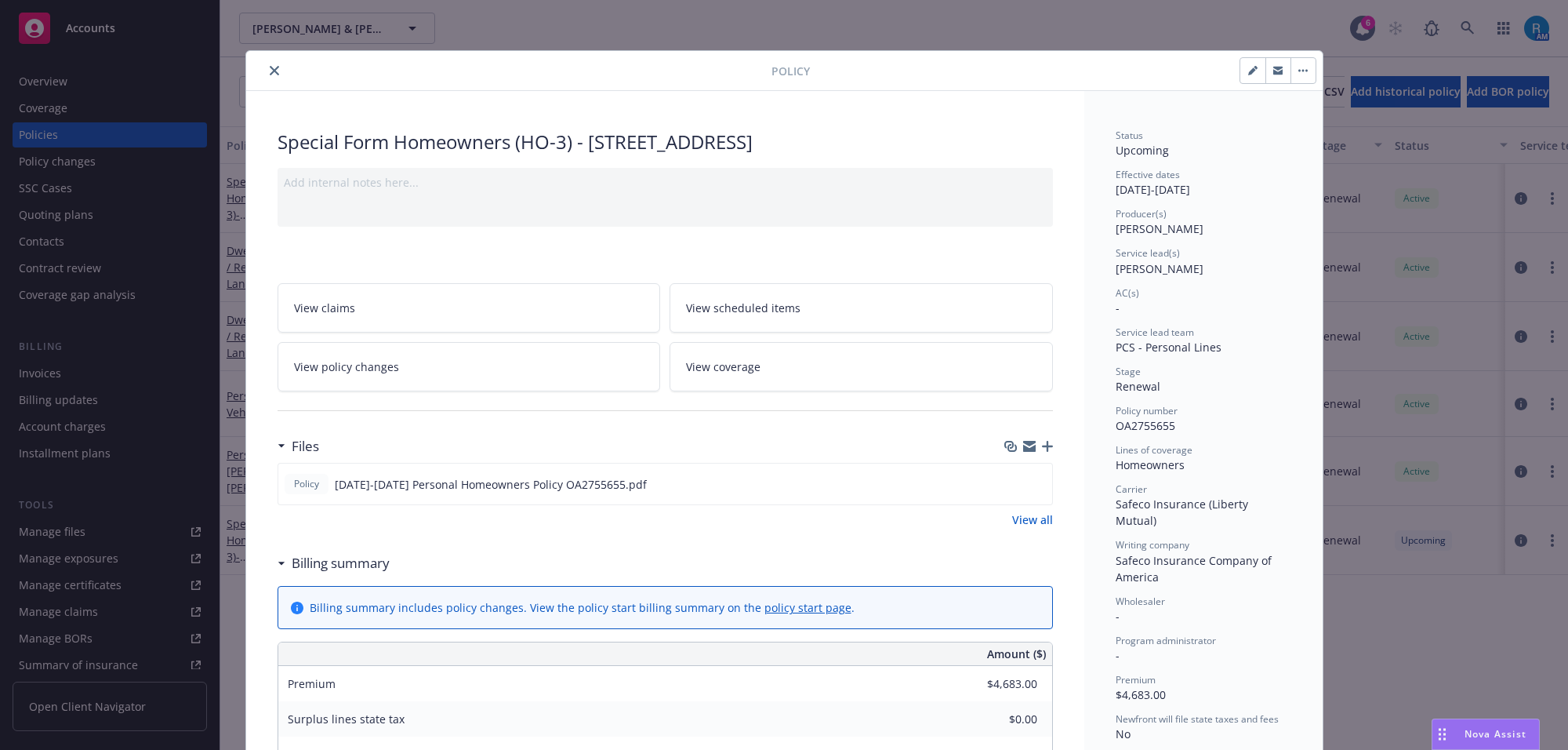
click at [270, 69] on icon "close" at bounding box center [275, 71] width 10 height 10
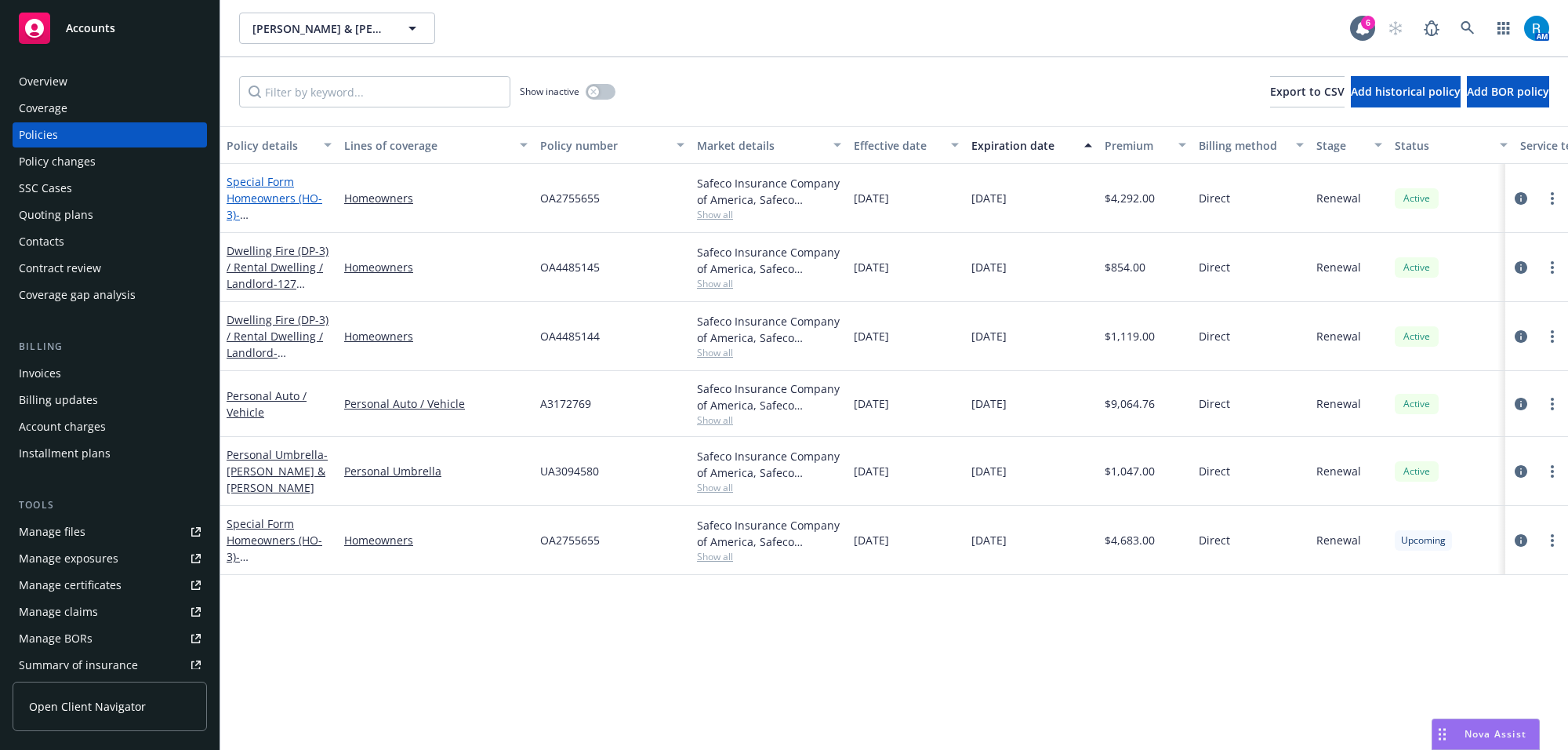
click at [259, 185] on link "Special Form Homeowners (HO-3) - 118 S DIANTHUS ST MANHATTAN BEACH, CA 90266-67…" at bounding box center [276, 206] width 99 height 64
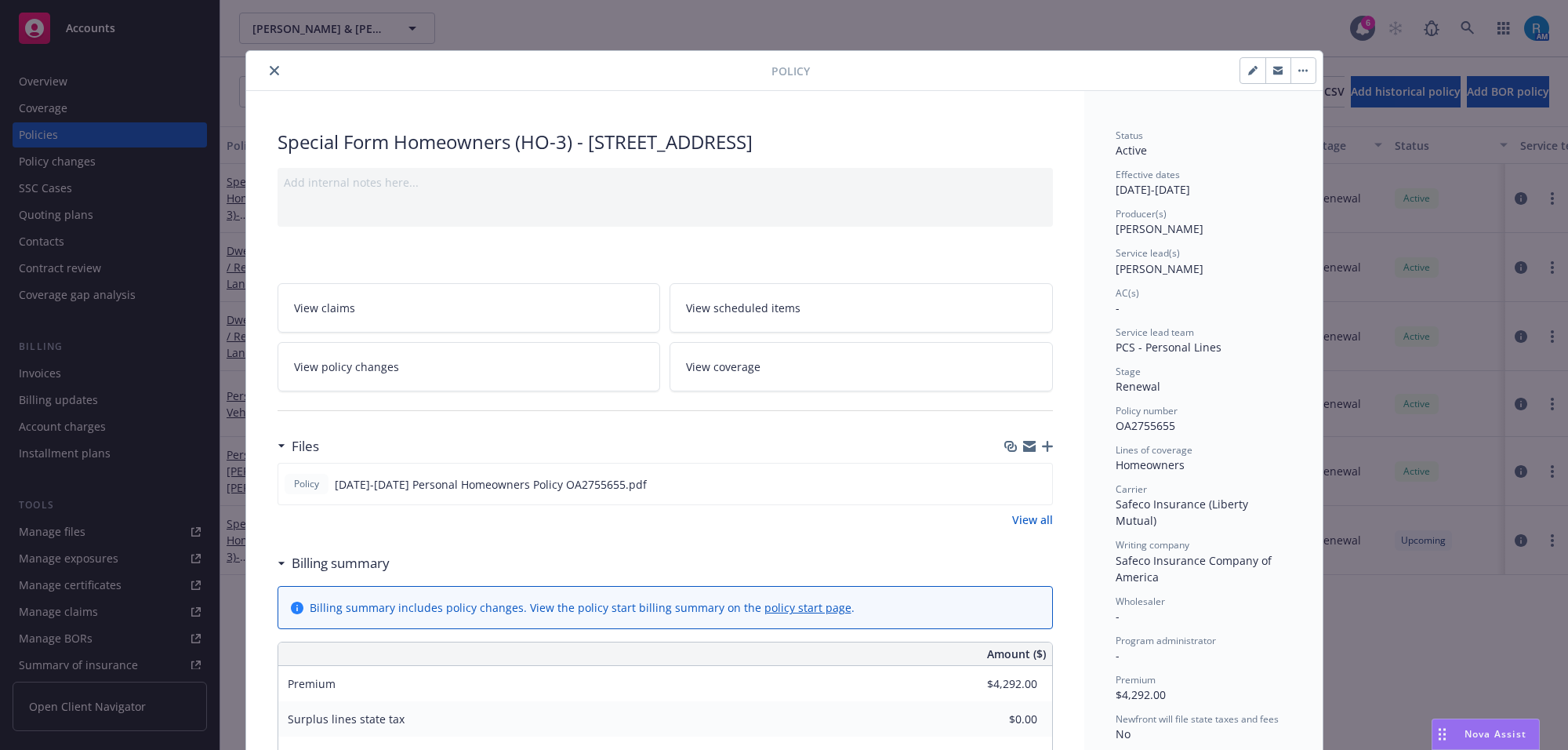
click at [265, 69] on button "close" at bounding box center [275, 71] width 19 height 19
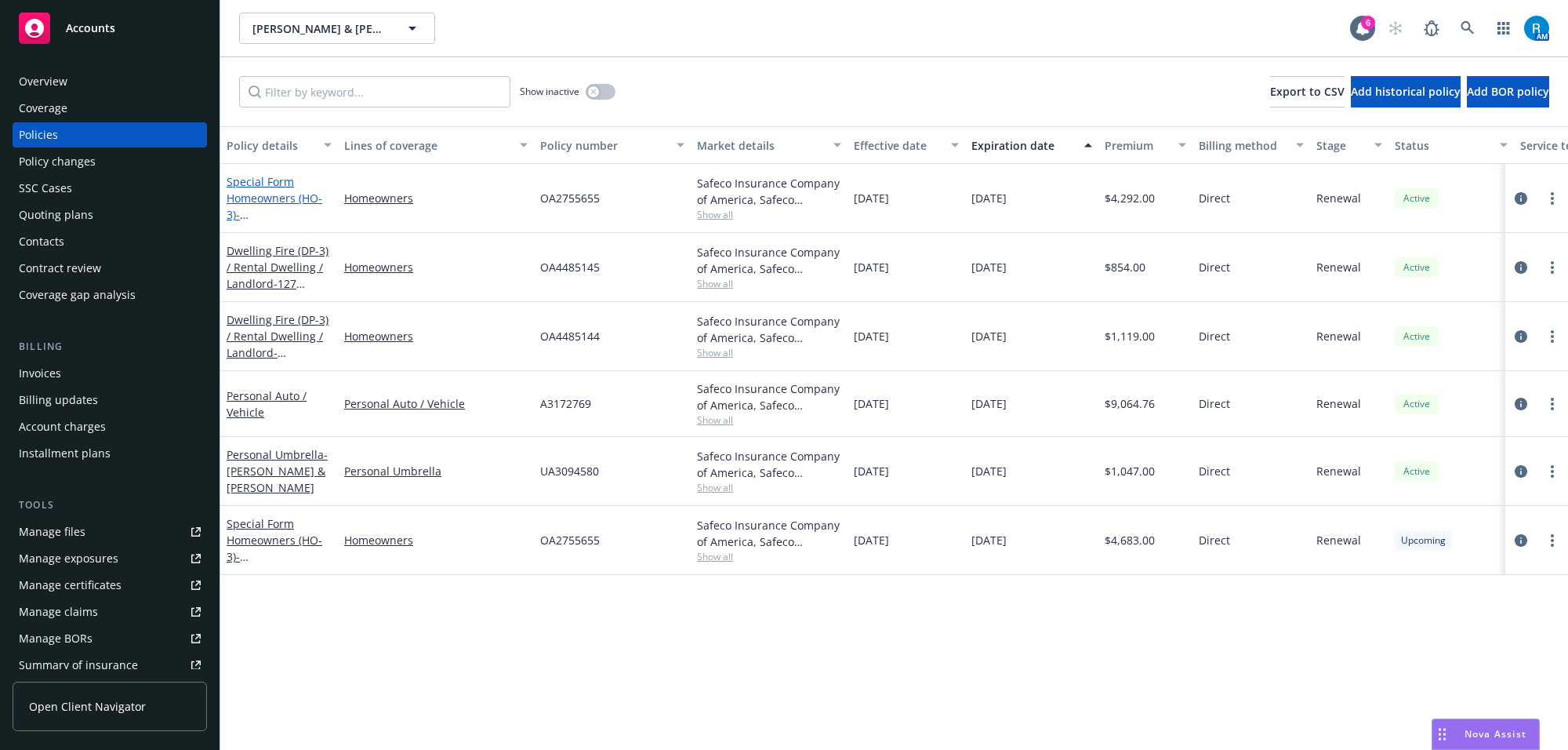
click at [267, 194] on link "Special Form Homeowners (HO-3) - 118 S DIANTHUS ST MANHATTAN BEACH, CA 90266-67…" at bounding box center [276, 206] width 99 height 64
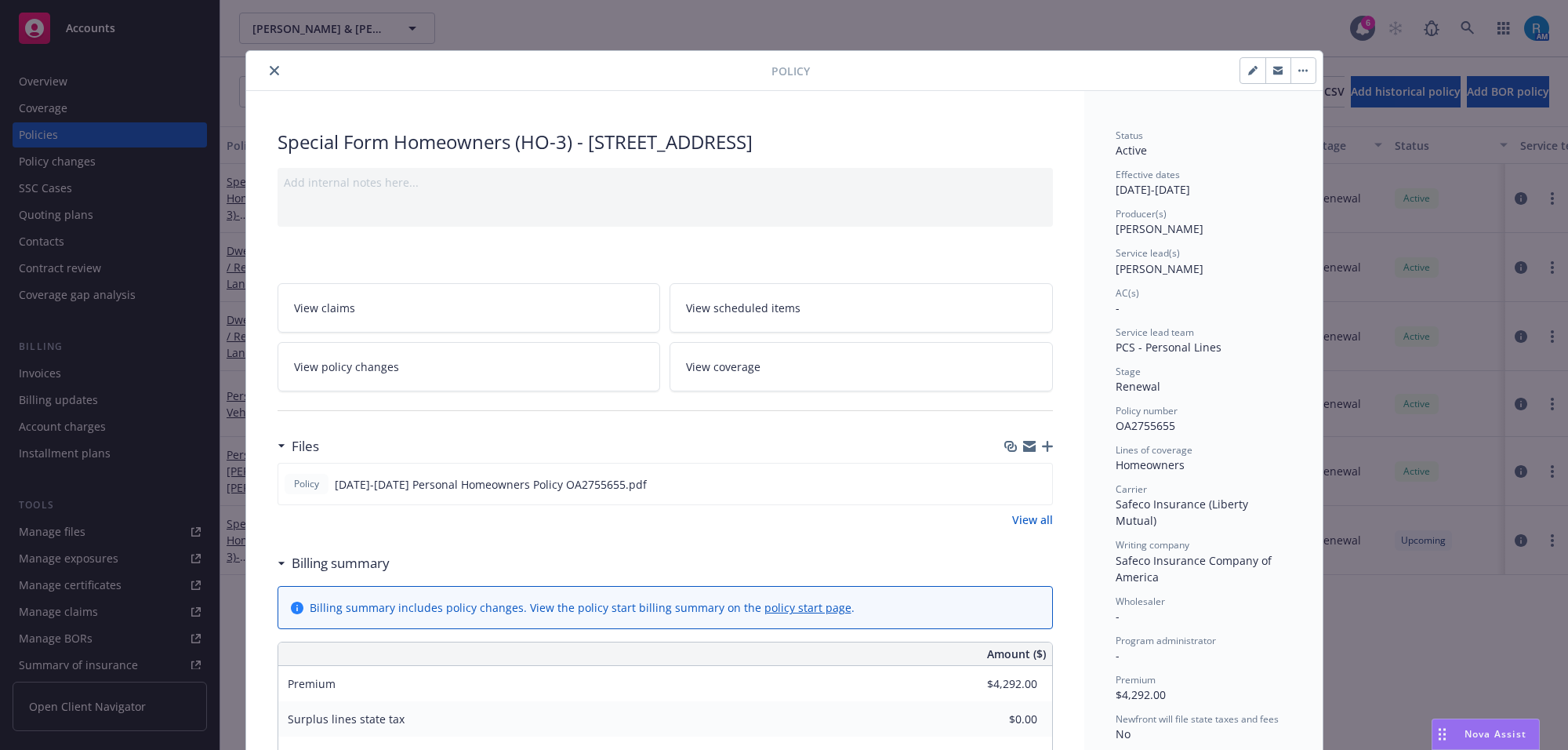
scroll to position [47, 0]
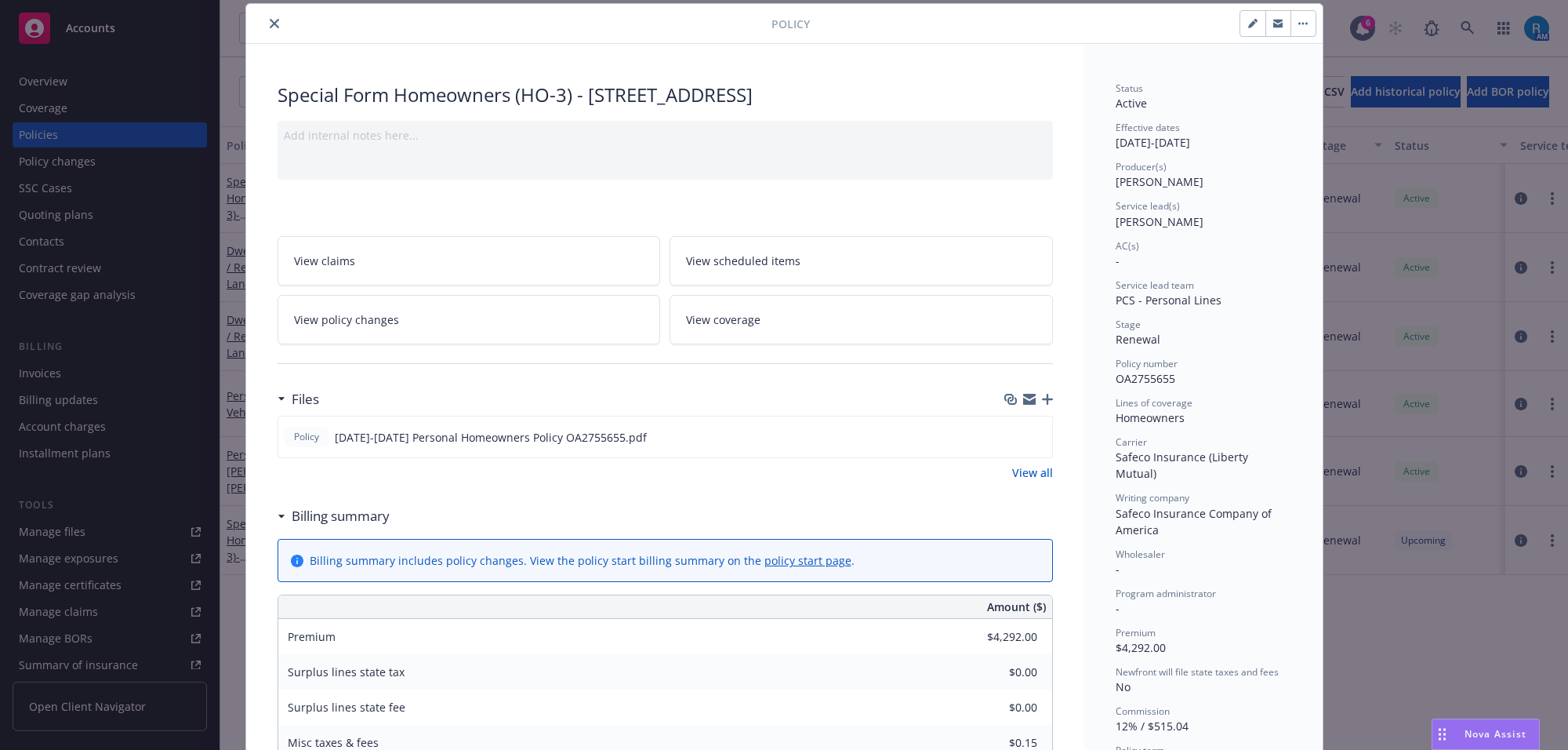
drag, startPoint x: 1008, startPoint y: 467, endPoint x: 898, endPoint y: 502, distance: 115.4
click at [1008, 442] on icon "download file" at bounding box center [1012, 436] width 13 height 13
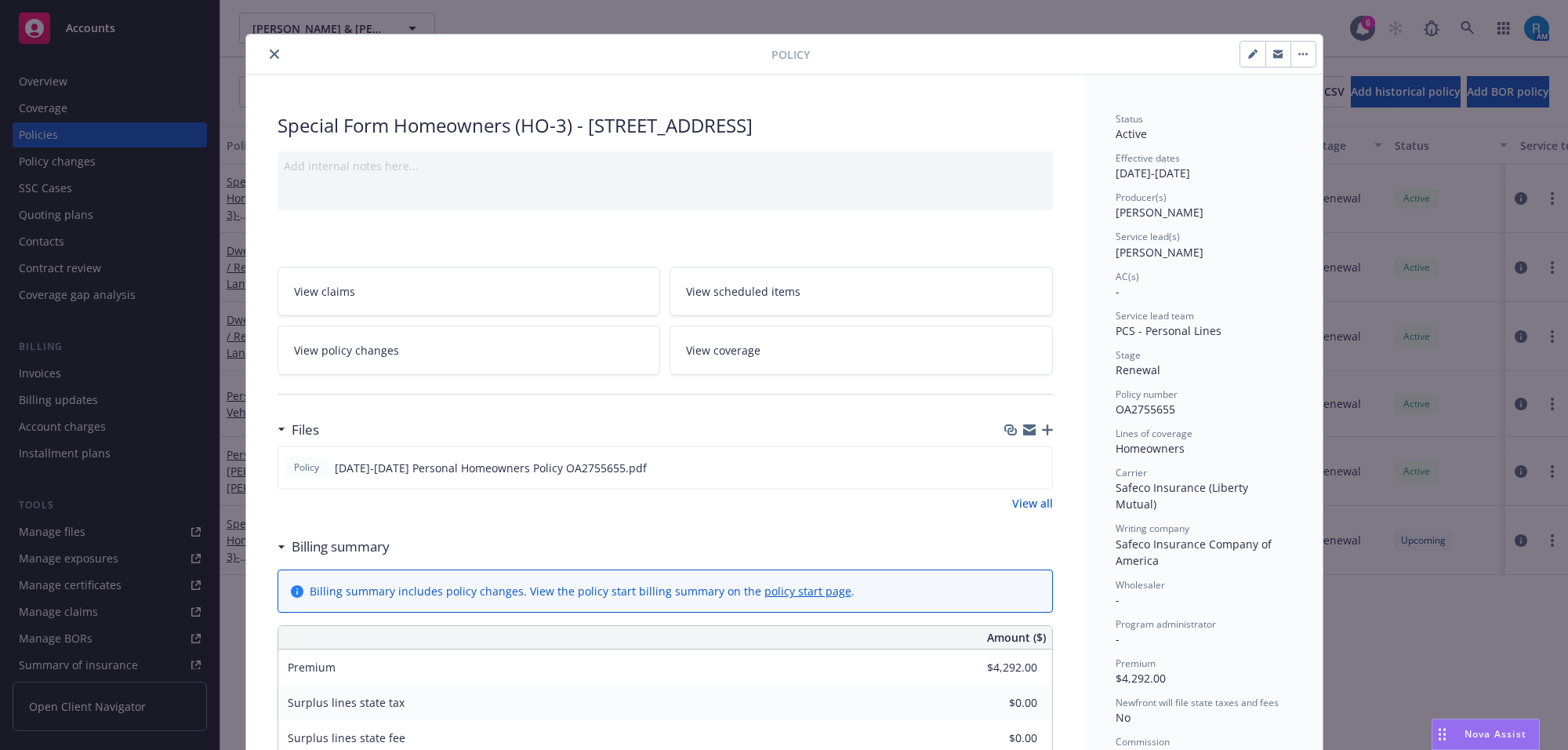
scroll to position [0, 0]
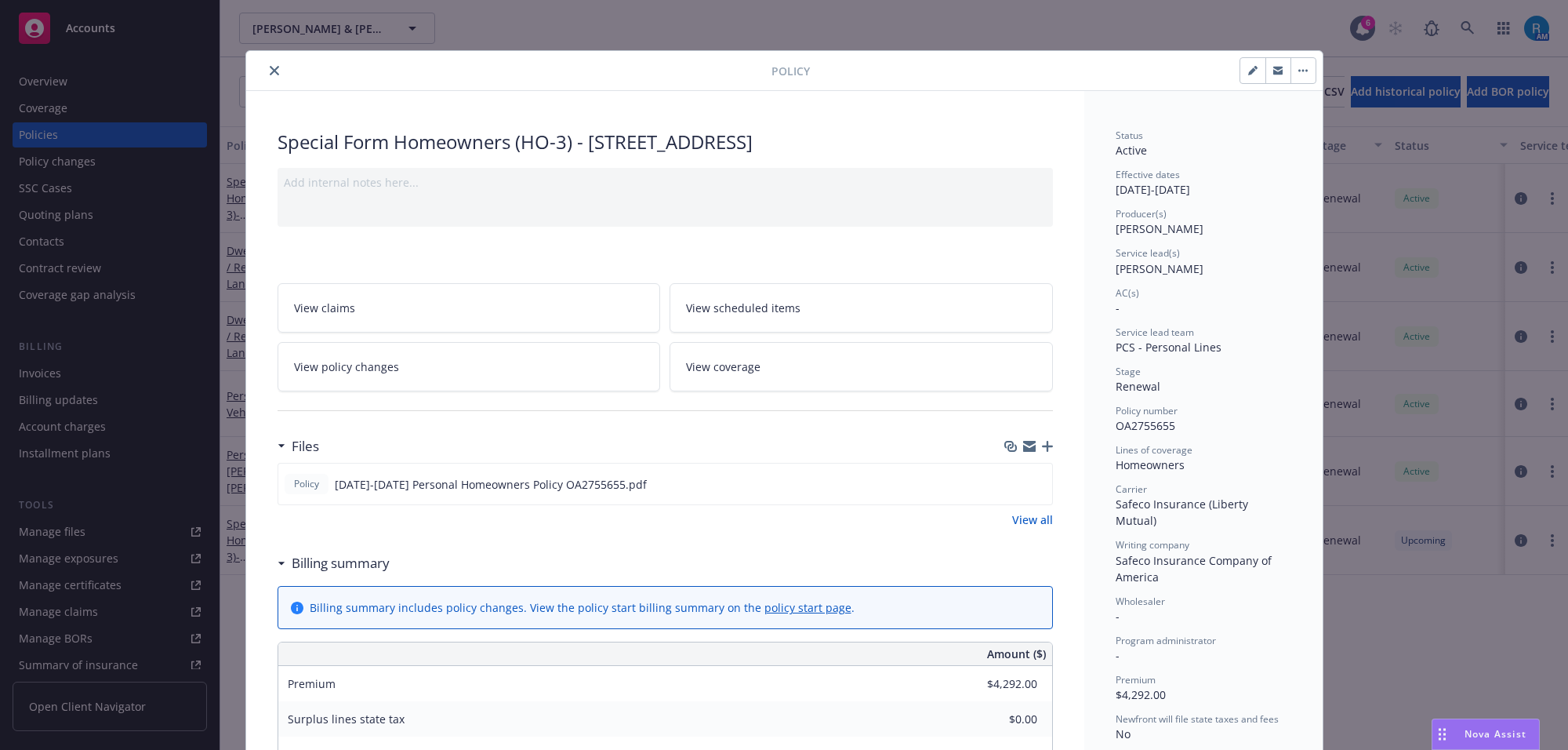
click at [265, 63] on button "close" at bounding box center [275, 71] width 19 height 19
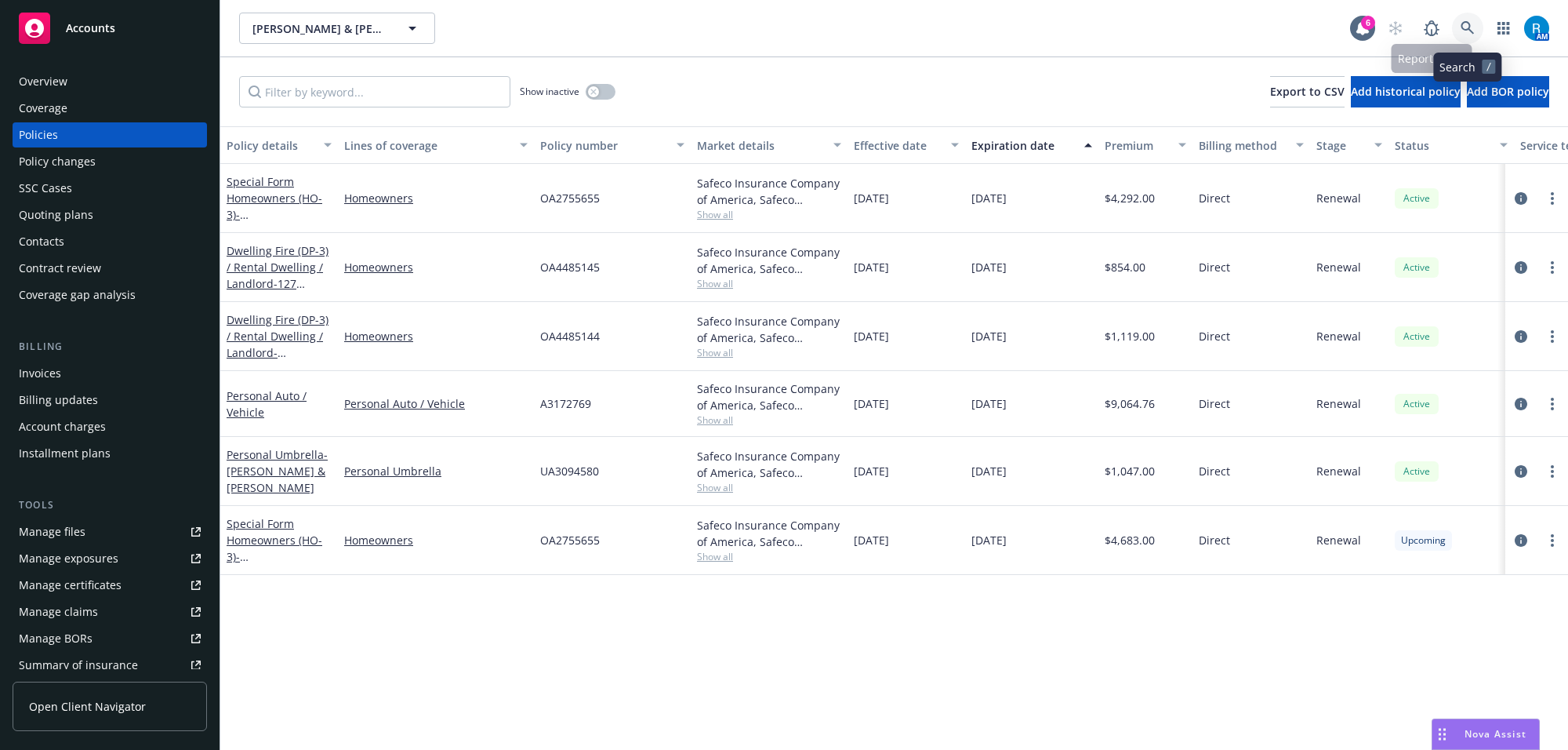
click at [1459, 26] on link at bounding box center [1468, 29] width 32 height 32
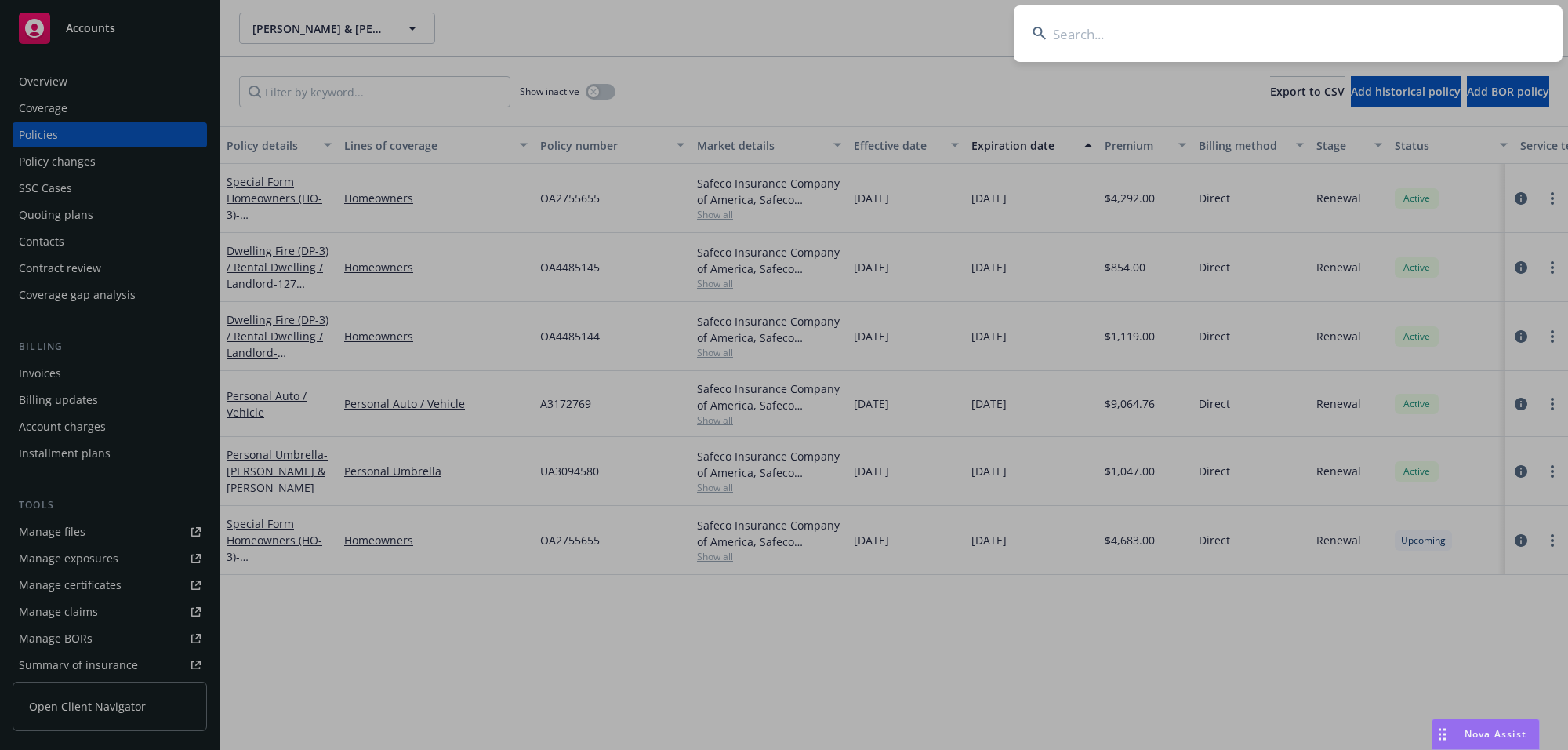
type input "Chea, Sophanarith & Linda Eav"
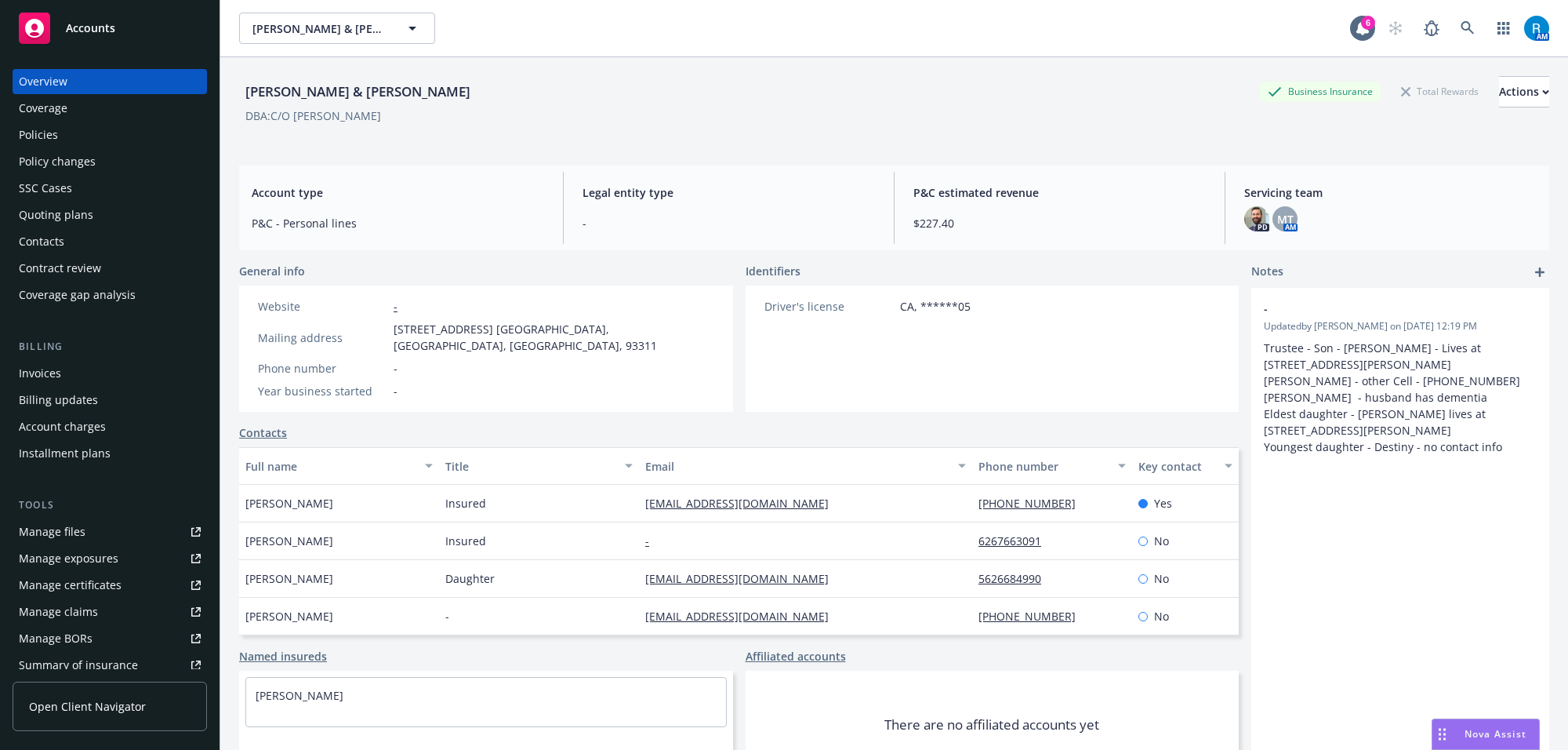
click at [53, 135] on div "Policies" at bounding box center [38, 135] width 39 height 25
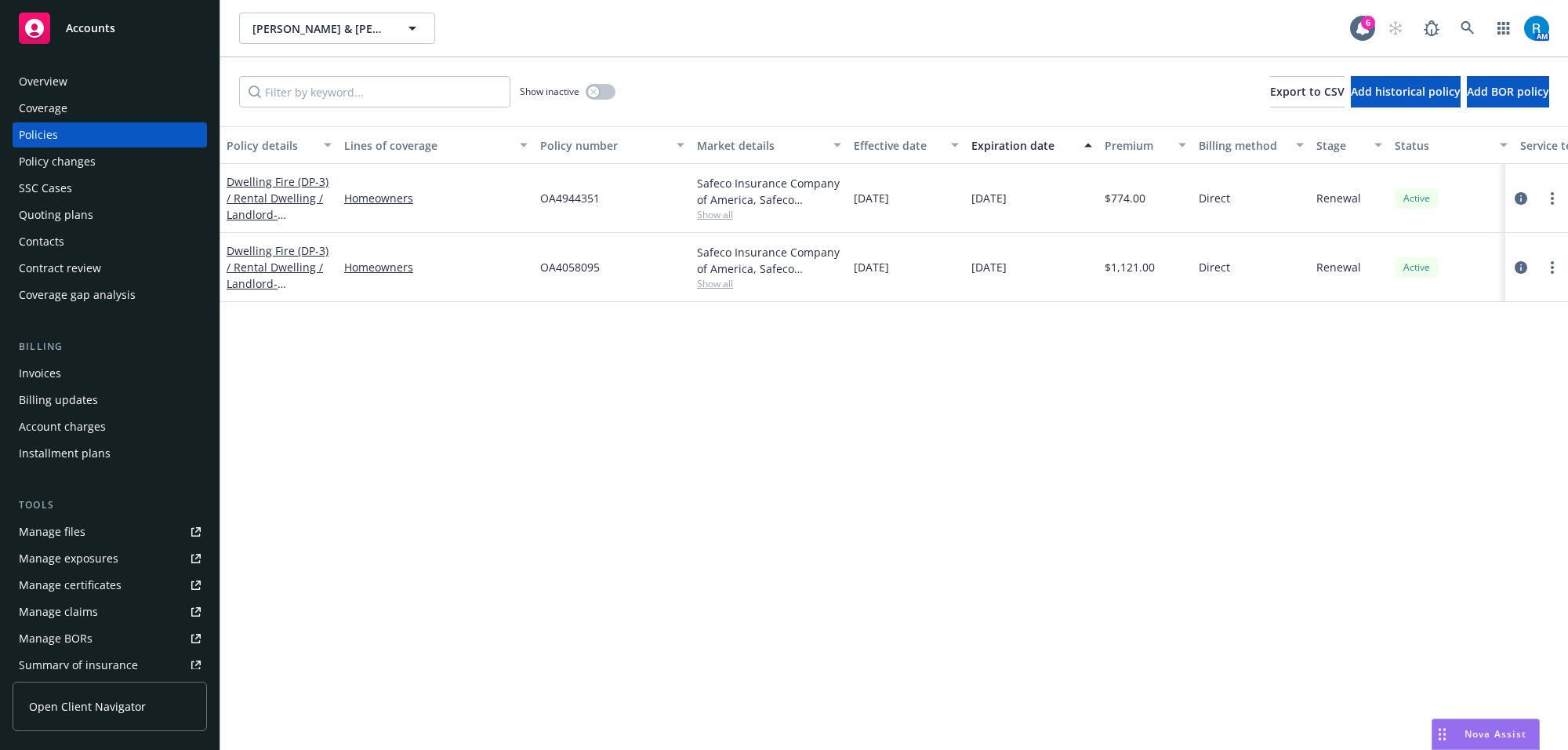
drag, startPoint x: 844, startPoint y: 80, endPoint x: 863, endPoint y: 88, distance: 20.6
click at [845, 80] on div "Show inactive Export to CSV Add historical policy Add BOR policy" at bounding box center [894, 91] width 1347 height 69
click at [1552, 198] on circle "more" at bounding box center [1552, 198] width 3 height 3
click at [1424, 255] on link "Renew with incumbent" at bounding box center [1470, 262] width 184 height 32
select select "12"
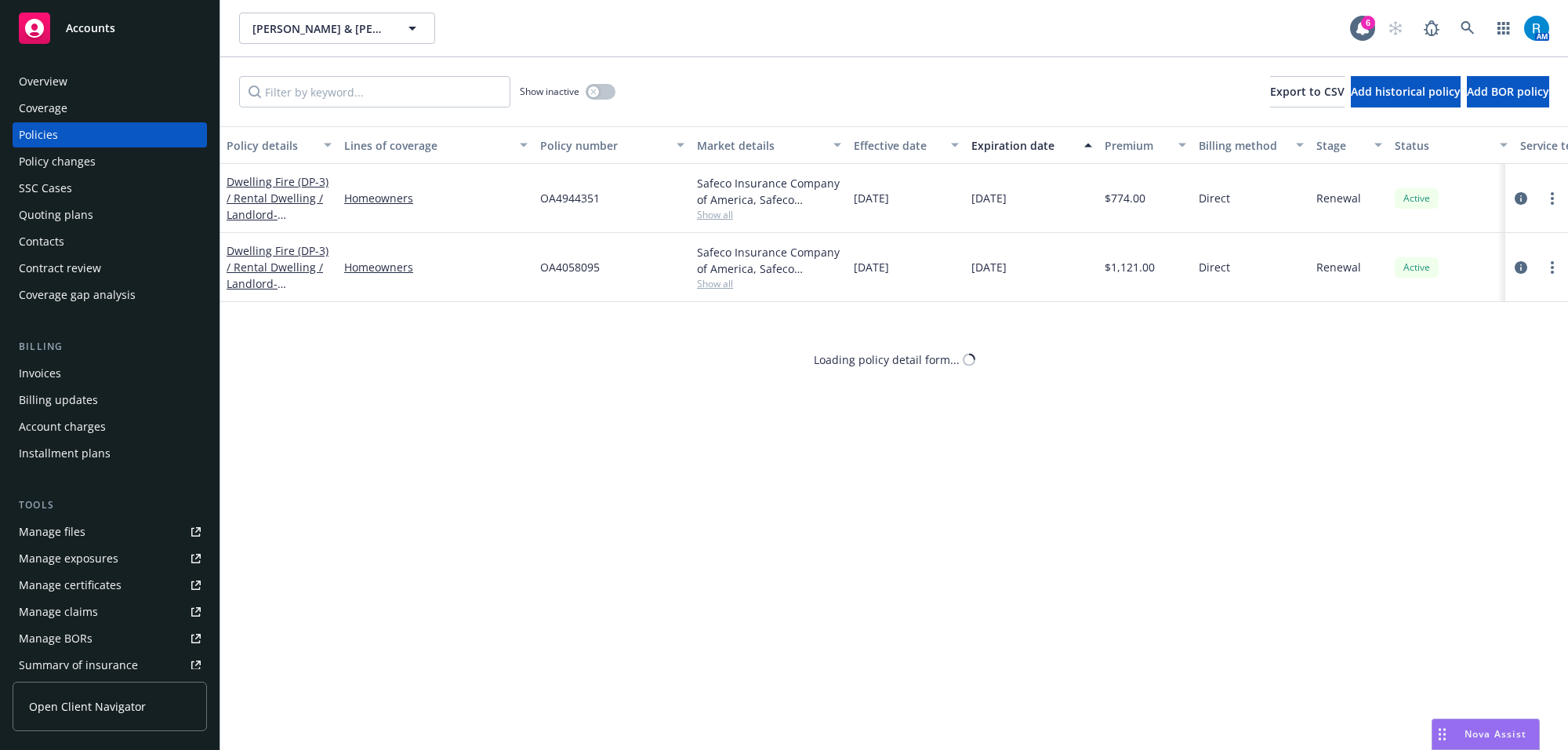
select select "CA"
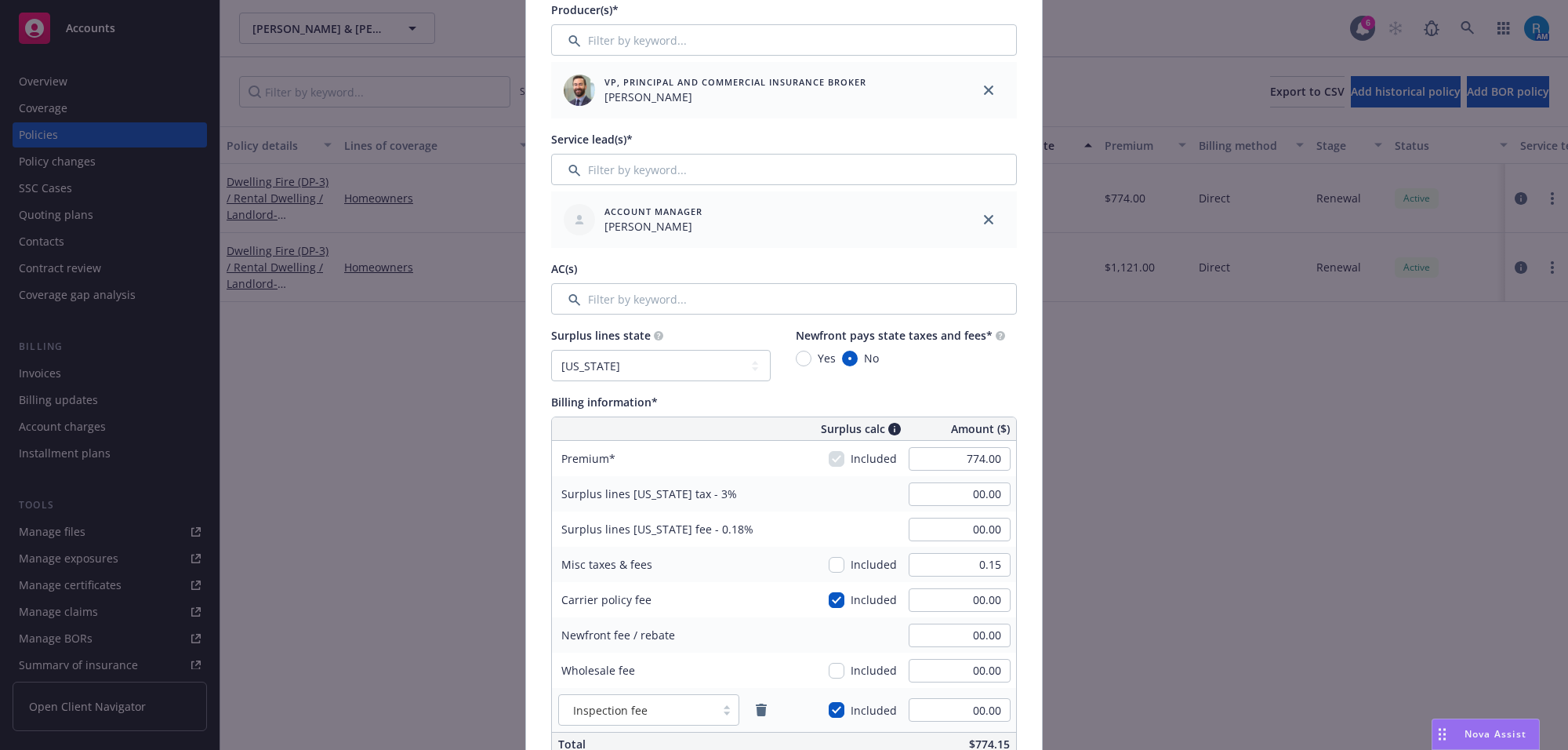
scroll to position [687, 0]
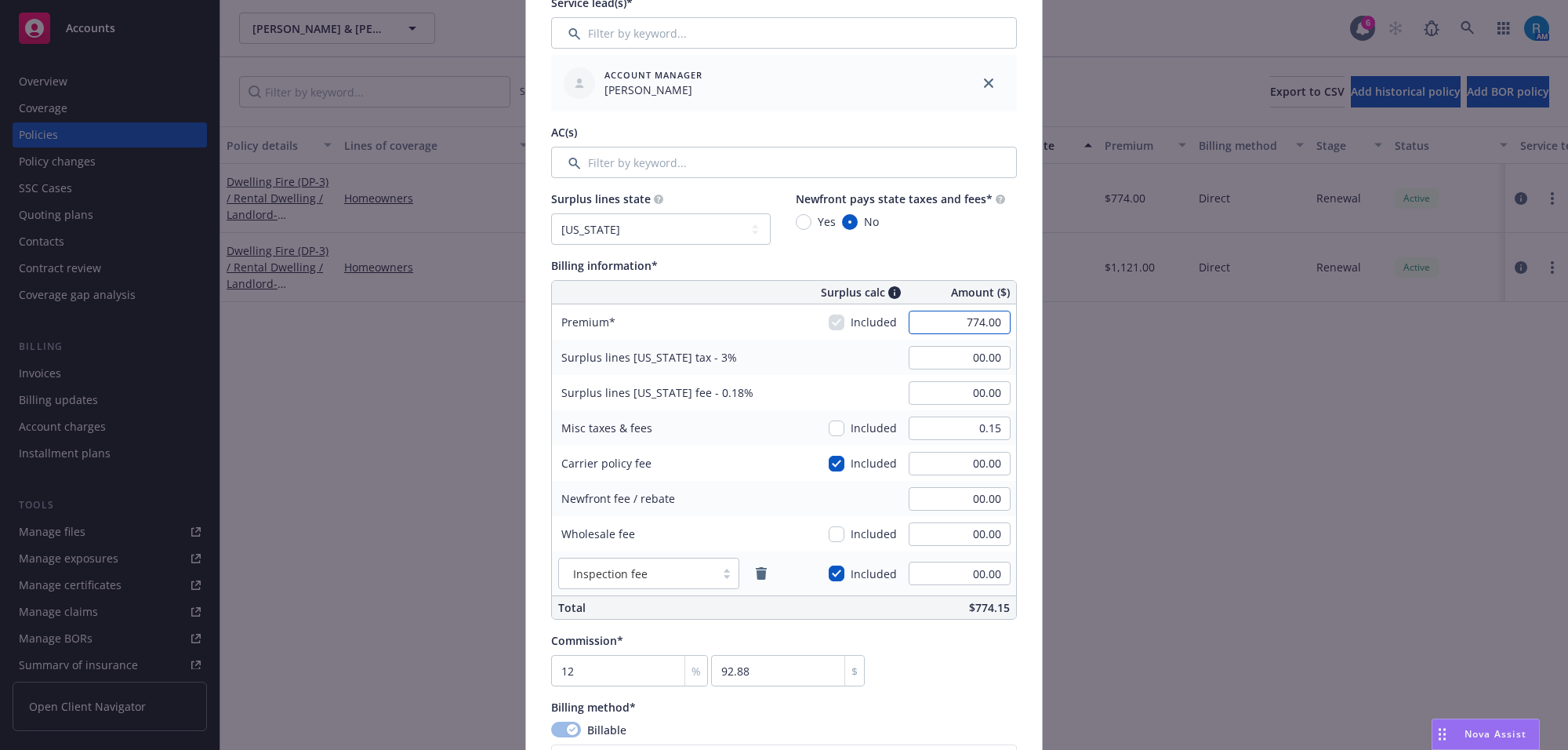
click at [953, 323] on input "774.00" at bounding box center [959, 322] width 102 height 24
type input "988.00"
type input "29.64"
type input "1.78"
type input "118.56"
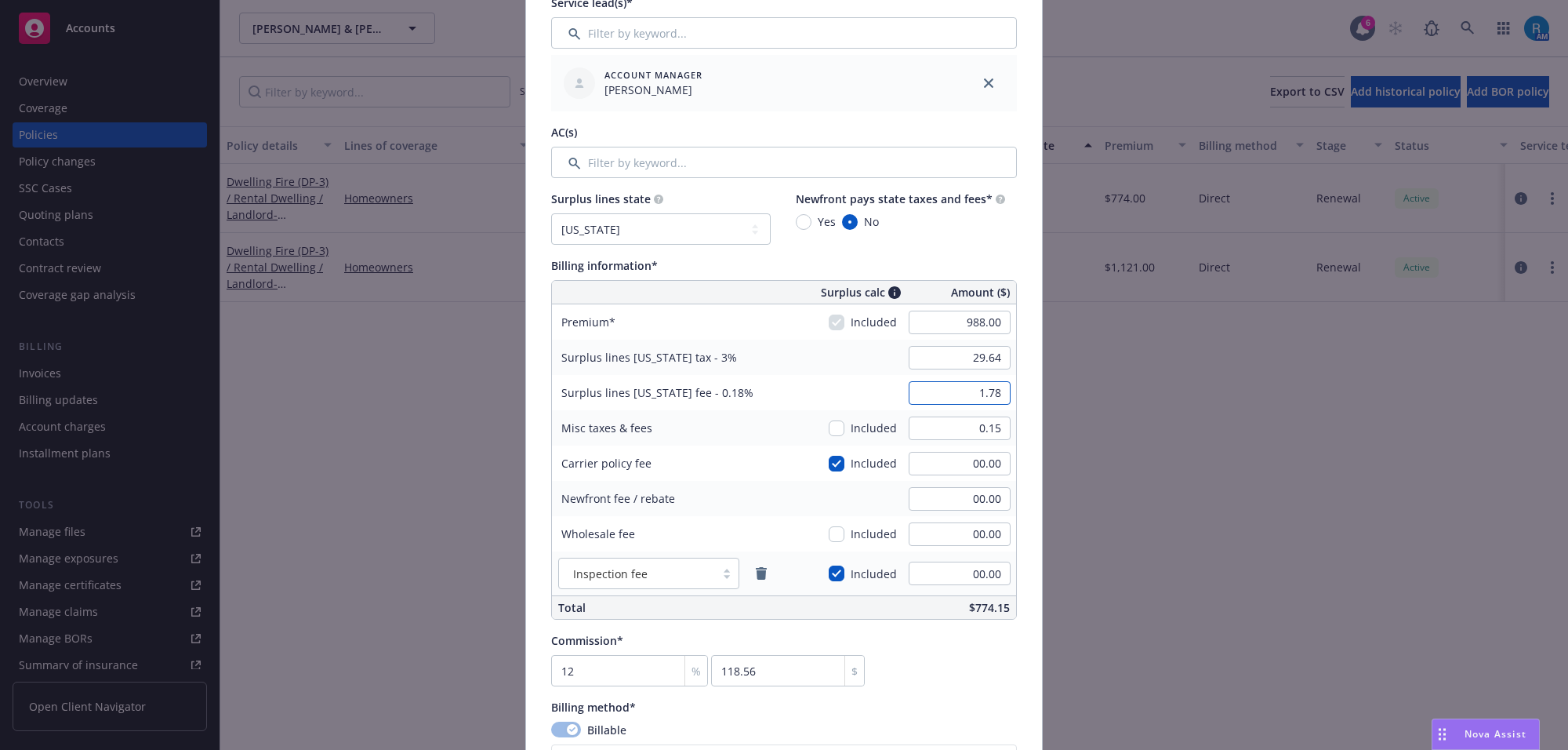
click at [928, 383] on input "1.78" at bounding box center [959, 393] width 102 height 24
click at [934, 349] on input "29.64" at bounding box center [959, 358] width 102 height 24
type input "00.00"
click at [949, 385] on input "1.78" at bounding box center [959, 393] width 102 height 24
type input "00.00"
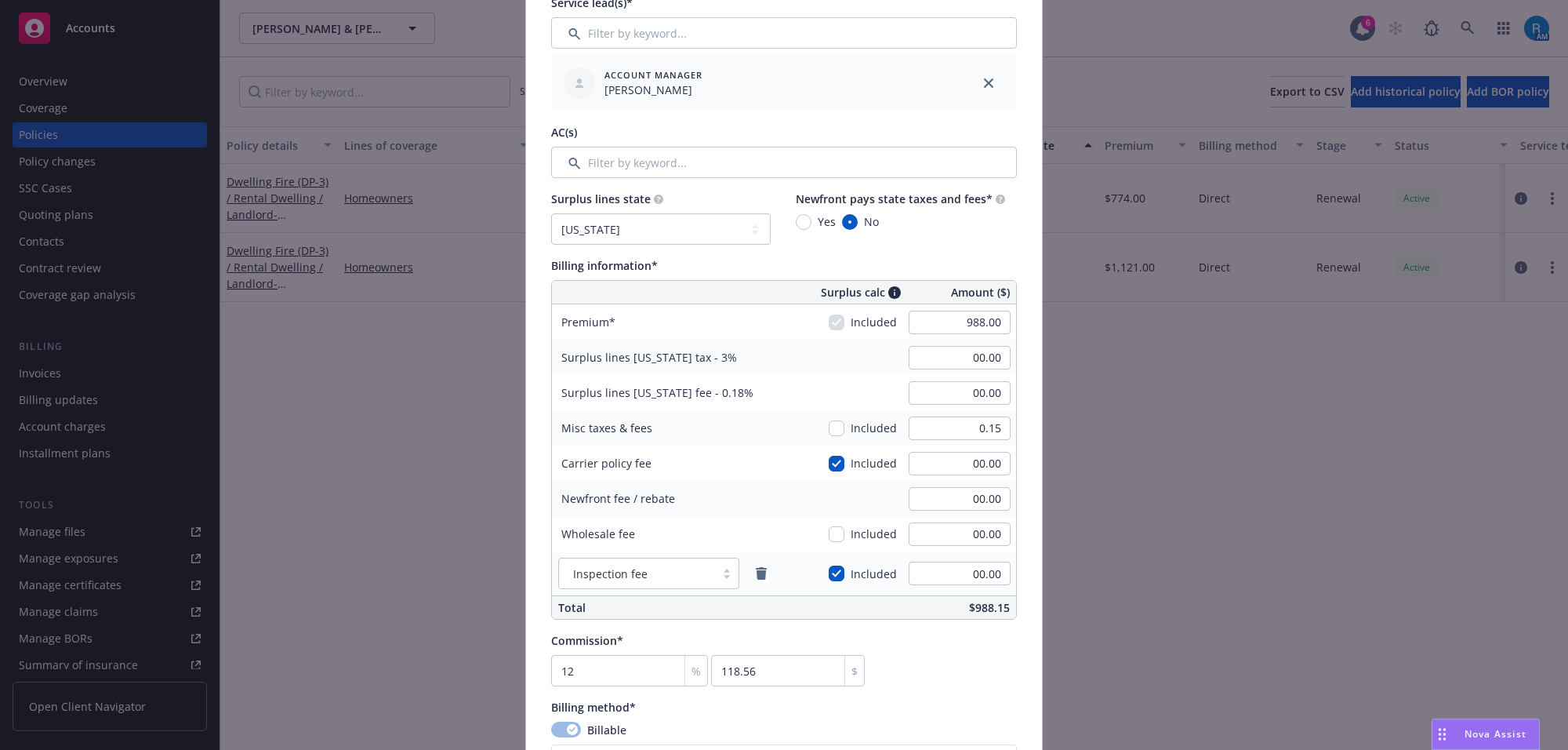
click at [713, 398] on span "Surplus lines California fee - 0.18%" at bounding box center [657, 392] width 192 height 15
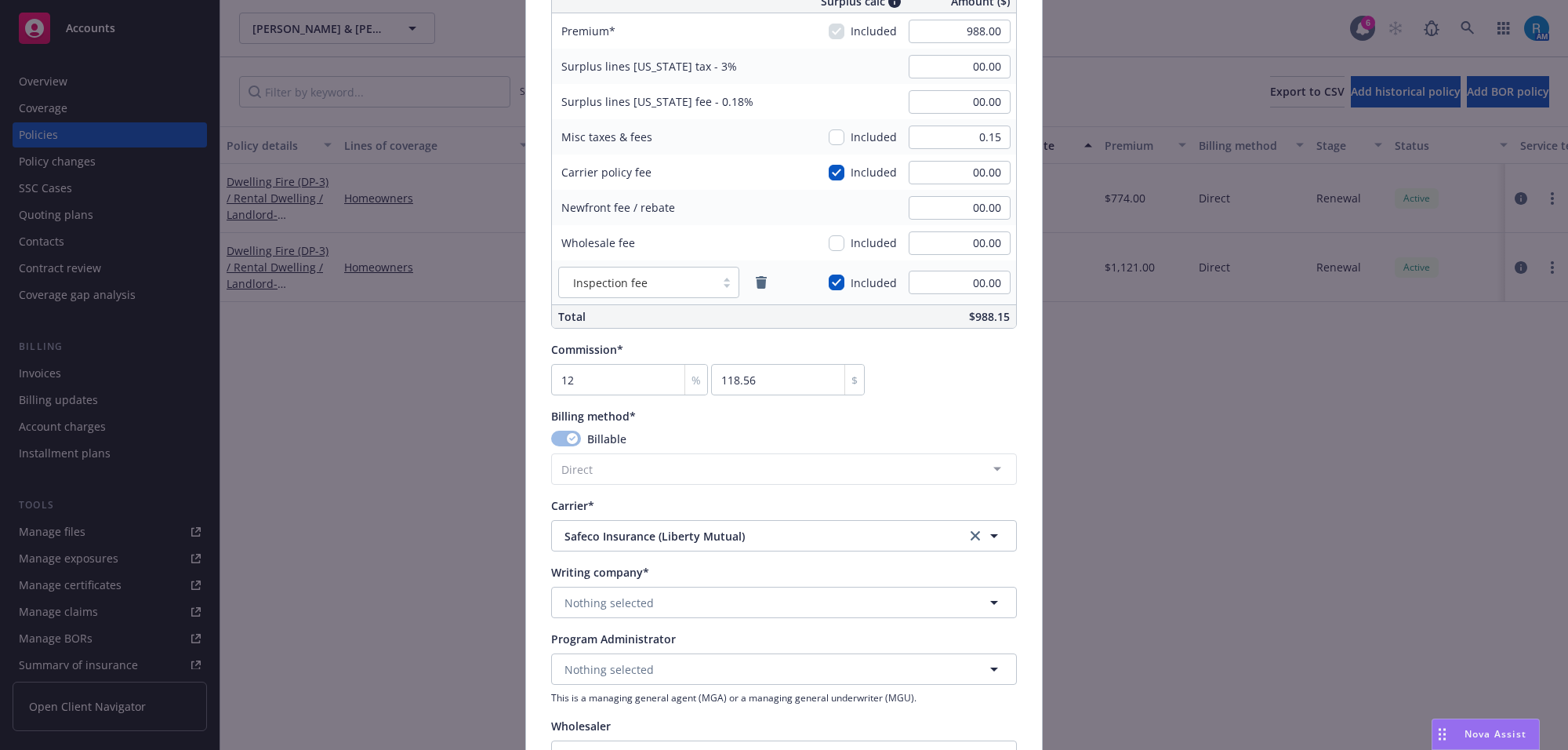
scroll to position [1176, 0]
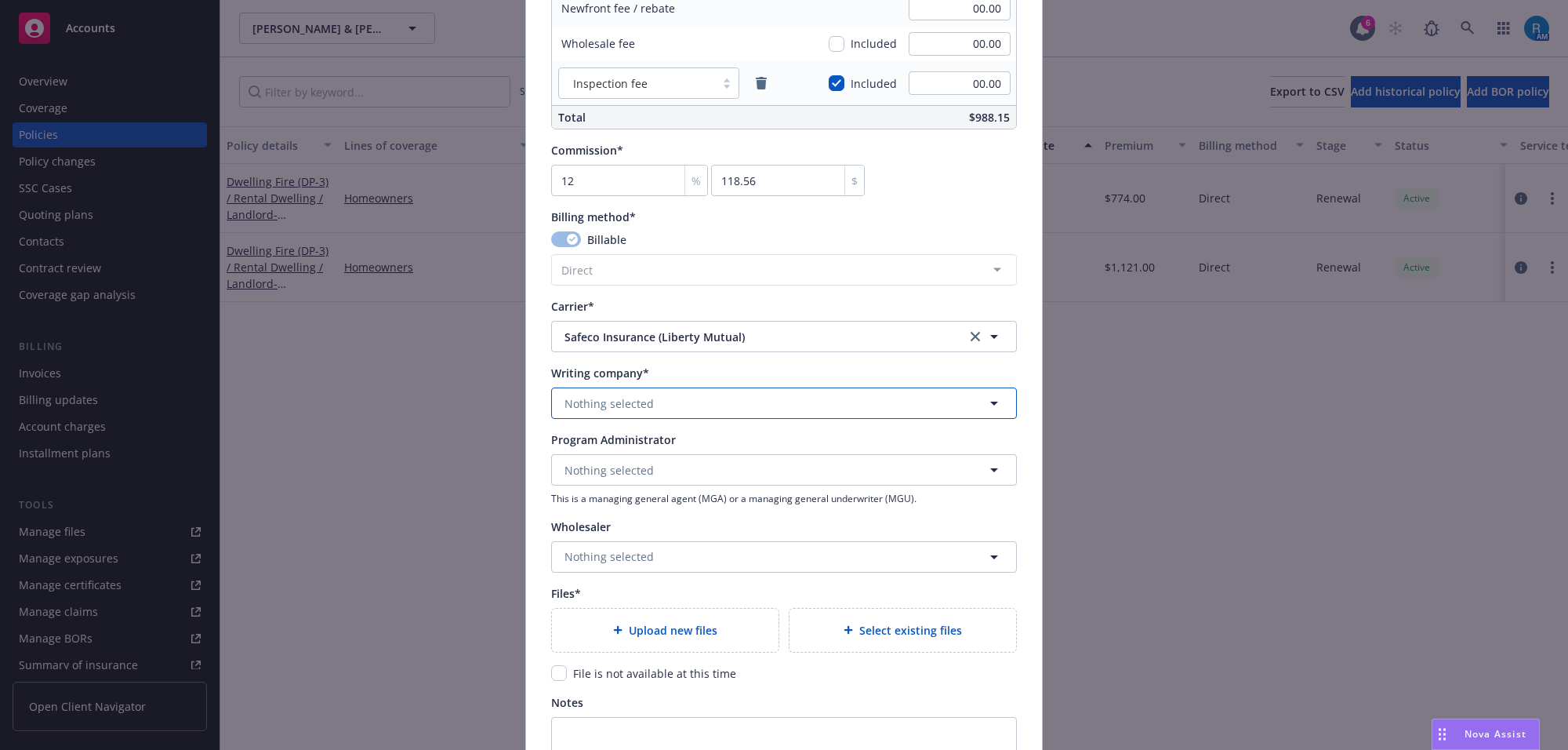
click at [598, 389] on button "Nothing selected" at bounding box center [784, 403] width 466 height 32
type input "safec"
click at [683, 452] on strong "Safeco Insurance Company of America" at bounding box center [671, 447] width 206 height 15
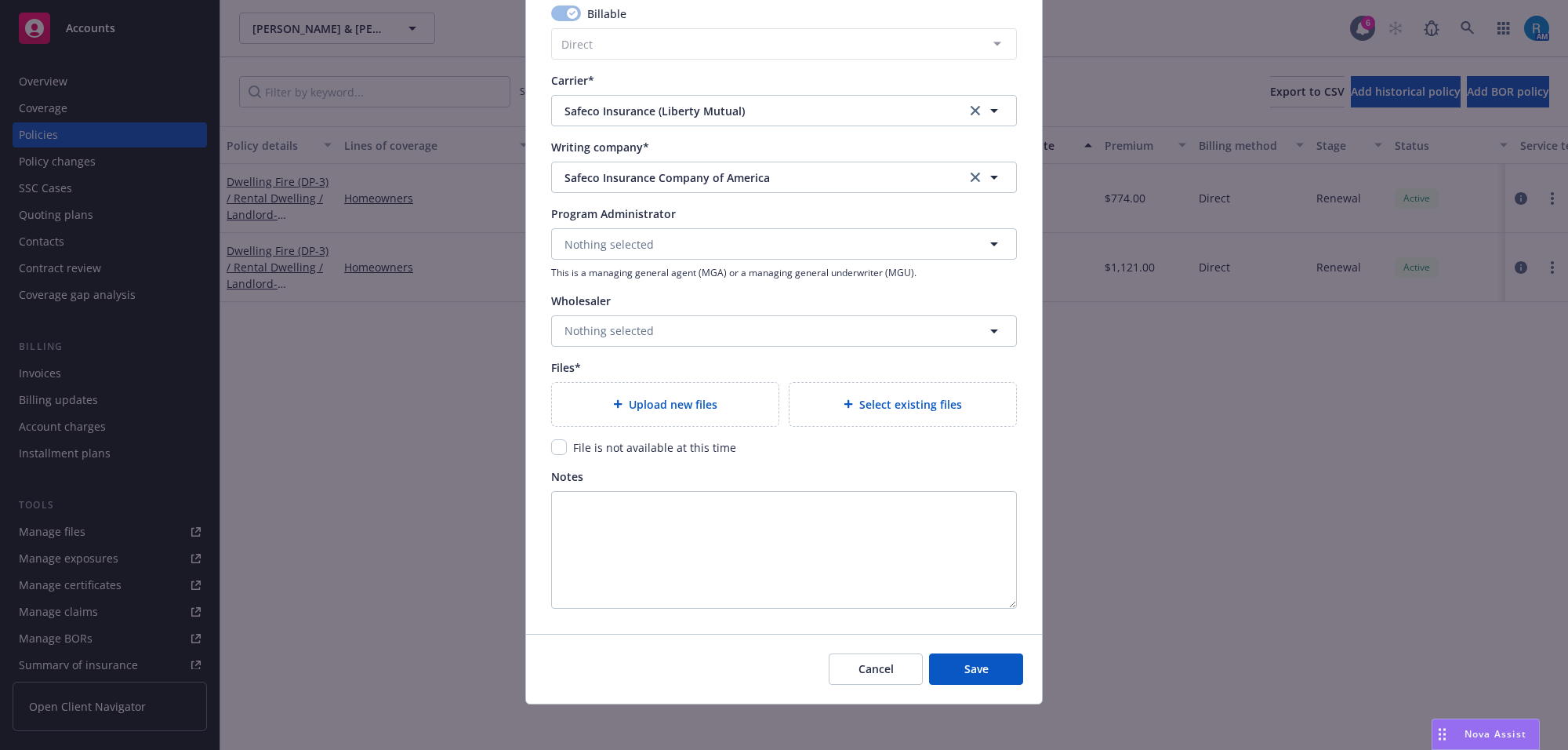
scroll to position [1407, 0]
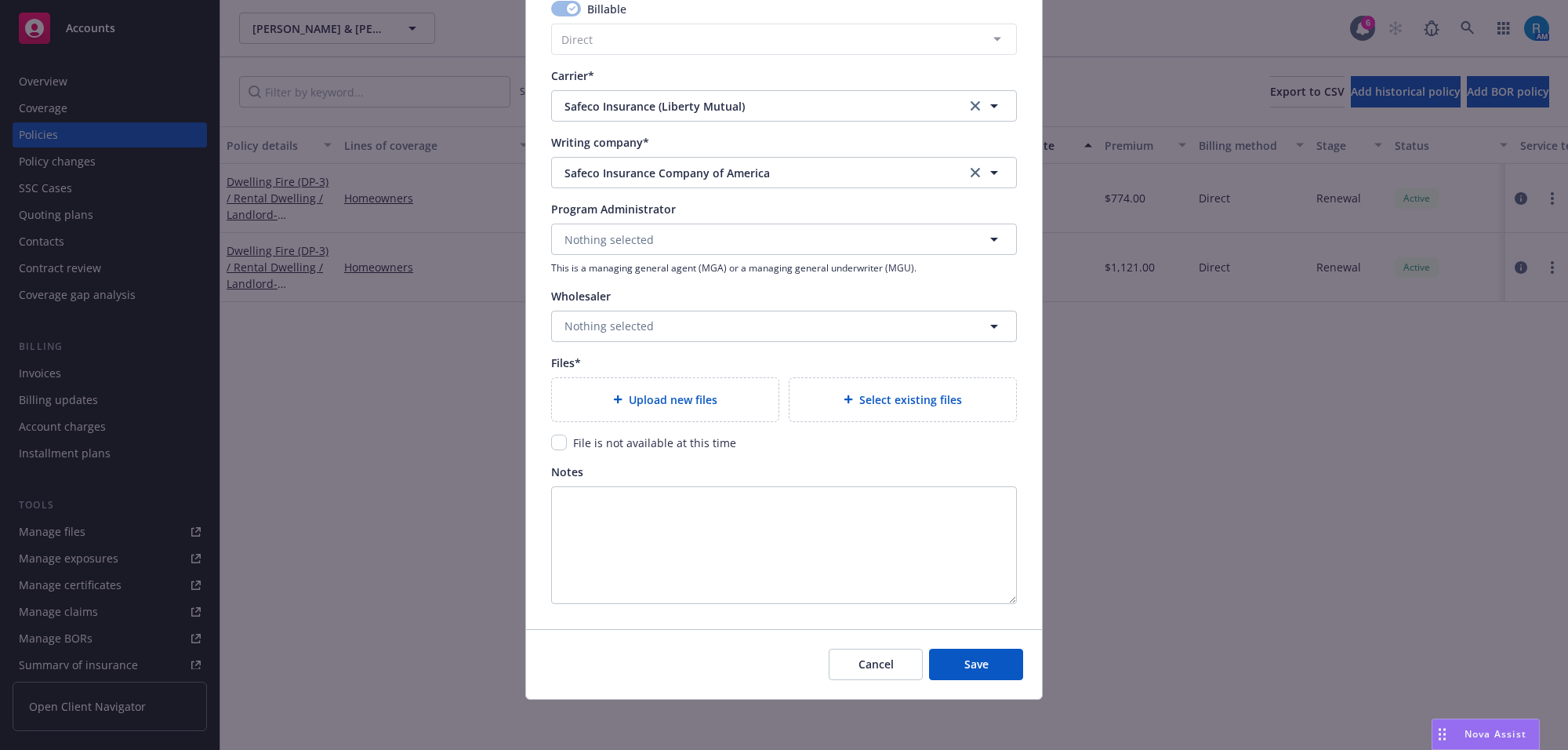
click at [663, 394] on span "Upload new files" at bounding box center [673, 399] width 89 height 17
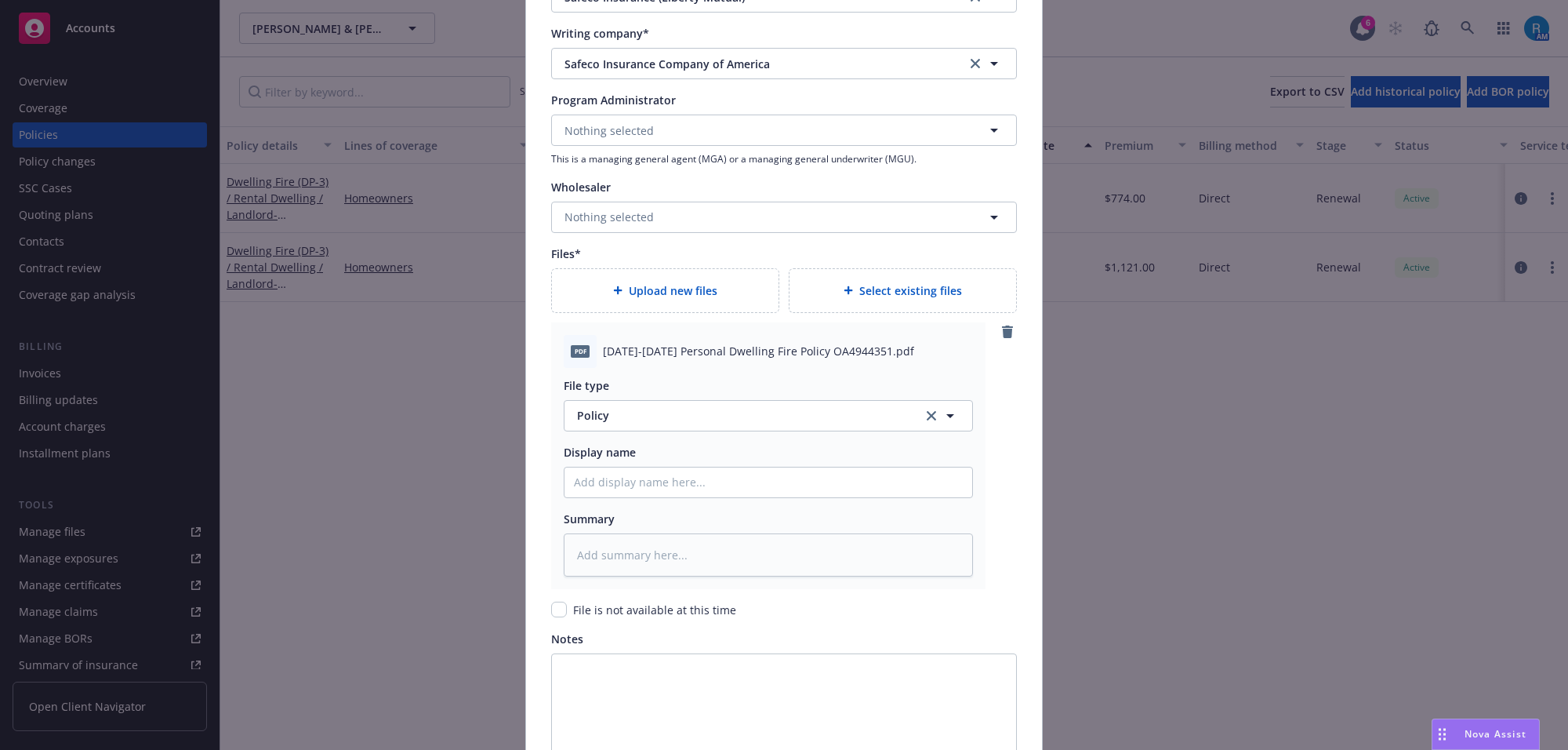
scroll to position [1603, 0]
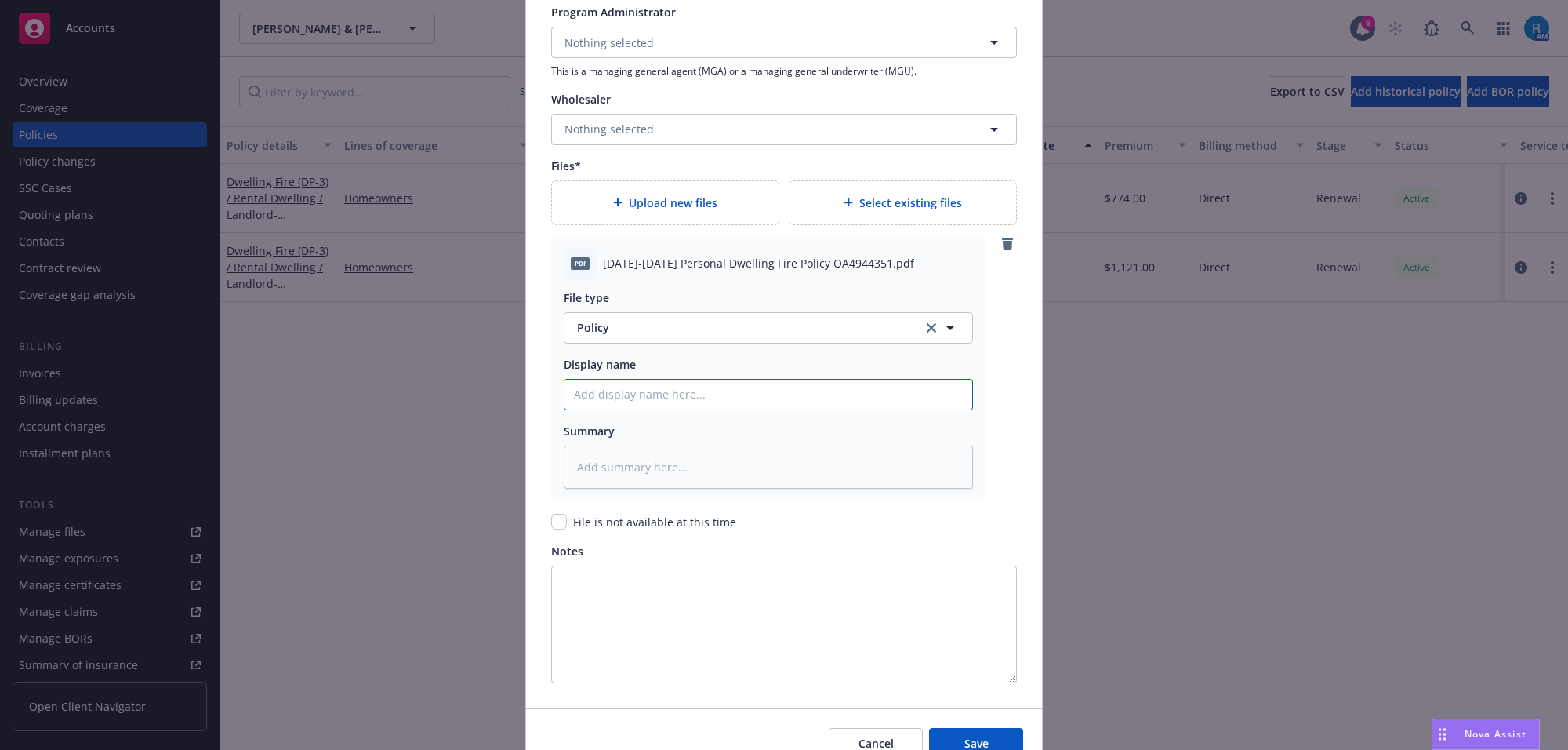
click at [586, 402] on input "Policy display name" at bounding box center [768, 394] width 408 height 30
paste input "2025-2026 Personal Dwelling Fire Policy OA4944351"
type textarea "x"
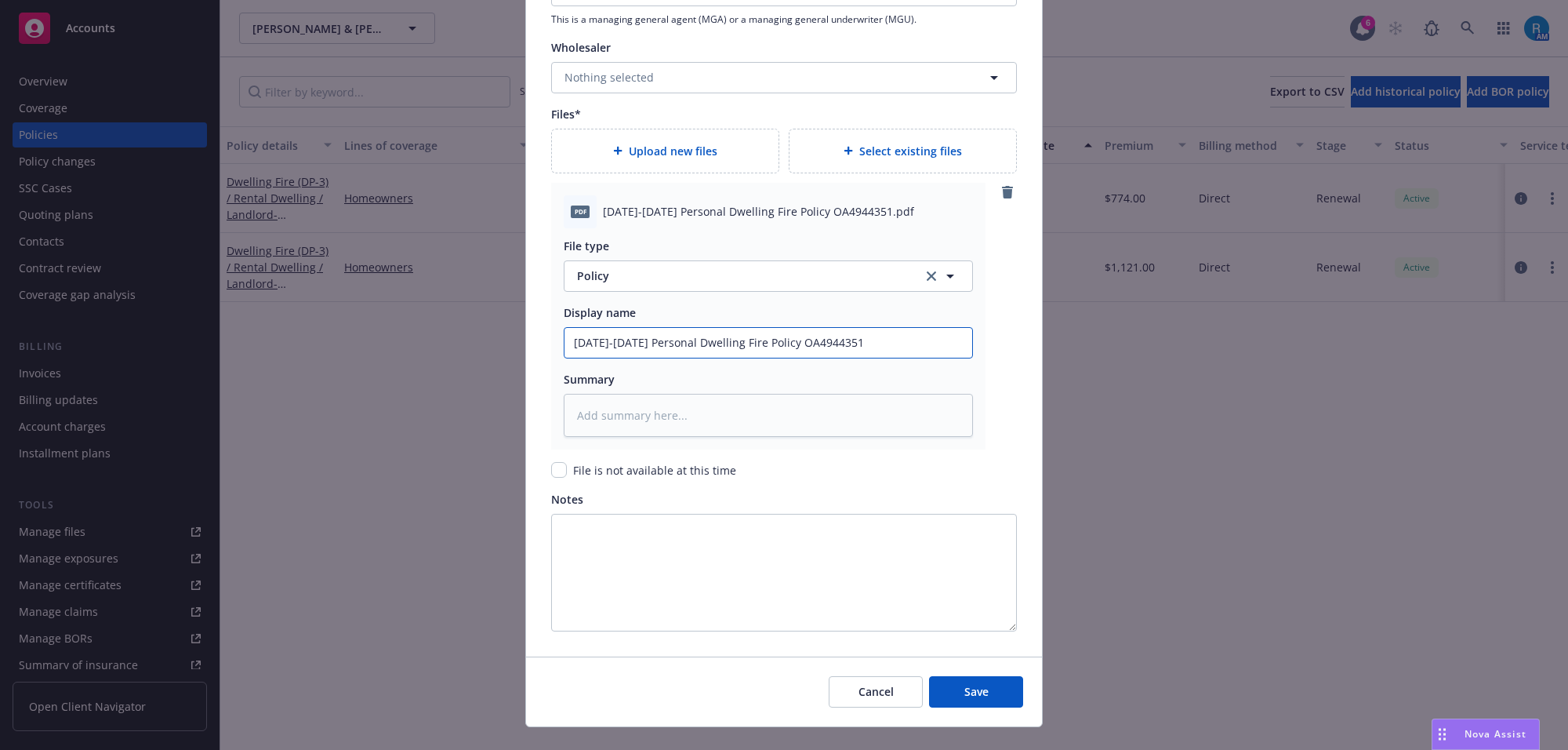
scroll to position [1683, 0]
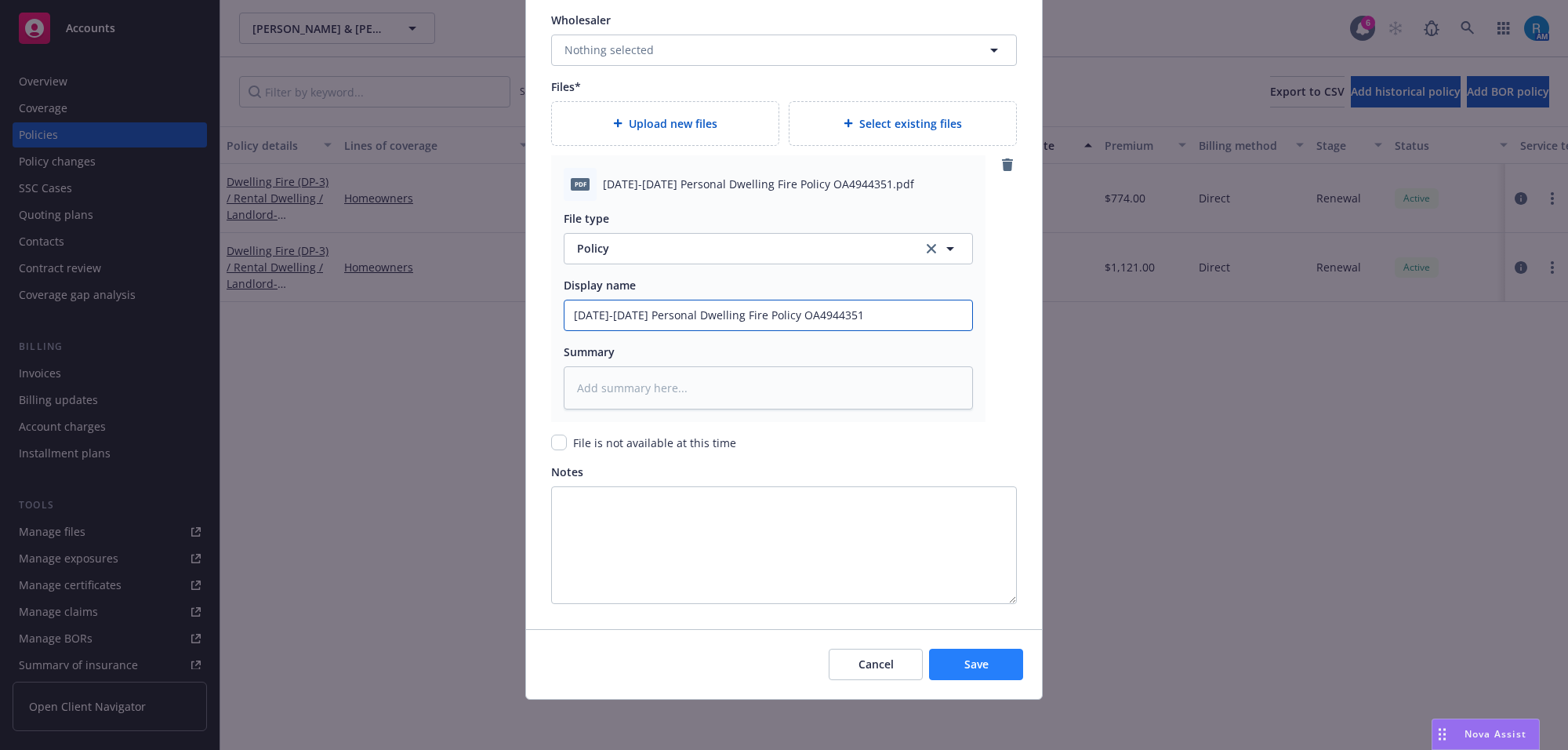
type input "2025-2026 Personal Dwelling Fire Policy OA4944351"
click at [951, 649] on button "Save" at bounding box center [976, 664] width 94 height 32
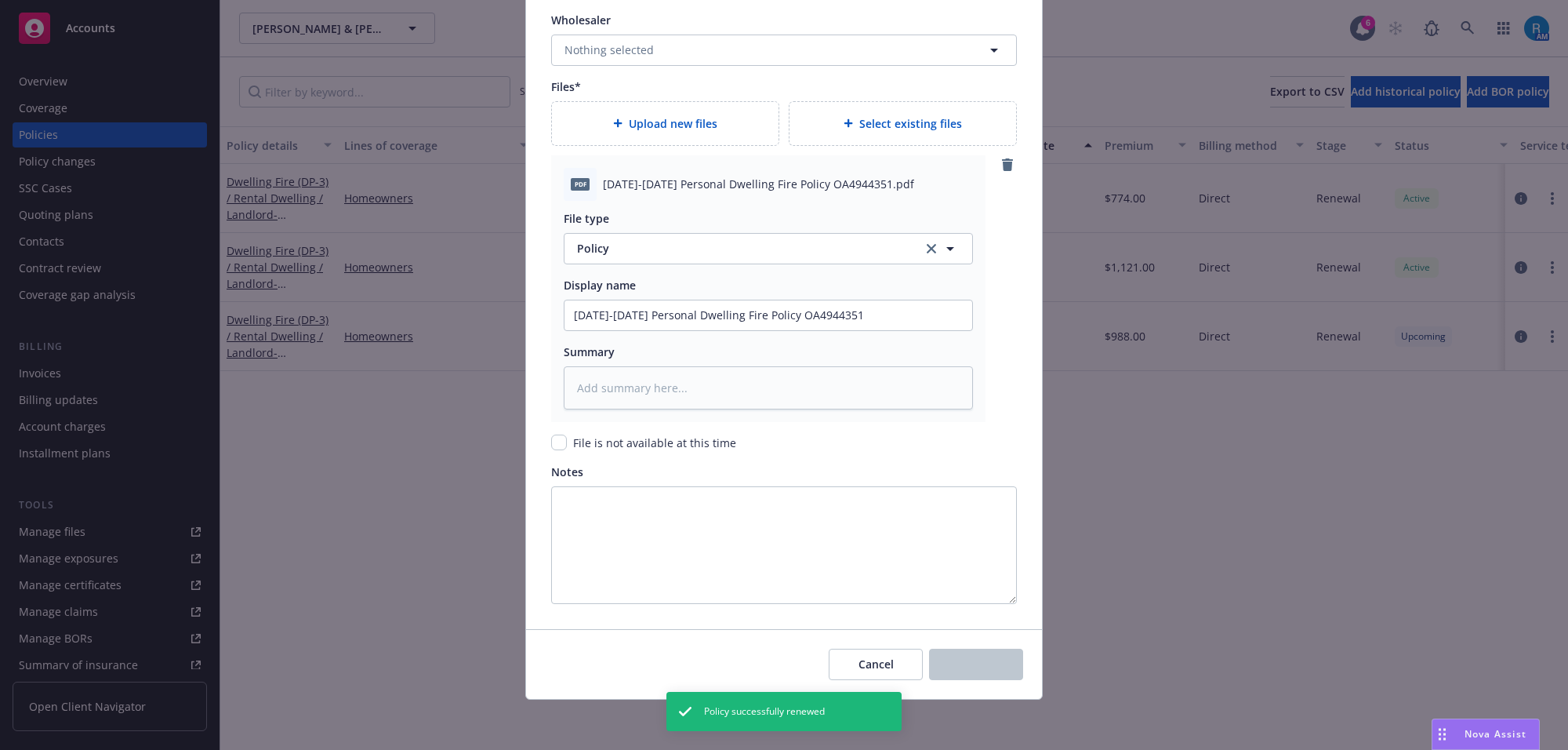
type textarea "x"
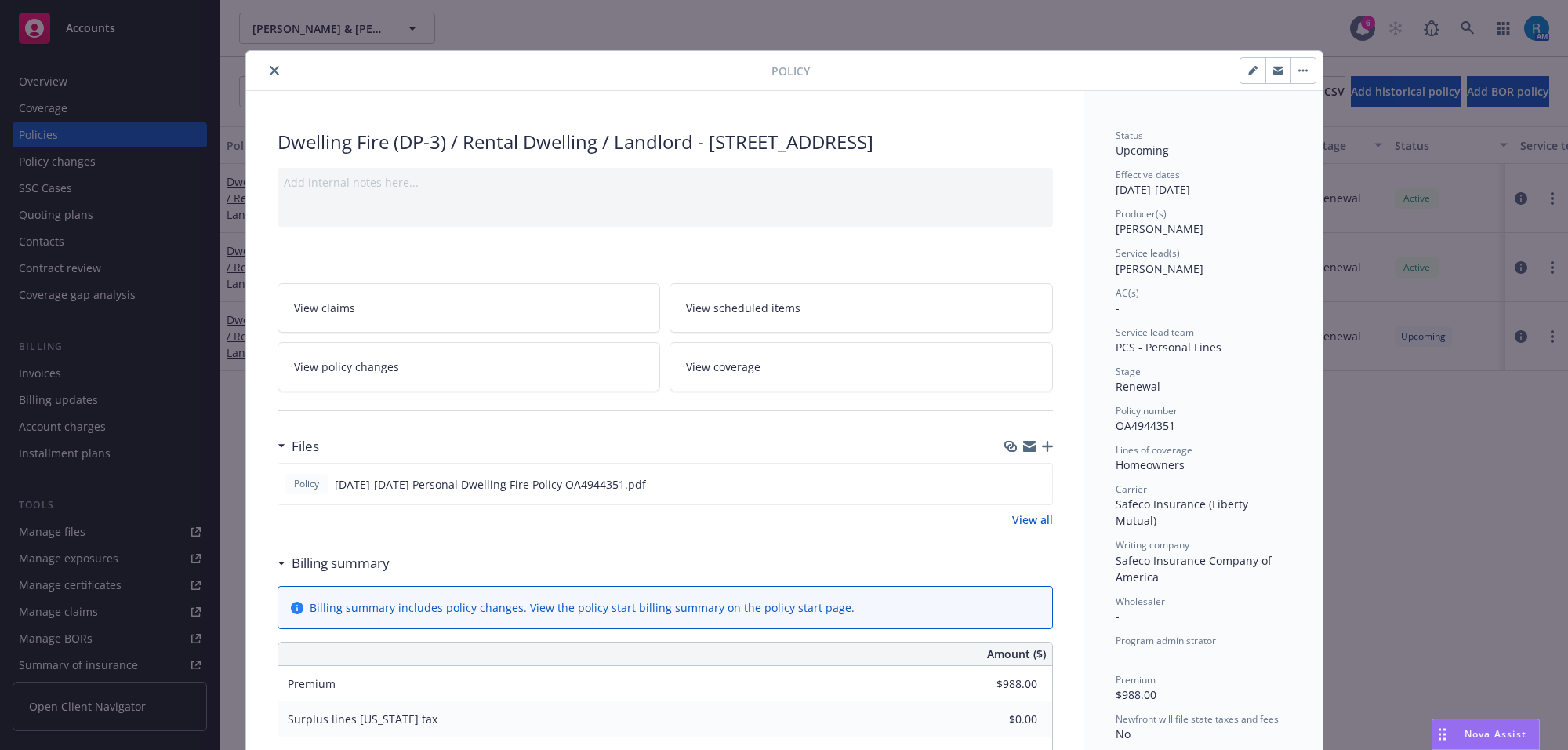
drag, startPoint x: 261, startPoint y: 67, endPoint x: 315, endPoint y: 99, distance: 62.8
click at [270, 67] on icon "close" at bounding box center [275, 71] width 10 height 10
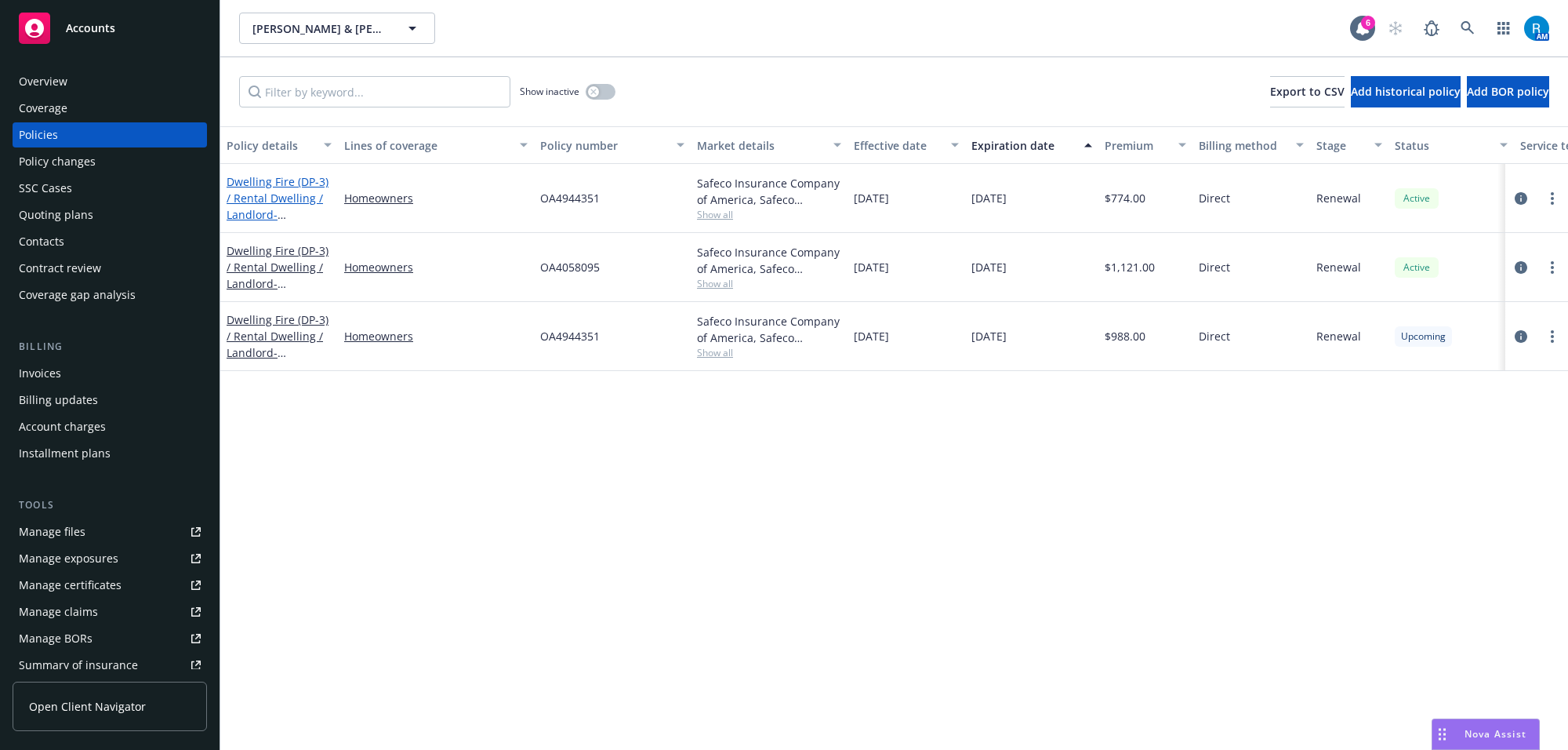
click at [267, 184] on link "Dwelling Fire (DP-3) / Rental Dwelling / Landlord - 4832 Gainsport Cir Irvine C…" at bounding box center [278, 206] width 102 height 64
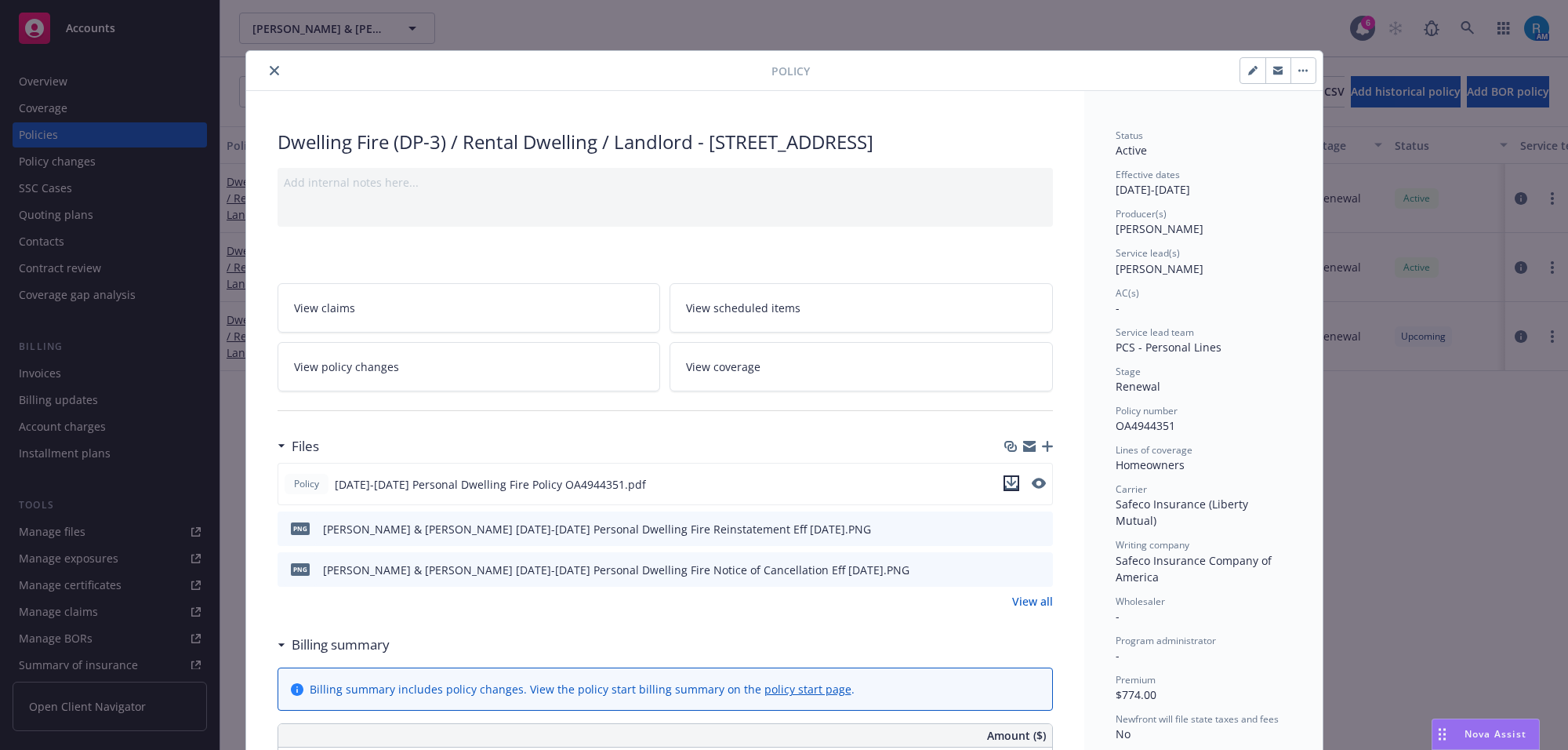
click at [1005, 484] on icon "download file" at bounding box center [1012, 483] width 13 height 13
click at [270, 69] on icon "close" at bounding box center [275, 71] width 10 height 10
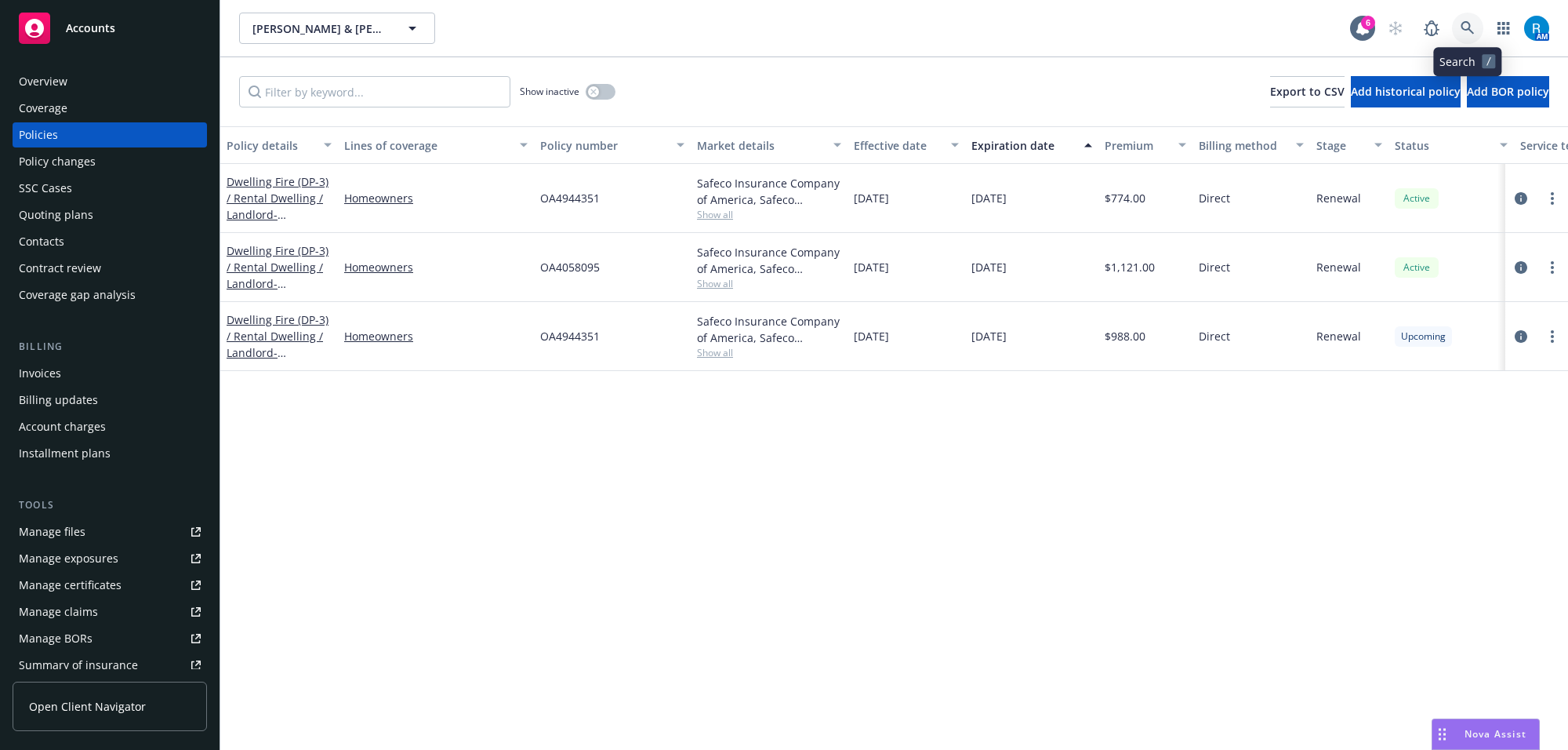
click at [1467, 22] on icon at bounding box center [1467, 28] width 13 height 13
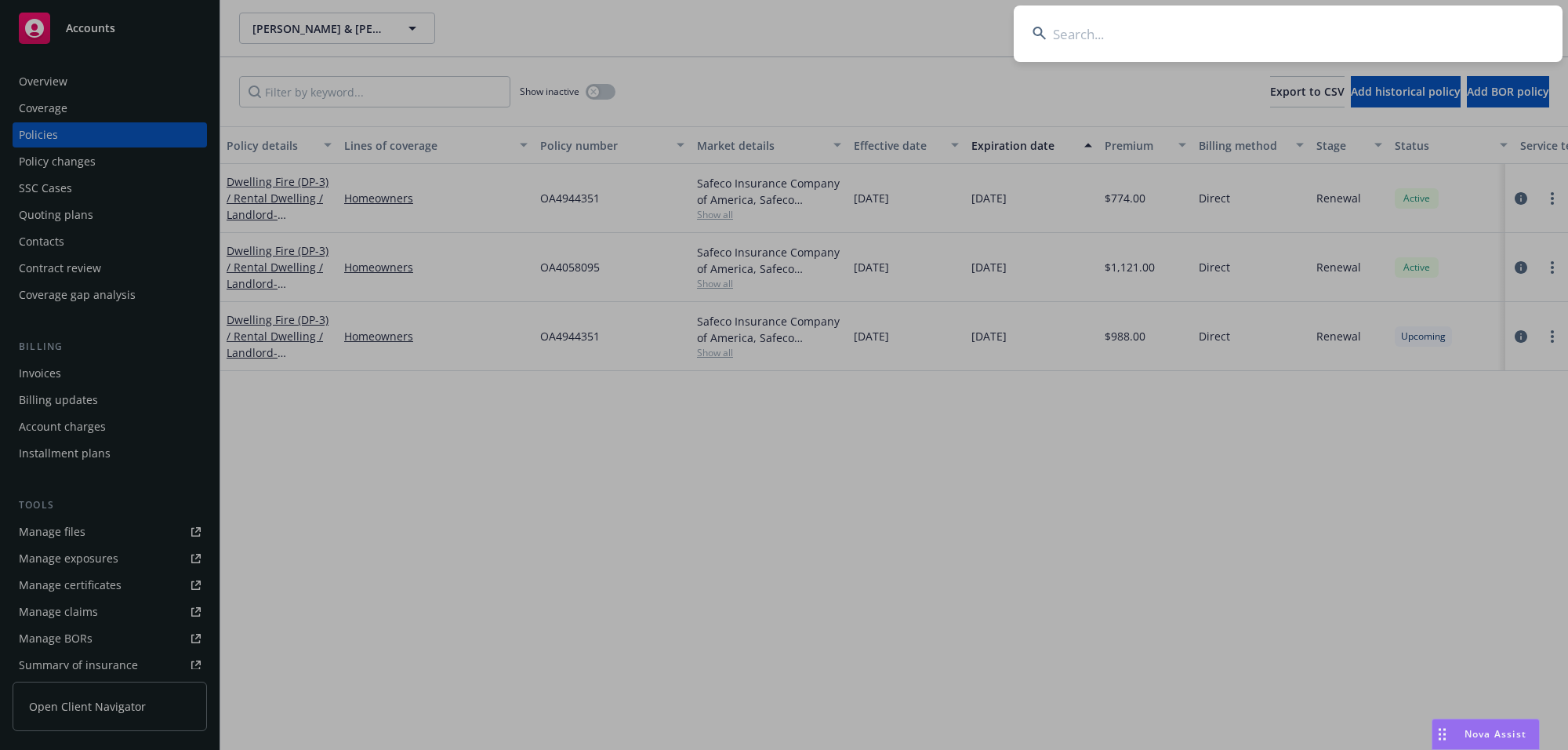
type input "[PERSON_NAME] & [PERSON_NAME]"
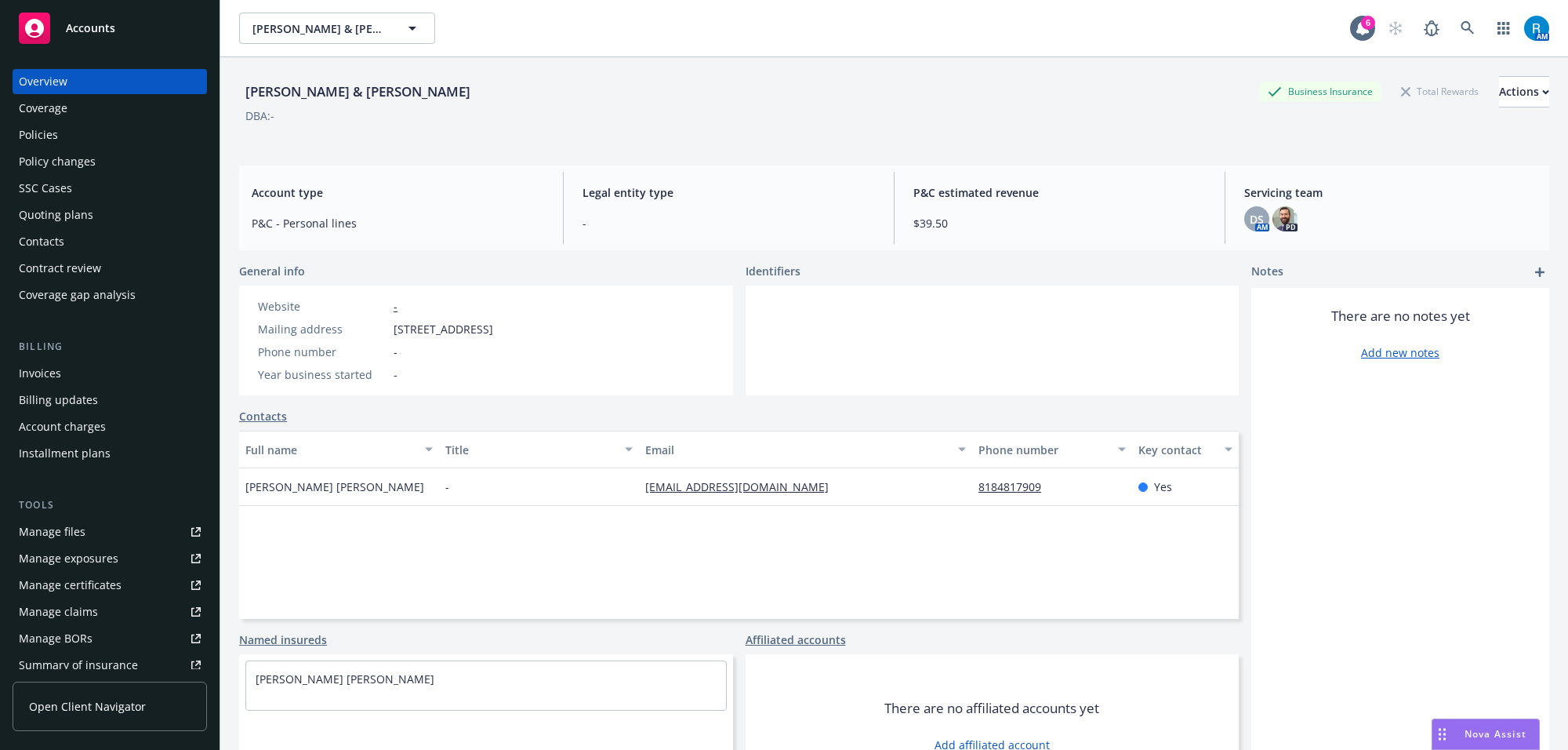
click at [79, 125] on div "Policies" at bounding box center [110, 135] width 182 height 25
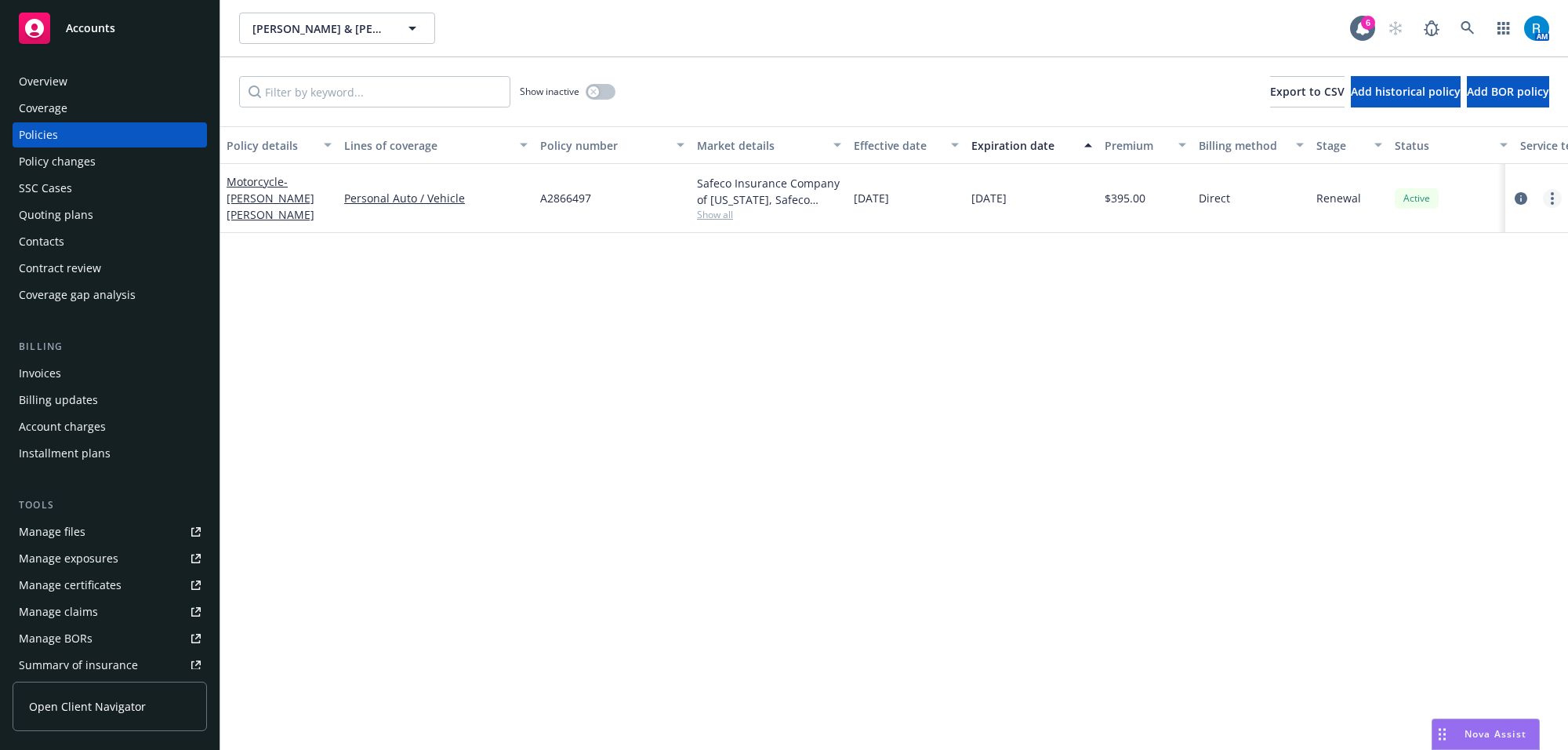
click at [1558, 192] on link "more" at bounding box center [1552, 198] width 19 height 19
click at [1453, 252] on link "Renew with incumbent" at bounding box center [1470, 262] width 184 height 32
select select "12"
select select "CA"
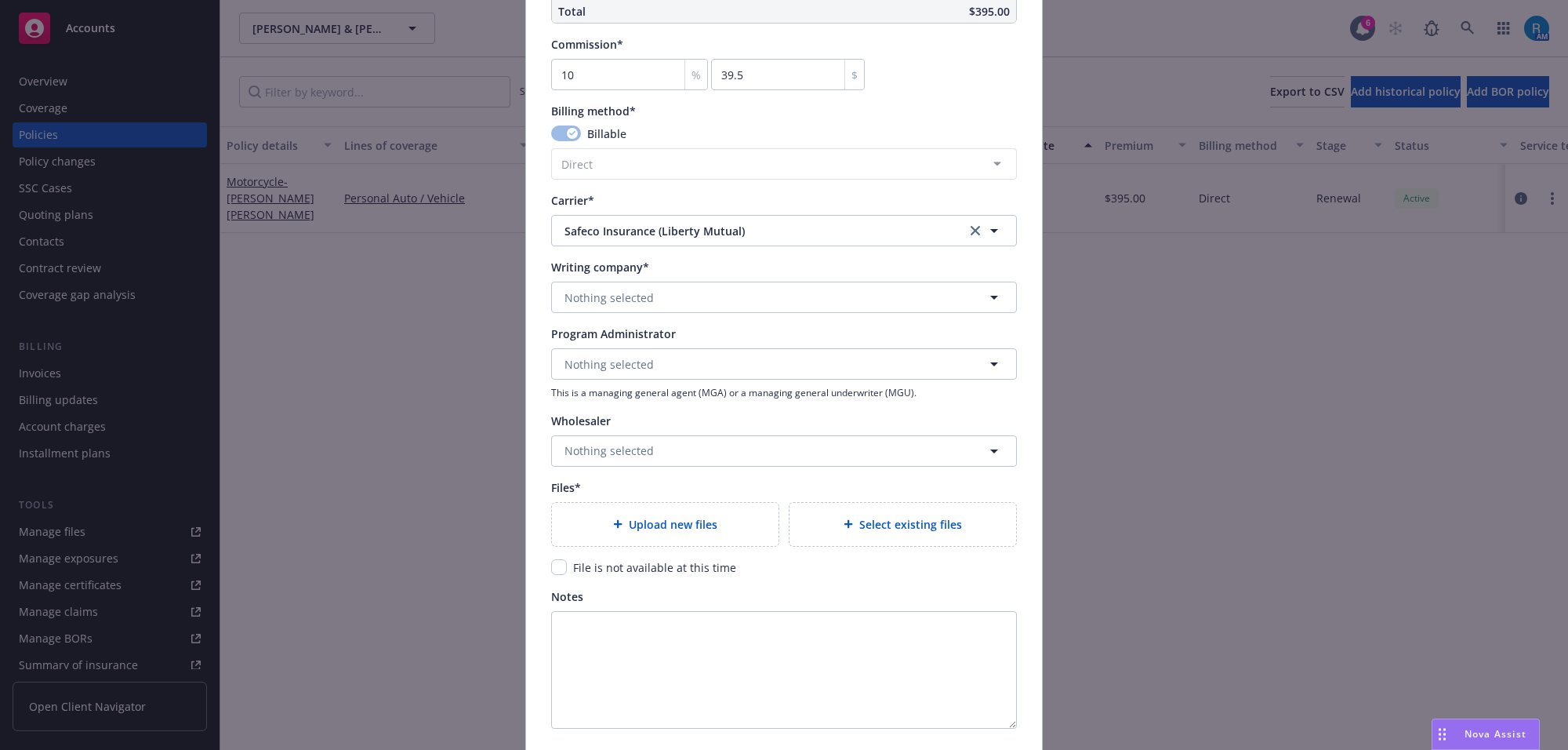
scroll to position [1407, 0]
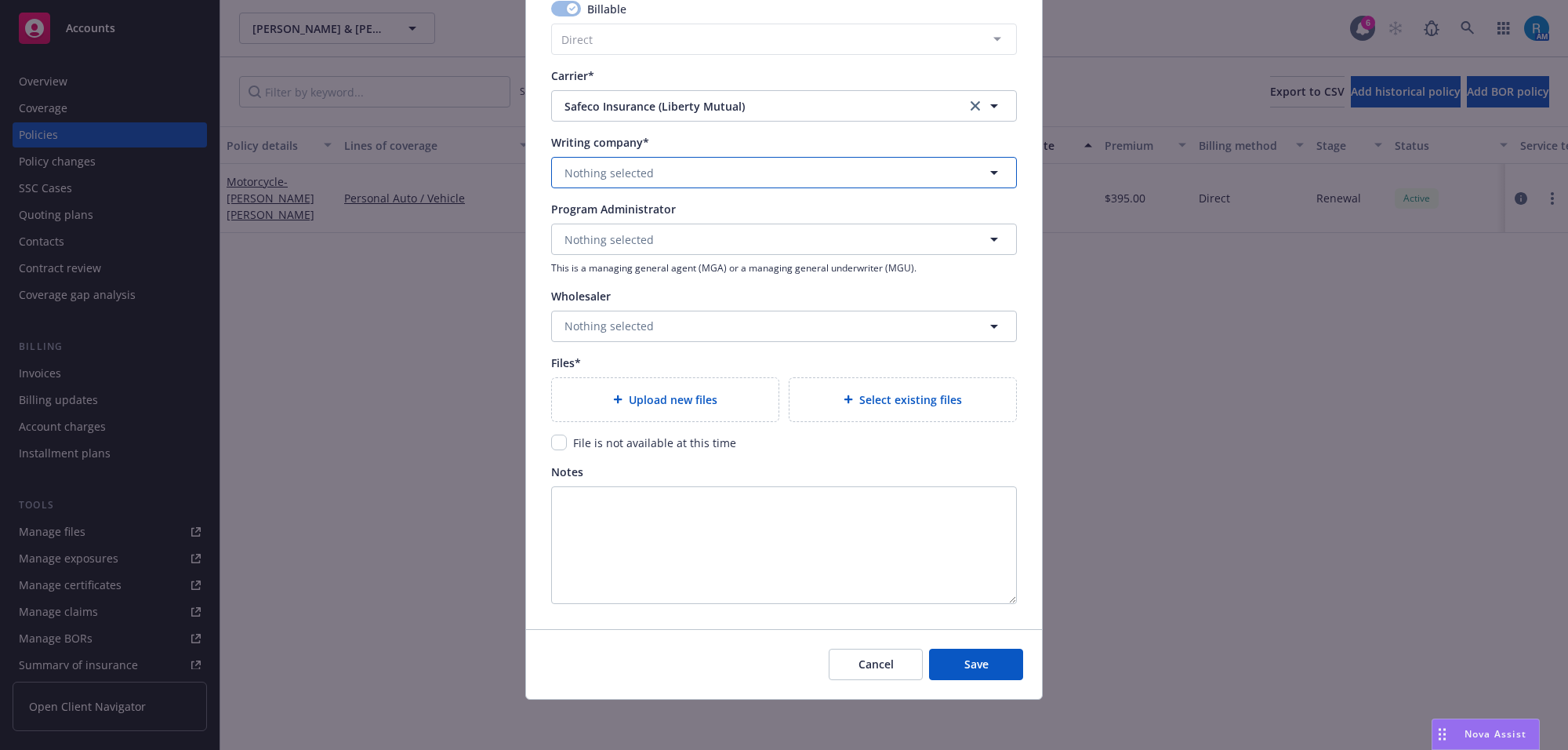
click at [580, 175] on span "Nothing selected" at bounding box center [609, 172] width 90 height 17
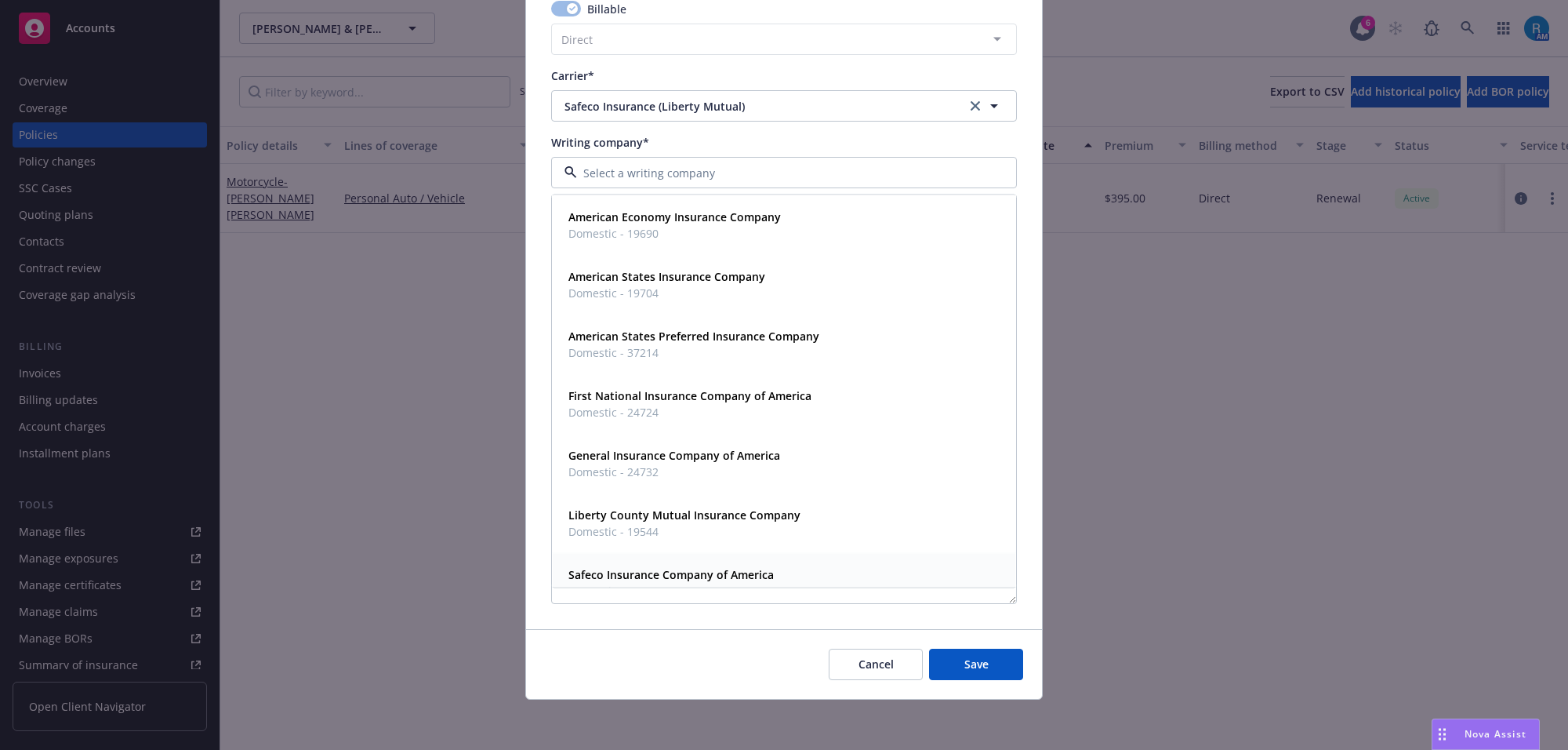
click at [664, 571] on strong "Safeco Insurance Company of America" at bounding box center [671, 574] width 206 height 15
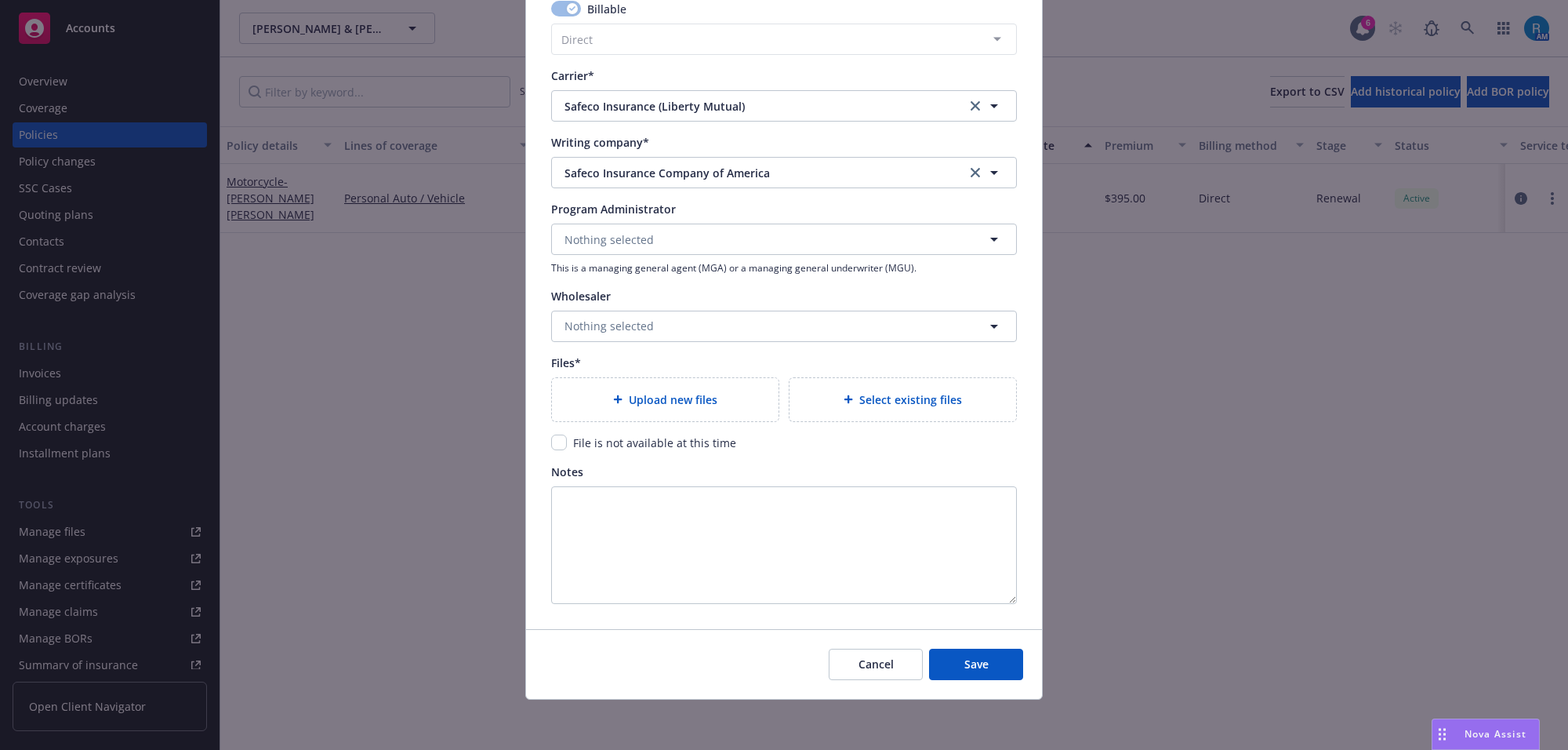
click at [621, 385] on div "Upload new files" at bounding box center [666, 399] width 227 height 43
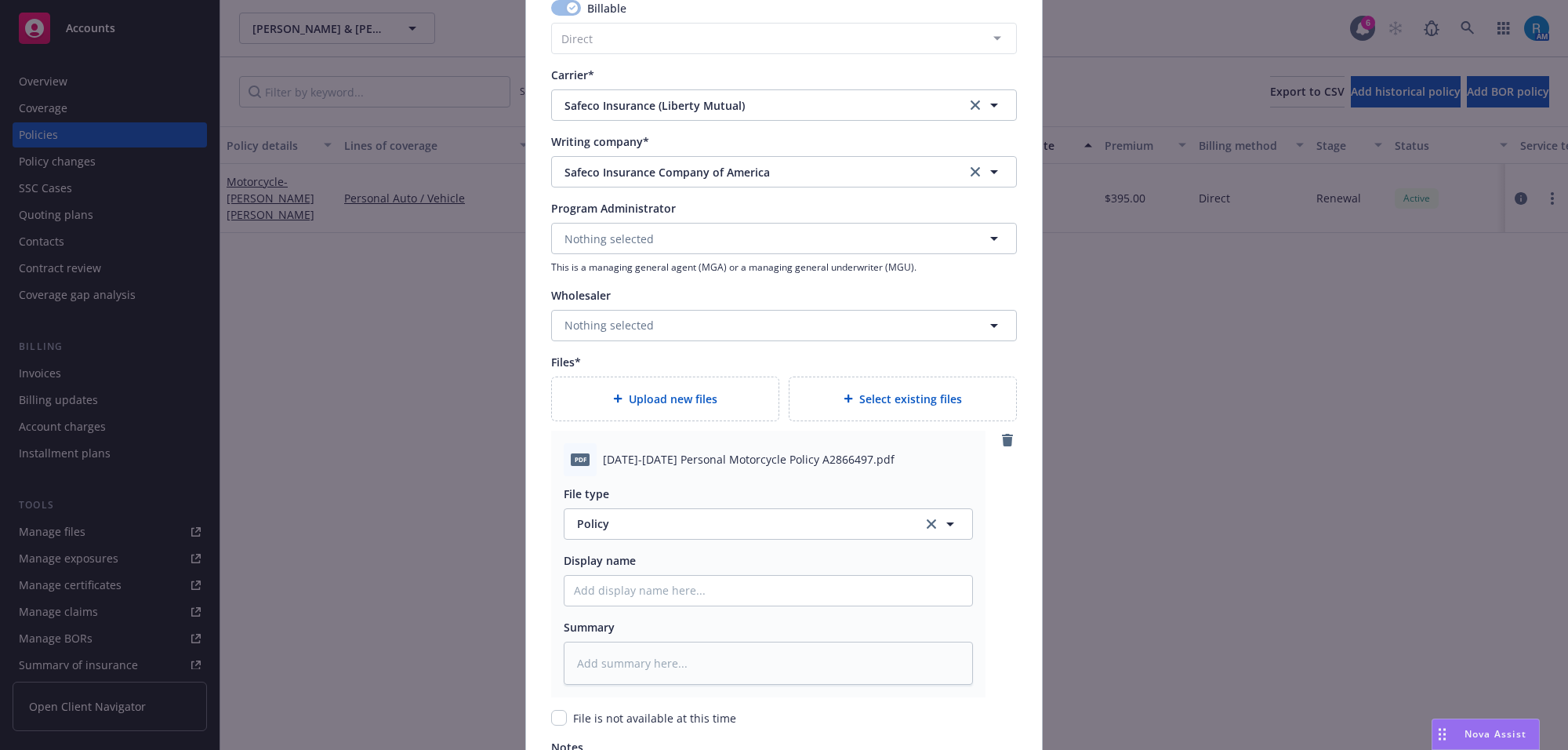
scroll to position [1683, 0]
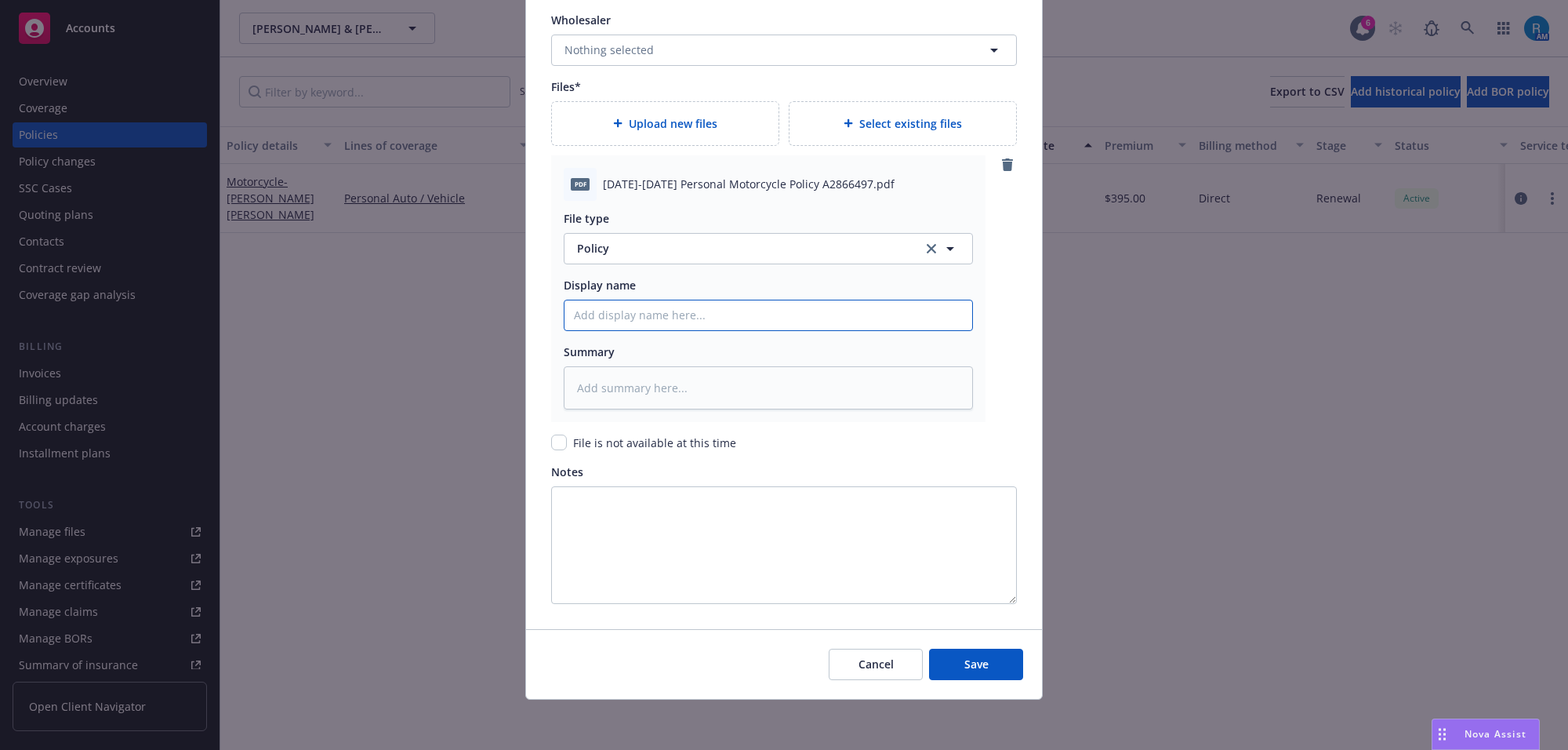
click at [584, 319] on input "Policy display name" at bounding box center [768, 315] width 408 height 30
paste input "2025-2026 Personal Motorcycle Policy A2866497"
type textarea "x"
type input "2025-2026 Personal Motorcycle Policy A2866497"
click at [972, 671] on button "Save" at bounding box center [976, 664] width 94 height 32
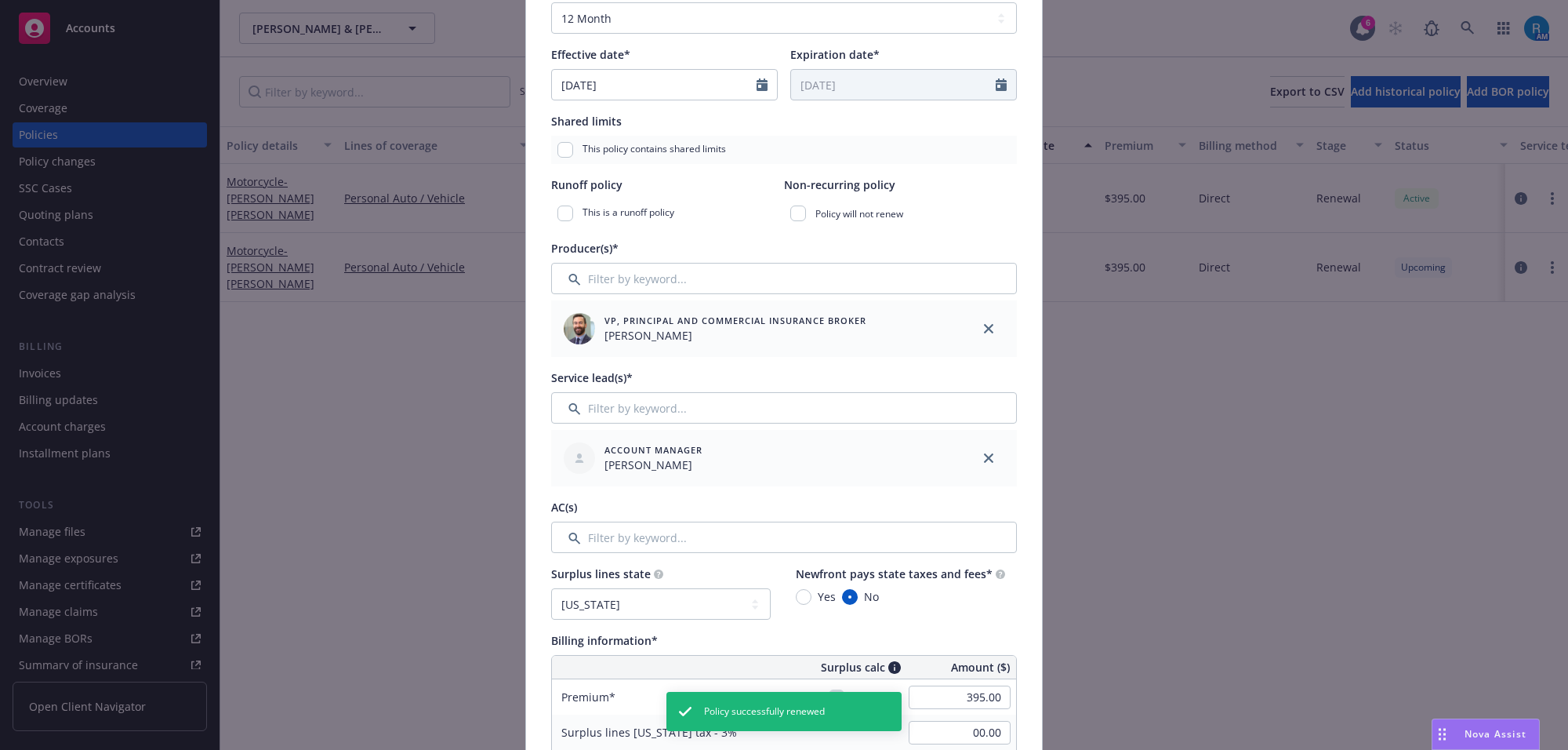
scroll to position [0, 0]
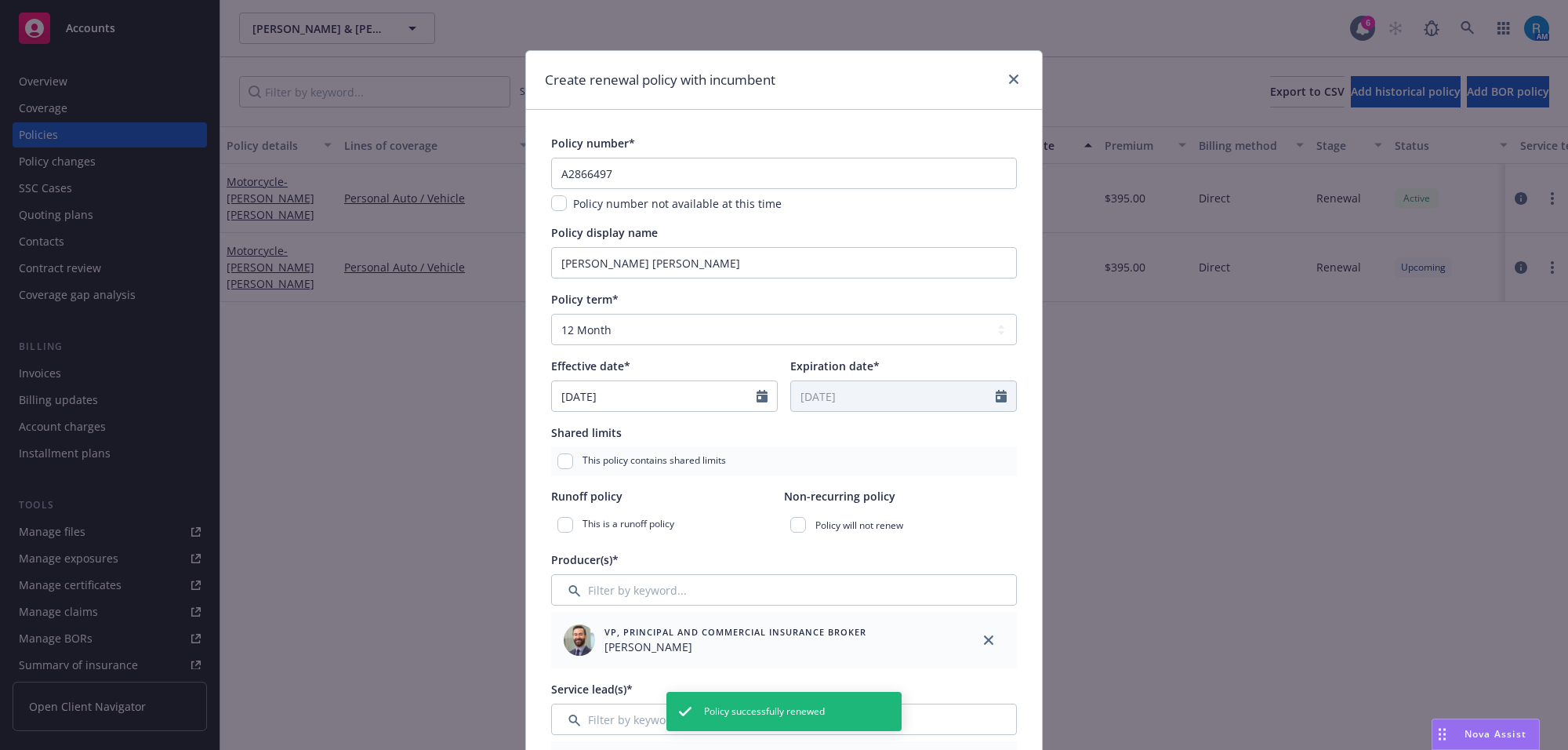
type textarea "x"
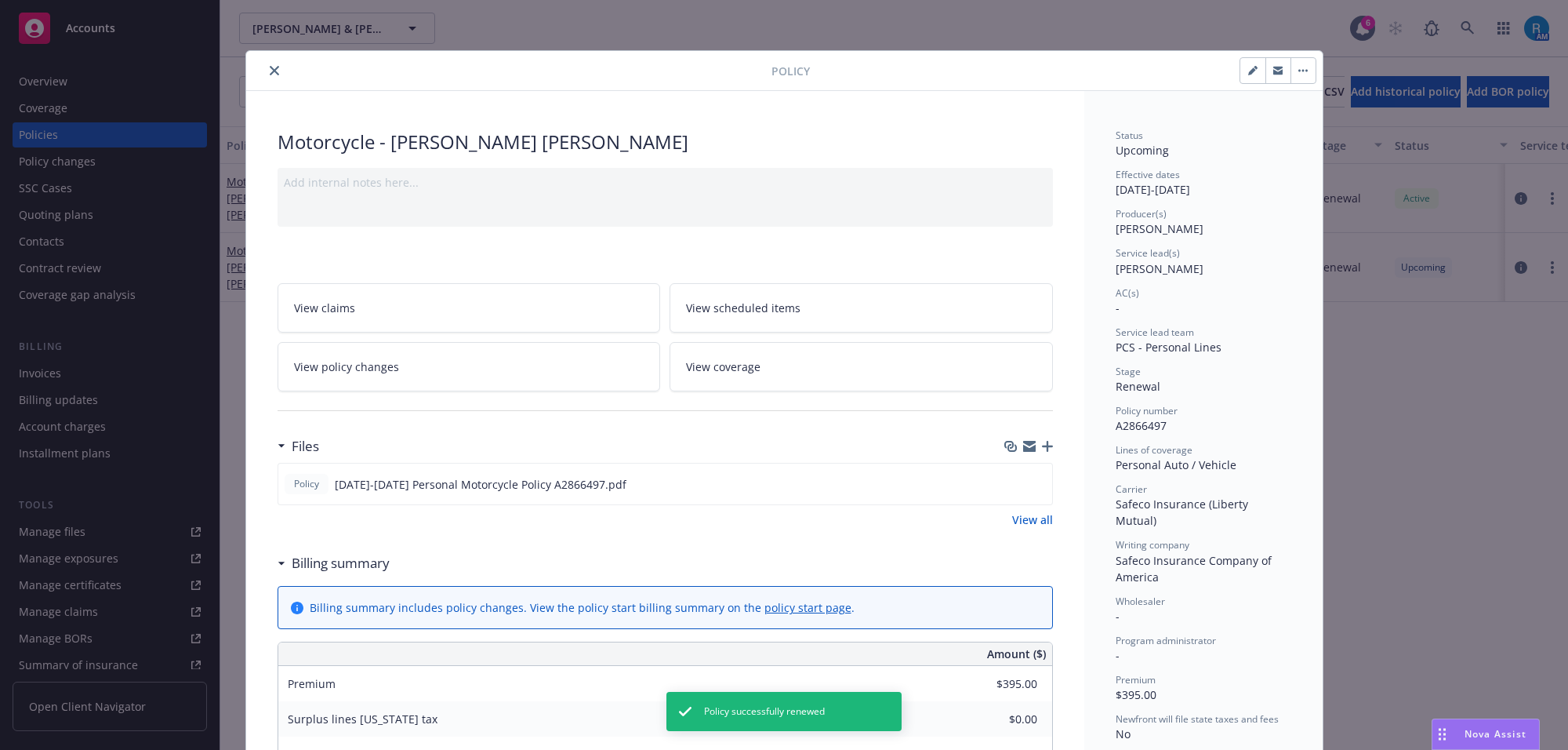
click at [270, 66] on icon "close" at bounding box center [275, 71] width 10 height 10
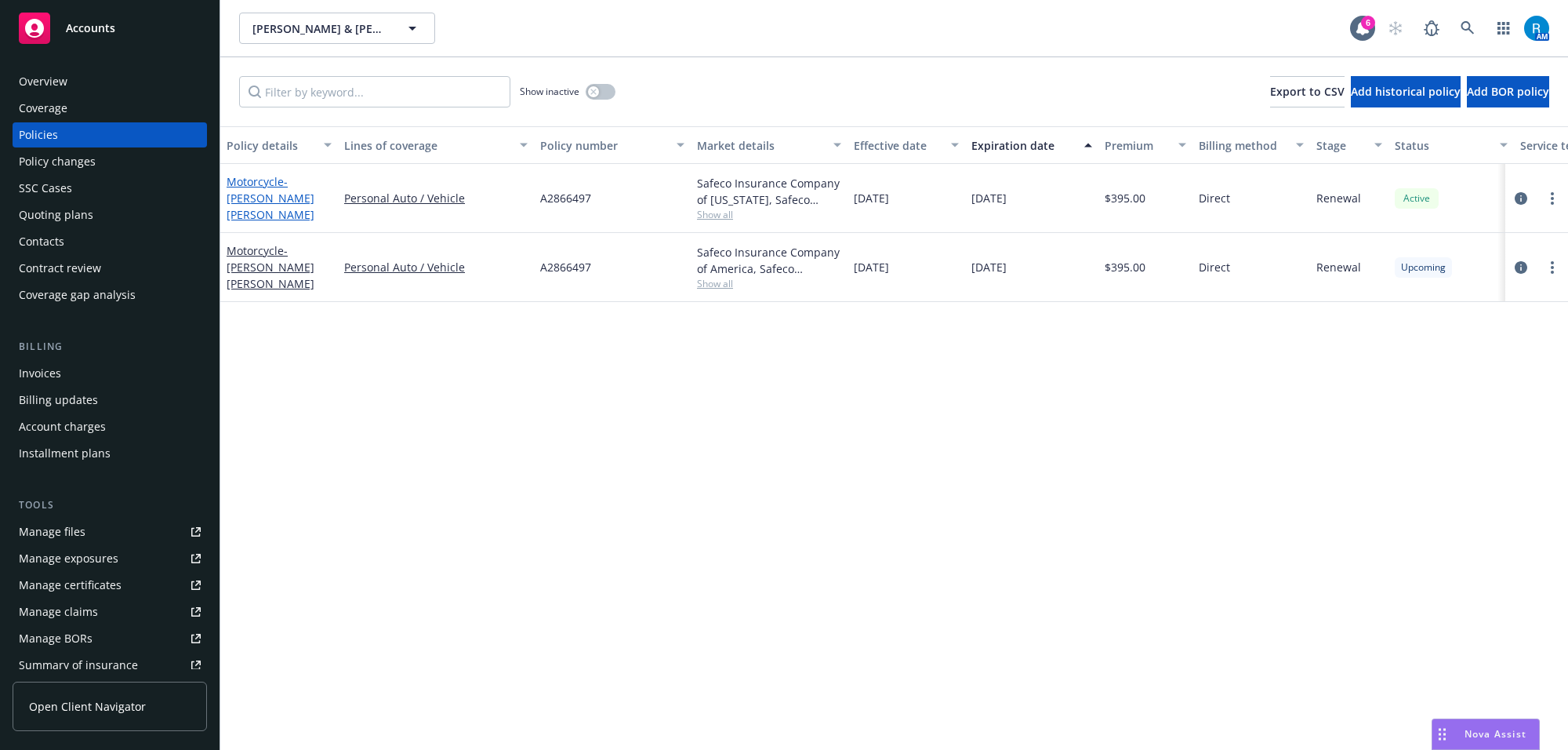
click at [265, 194] on span "- MATT POWERS SHANNON POWERS" at bounding box center [271, 198] width 88 height 48
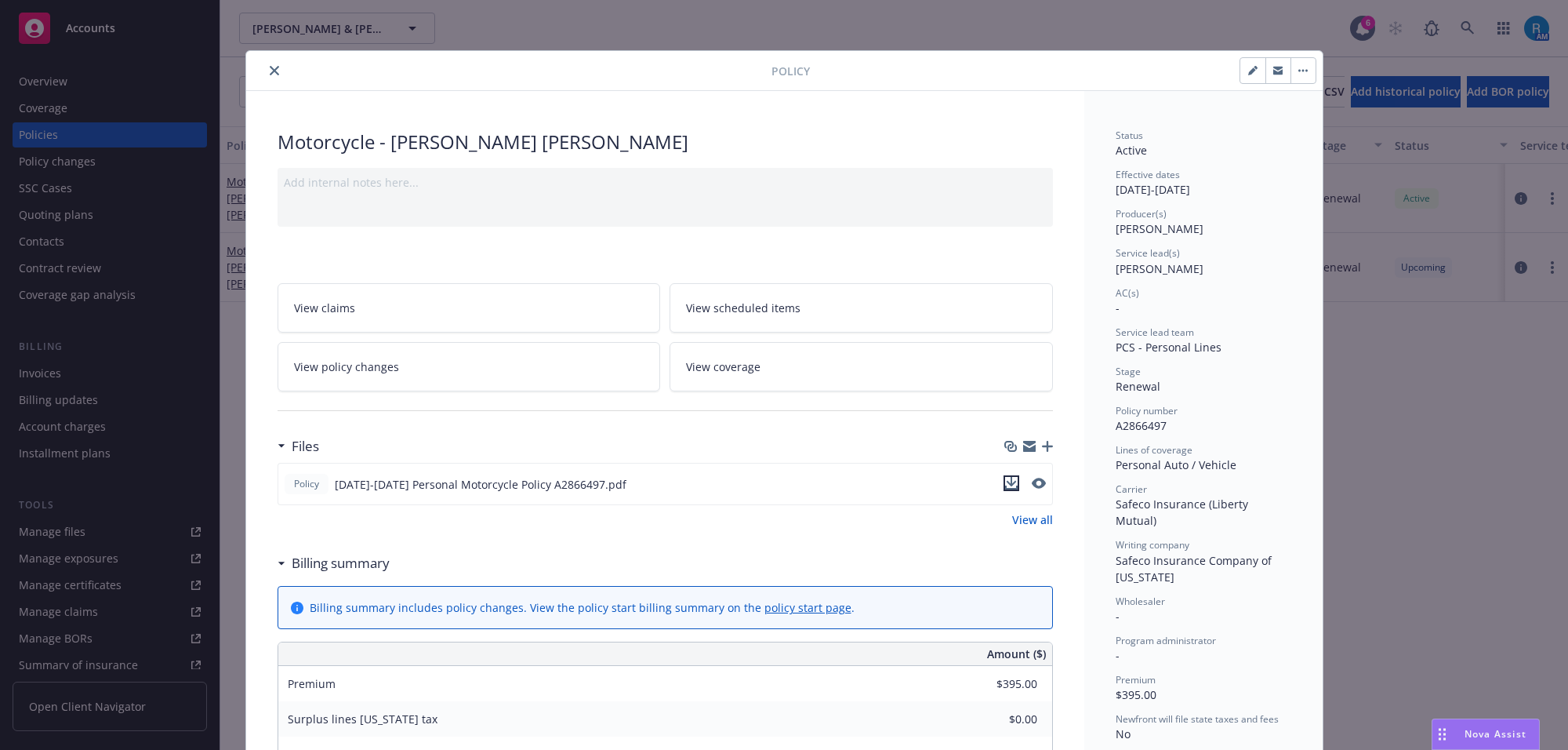
click at [1006, 483] on icon "download file" at bounding box center [1011, 482] width 10 height 10
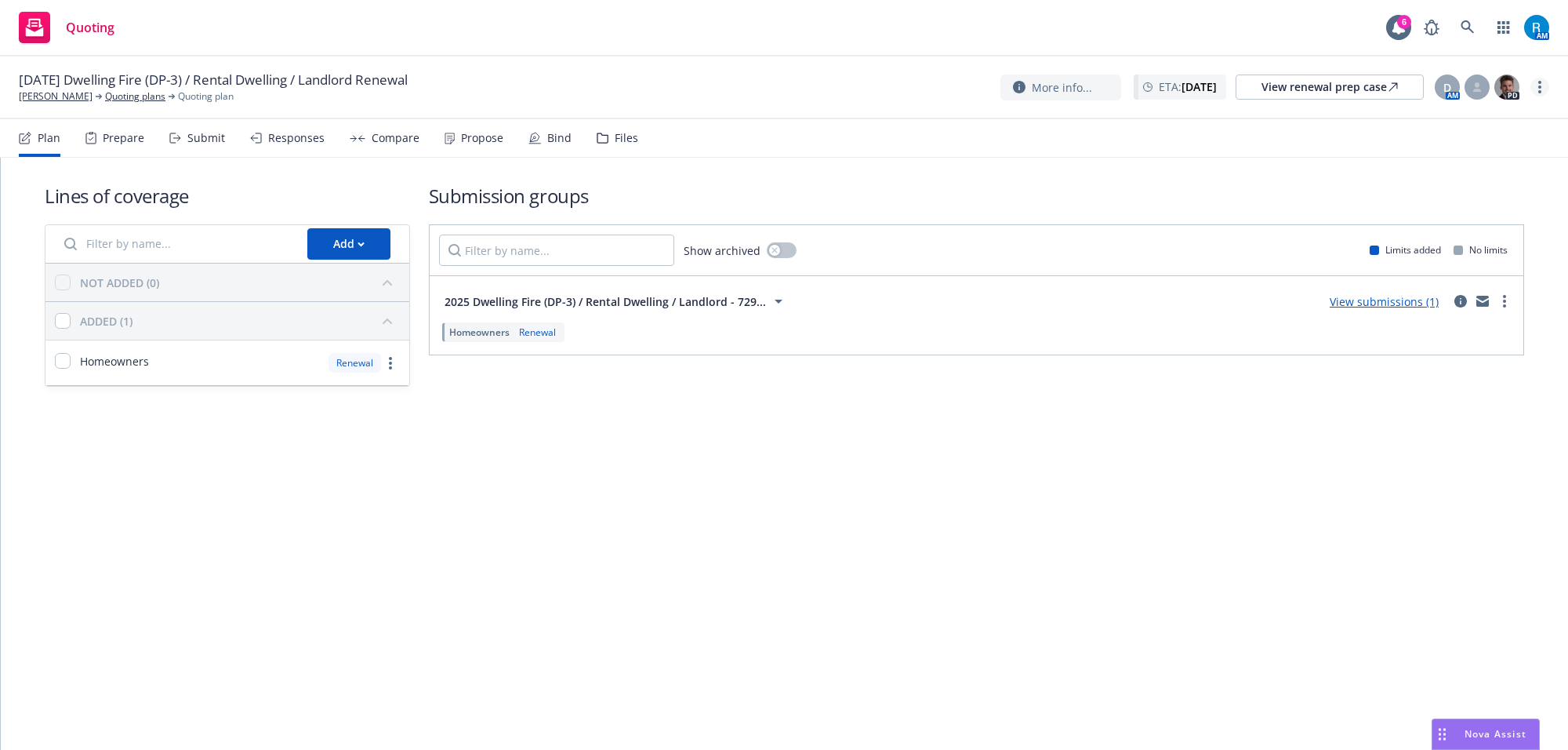
click at [1536, 83] on link "more" at bounding box center [1540, 87] width 19 height 19
click at [1437, 209] on link "Archive quoting plan" at bounding box center [1461, 213] width 175 height 32
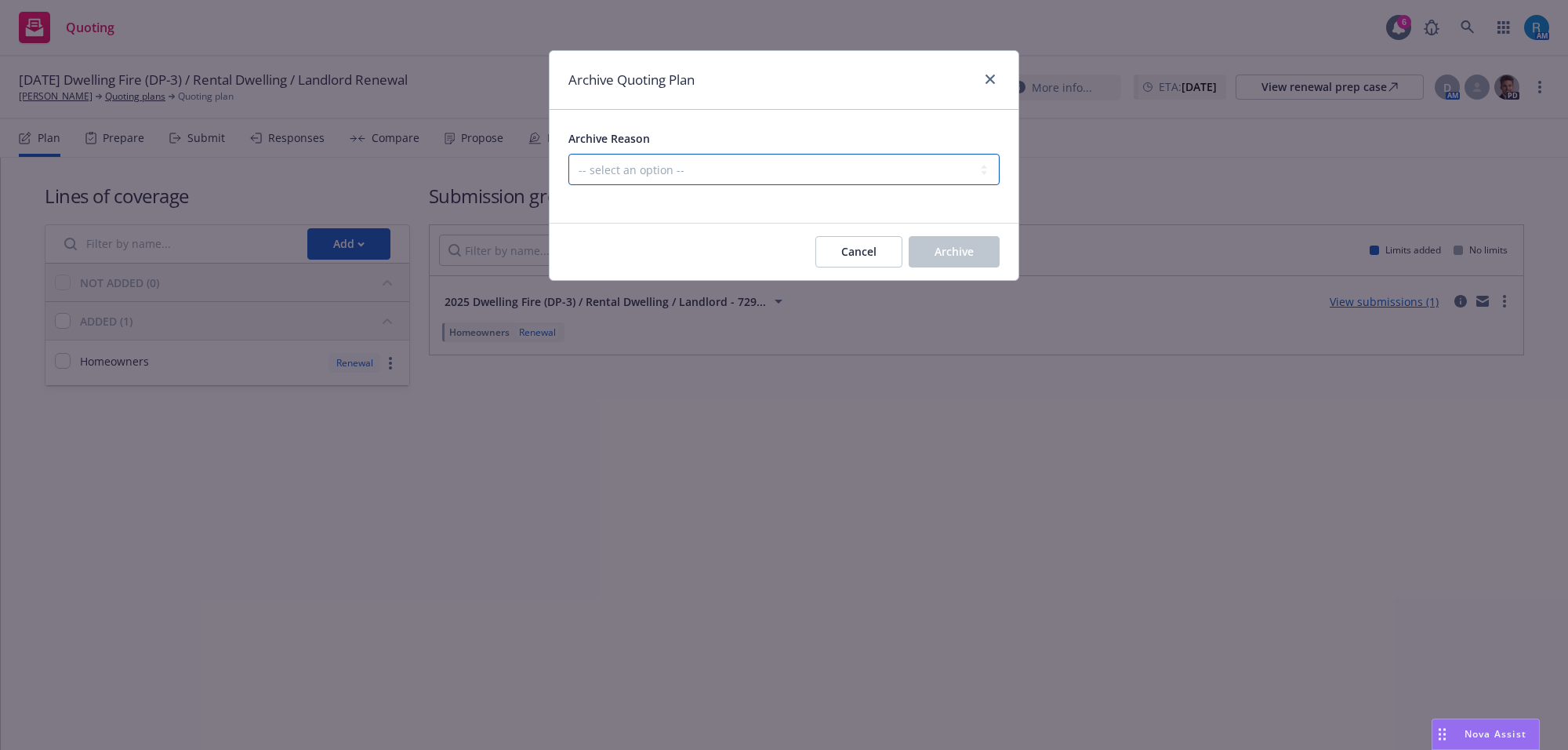
click at [719, 171] on select "-- select an option -- All policies in this renewal plan are auto-renewed Creat…" at bounding box center [783, 170] width 431 height 32
select select "ARCHIVED_RENEWAL_POLICY_AUTO_RENEWED"
click at [568, 154] on select "-- select an option -- All policies in this renewal plan are auto-renewed Creat…" at bounding box center [783, 170] width 431 height 32
click at [953, 251] on span "Archive" at bounding box center [954, 251] width 39 height 15
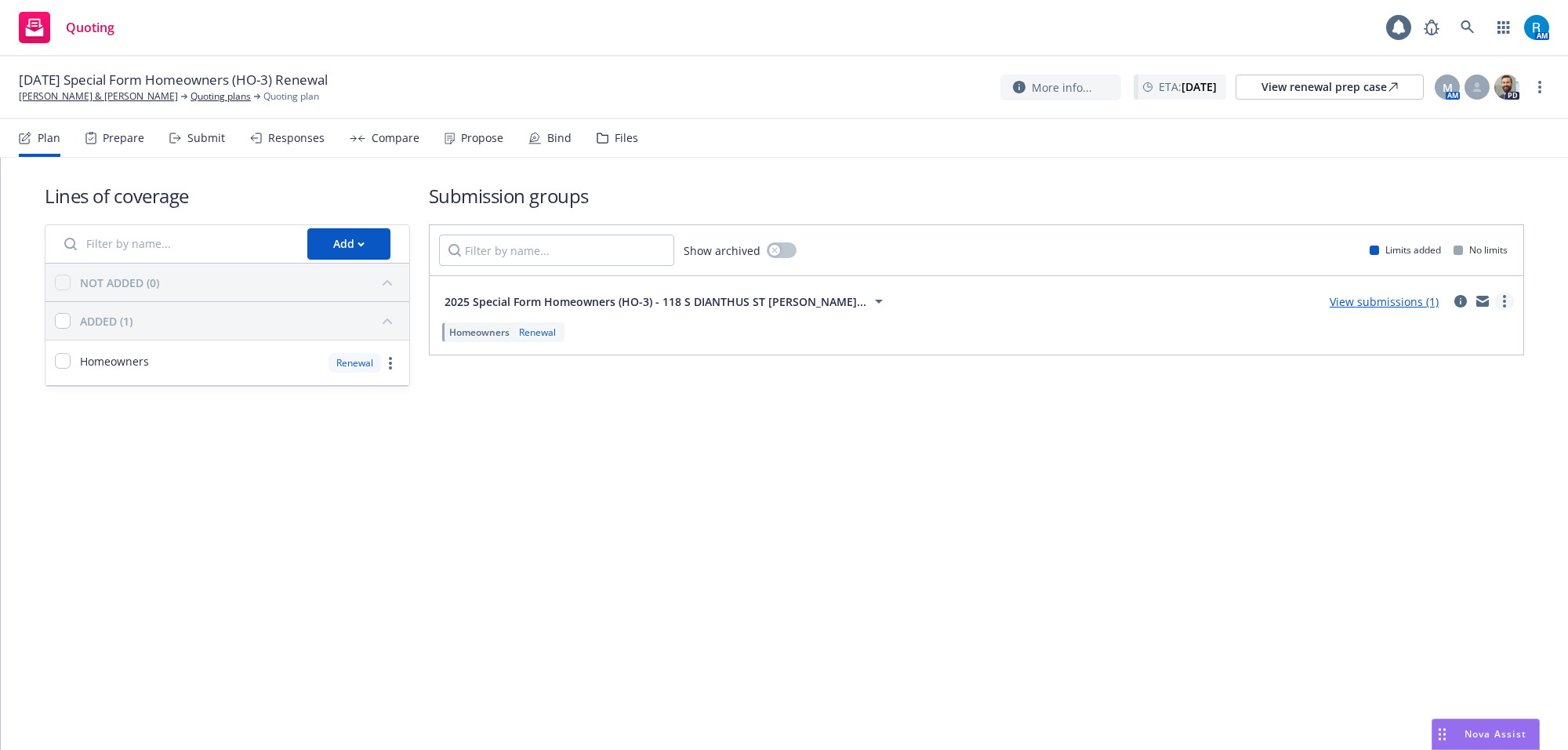
click at [1505, 302] on link "more" at bounding box center [1505, 302] width 19 height 19
click at [1538, 87] on icon "more" at bounding box center [1539, 87] width 3 height 13
click at [1448, 217] on link "Archive quoting plan" at bounding box center [1461, 213] width 175 height 32
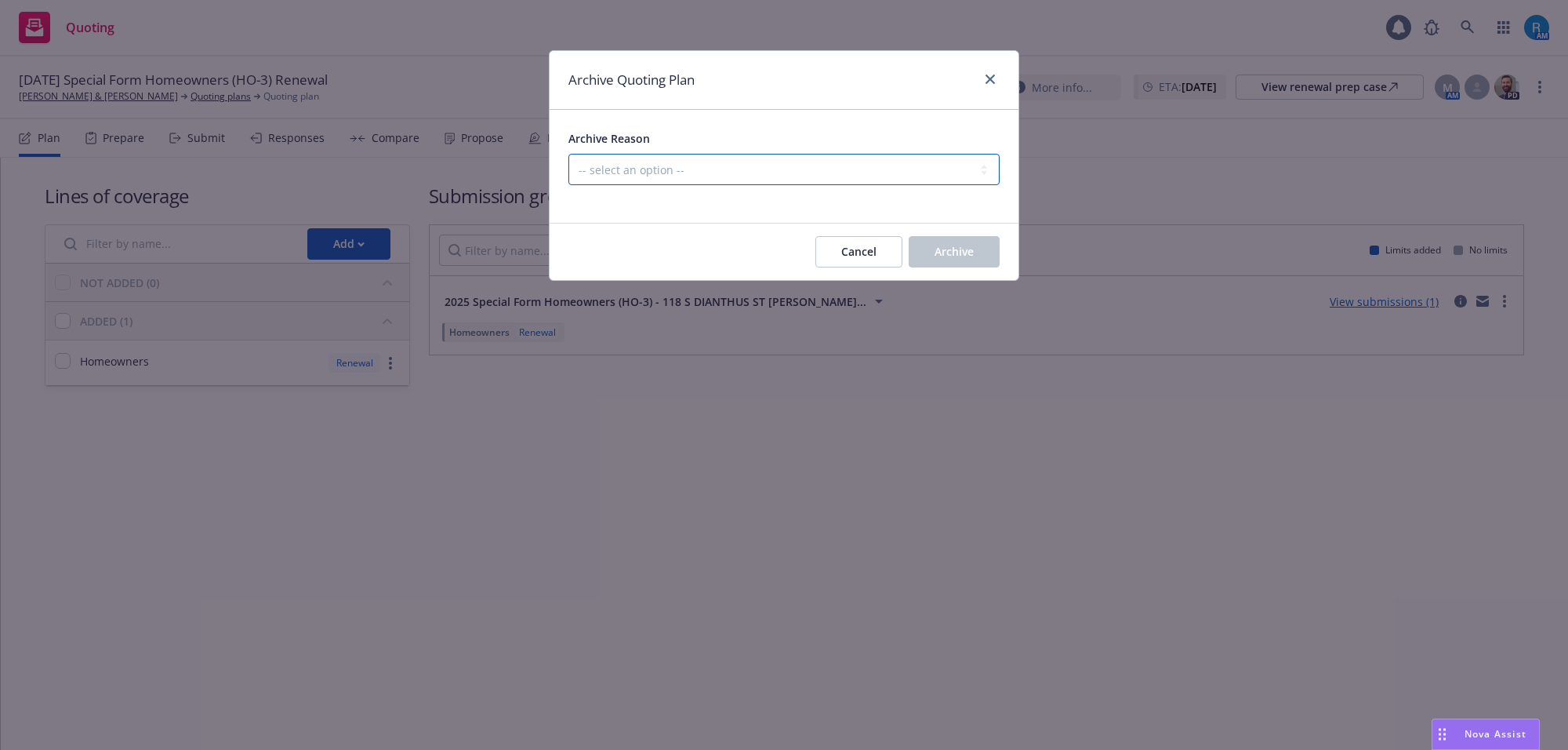
drag, startPoint x: 736, startPoint y: 168, endPoint x: 669, endPoint y: 183, distance: 68.7
click at [731, 168] on select "-- select an option -- All policies in this renewal plan are auto-renewed Creat…" at bounding box center [783, 170] width 431 height 32
select select "ARCHIVED_RENEWAL_POLICY_AUTO_RENEWED"
click at [568, 154] on select "-- select an option -- All policies in this renewal plan are auto-renewed Creat…" at bounding box center [783, 170] width 431 height 32
click at [940, 248] on span "Archive" at bounding box center [954, 251] width 39 height 15
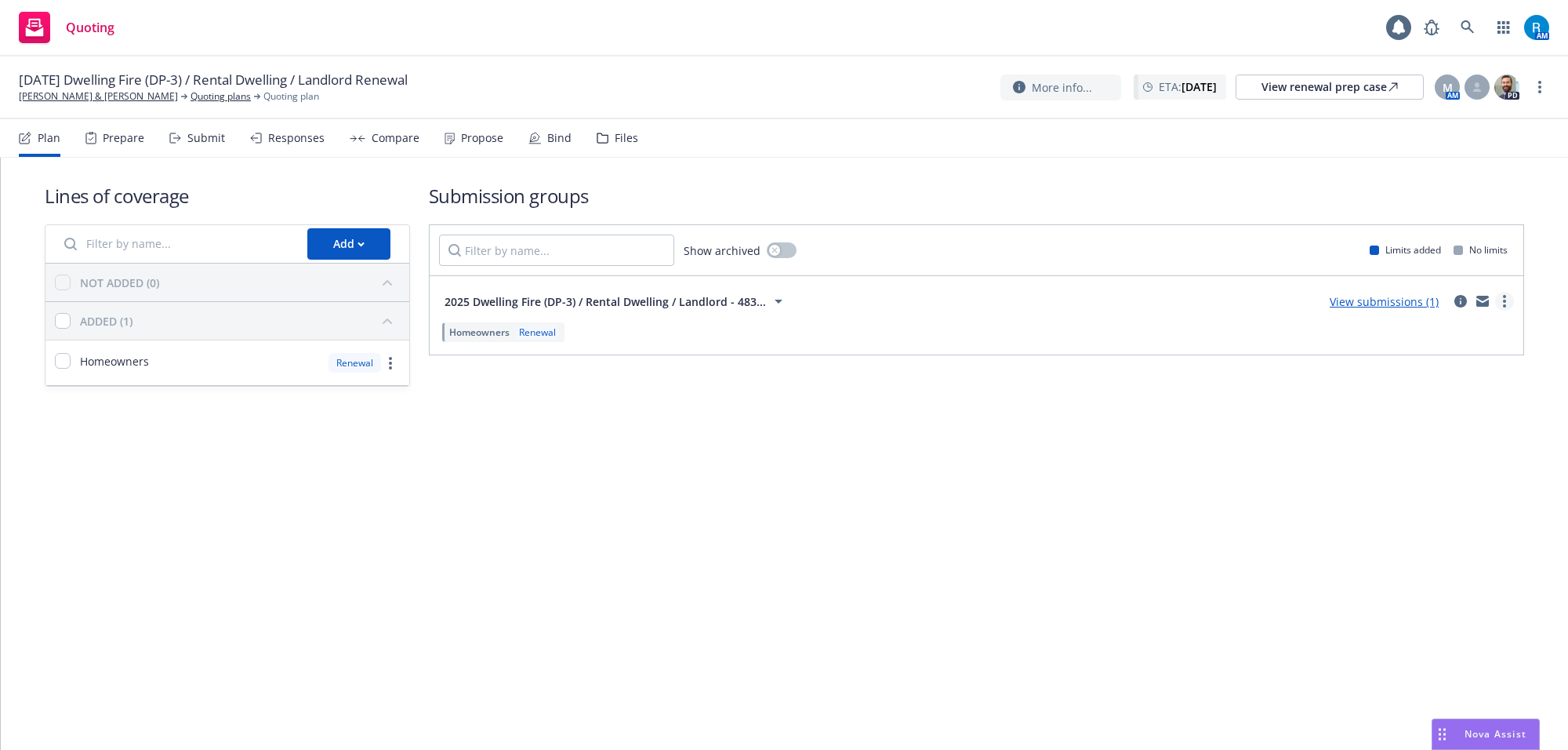
click at [1503, 298] on icon "more" at bounding box center [1505, 301] width 3 height 13
click at [1540, 81] on circle "more" at bounding box center [1539, 83] width 3 height 3
click at [1465, 225] on link "Archive quoting plan" at bounding box center [1461, 213] width 175 height 32
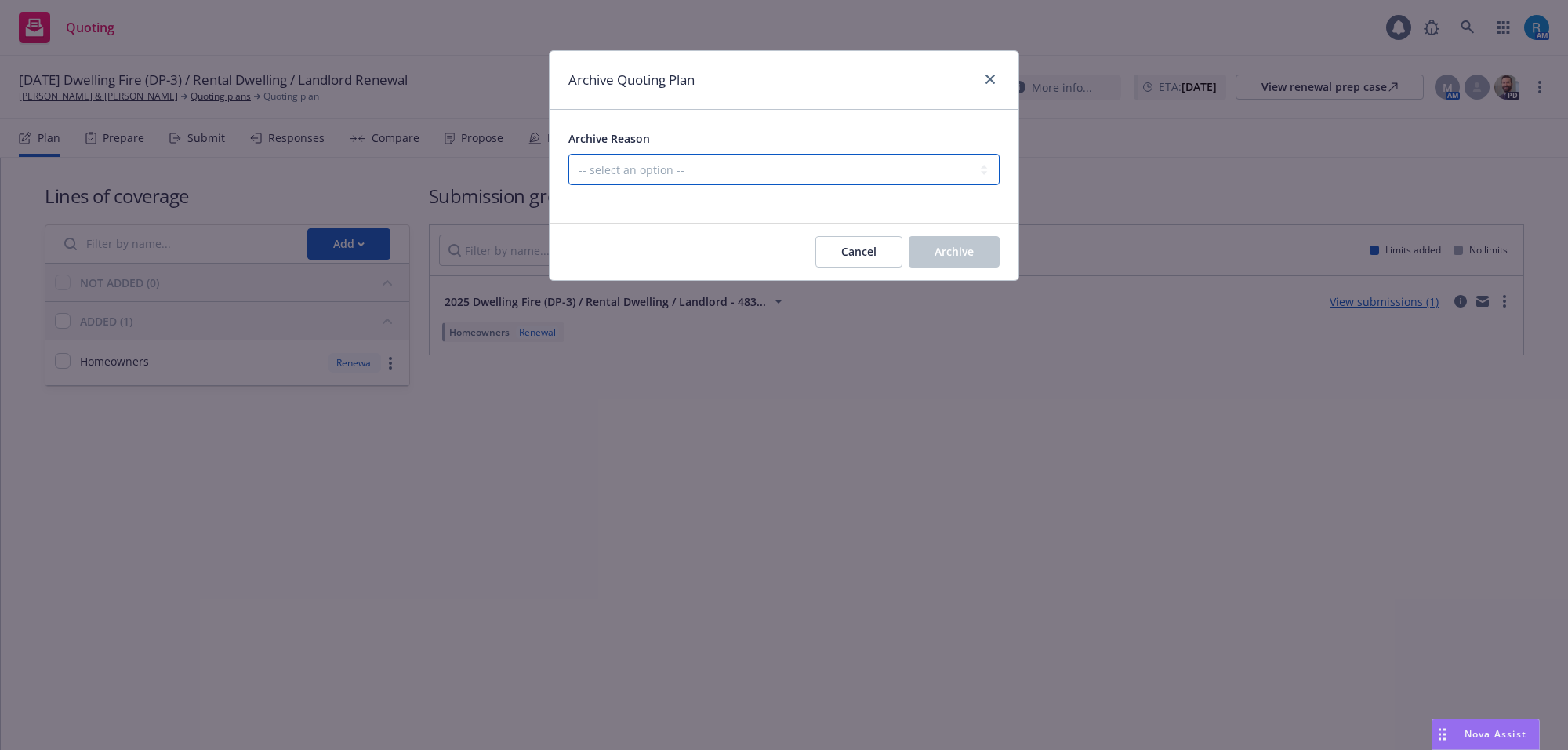
click at [600, 168] on select "-- select an option -- All policies in this renewal plan are auto-renewed Creat…" at bounding box center [783, 170] width 431 height 32
select select "ARCHIVED_RENEWAL_POLICY_AUTO_RENEWED"
click at [568, 154] on select "-- select an option -- All policies in this renewal plan are auto-renewed Creat…" at bounding box center [783, 170] width 431 height 32
click at [947, 243] on button "Archive" at bounding box center [954, 252] width 91 height 32
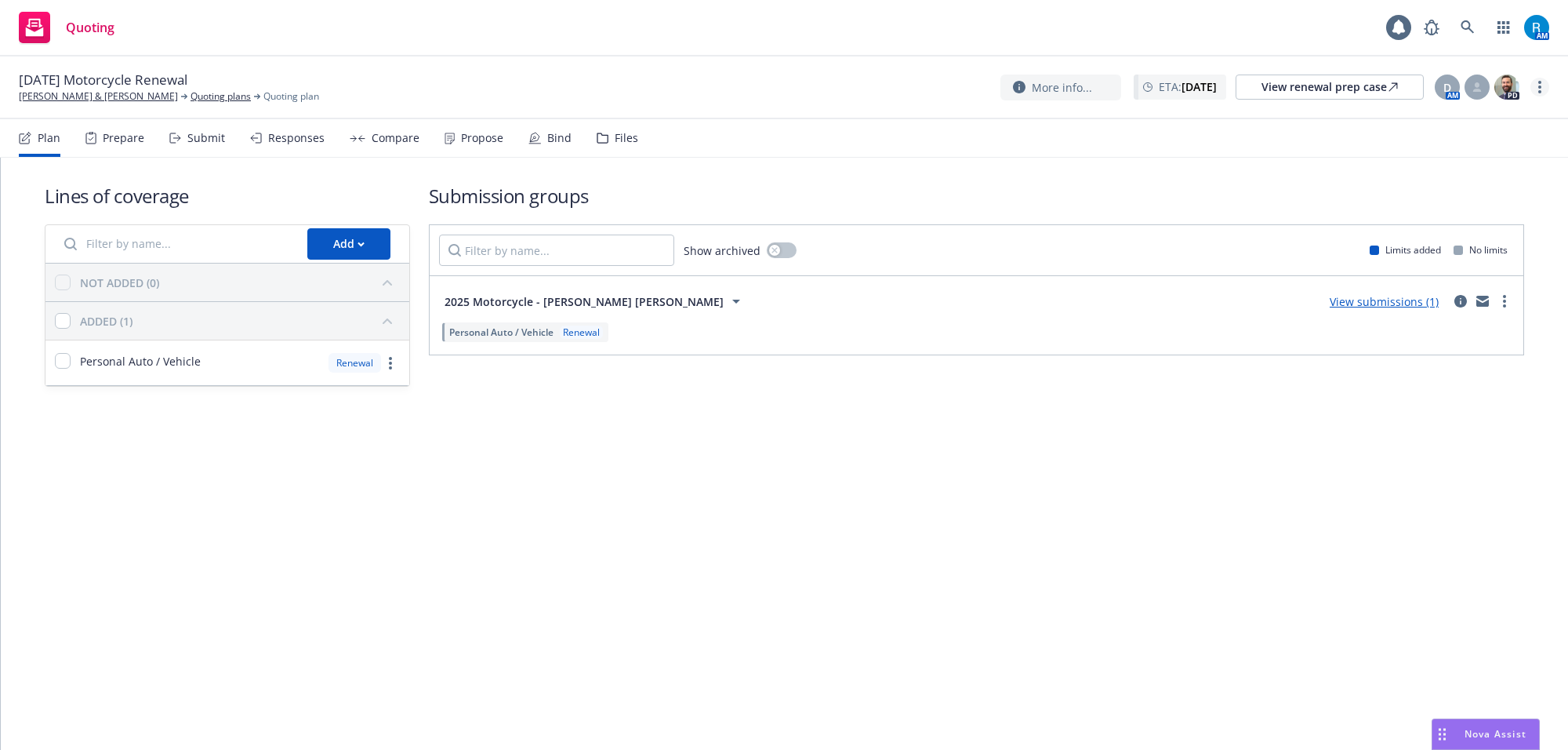
click at [1542, 91] on link "more" at bounding box center [1540, 87] width 19 height 19
click at [1439, 221] on link "Archive quoting plan" at bounding box center [1461, 213] width 175 height 32
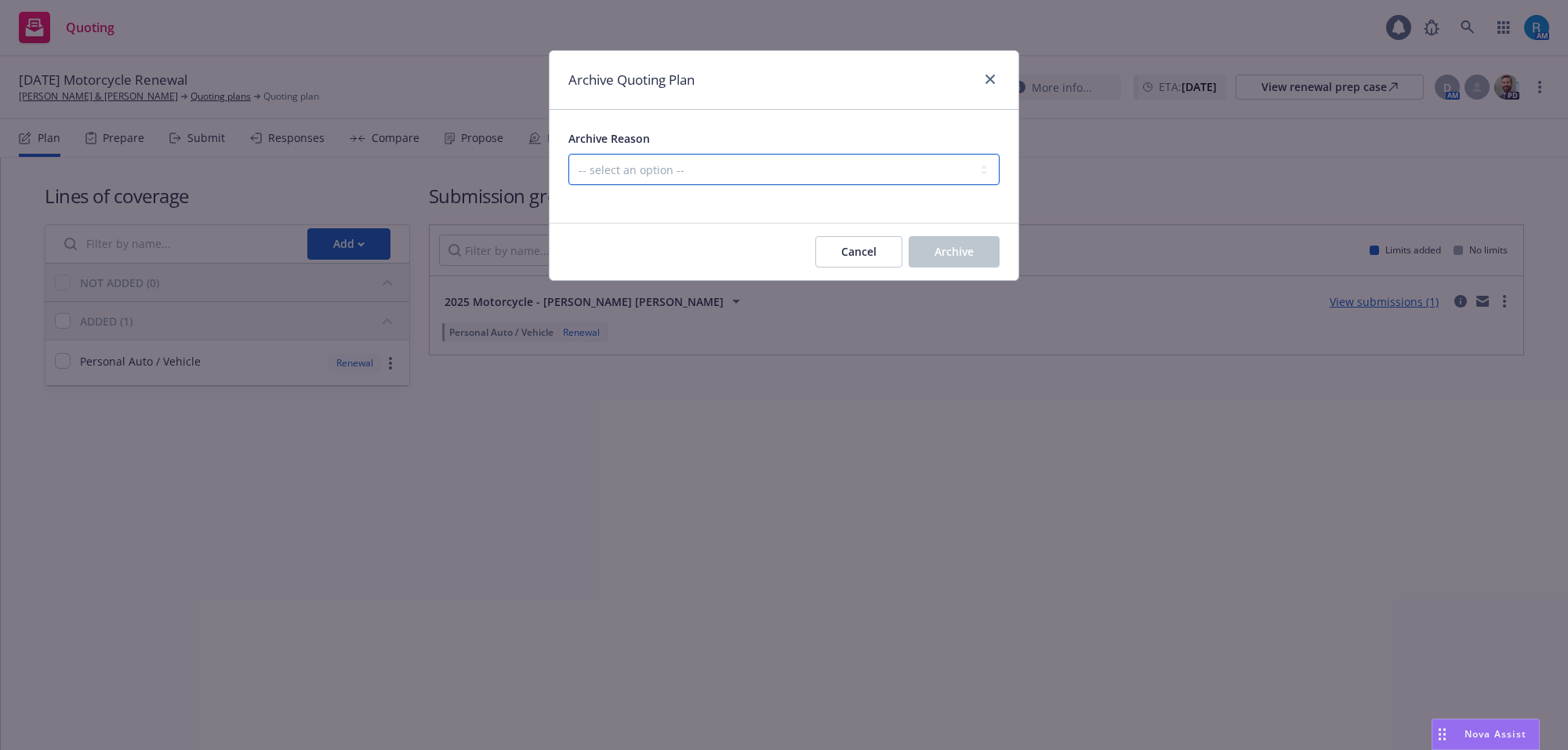
click at [797, 165] on select "-- select an option -- All policies in this renewal plan are auto-renewed Creat…" at bounding box center [783, 170] width 431 height 32
select select "ARCHIVED_RENEWAL_POLICY_AUTO_RENEWED"
click at [568, 154] on select "-- select an option -- All policies in this renewal plan are auto-renewed Creat…" at bounding box center [783, 170] width 431 height 32
click at [937, 252] on span "Archive" at bounding box center [954, 251] width 39 height 15
